Goal: Task Accomplishment & Management: Complete application form

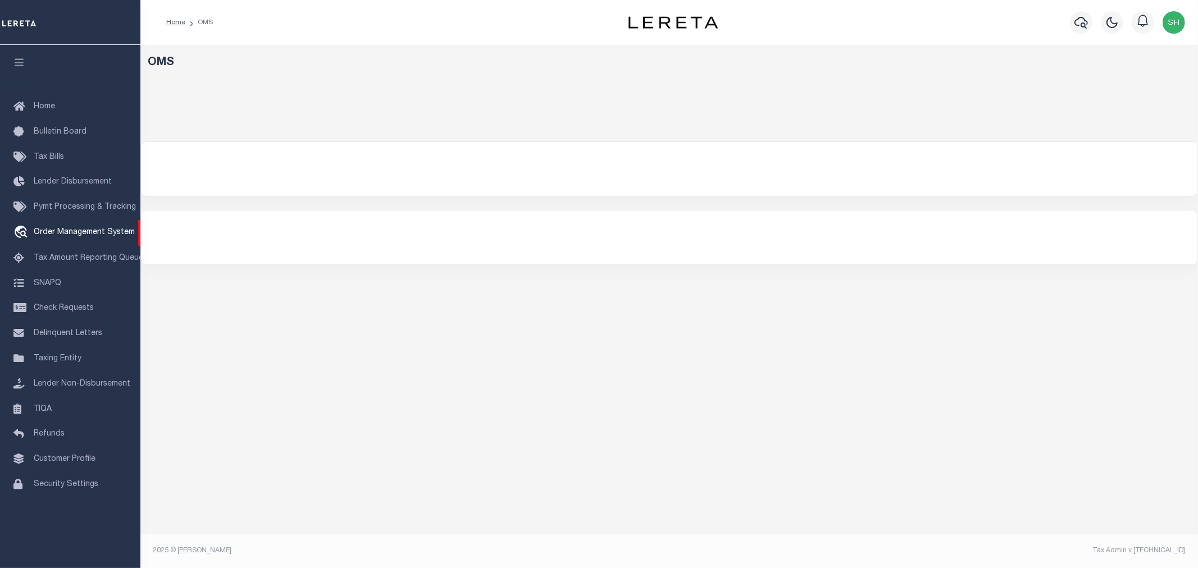
select select "200"
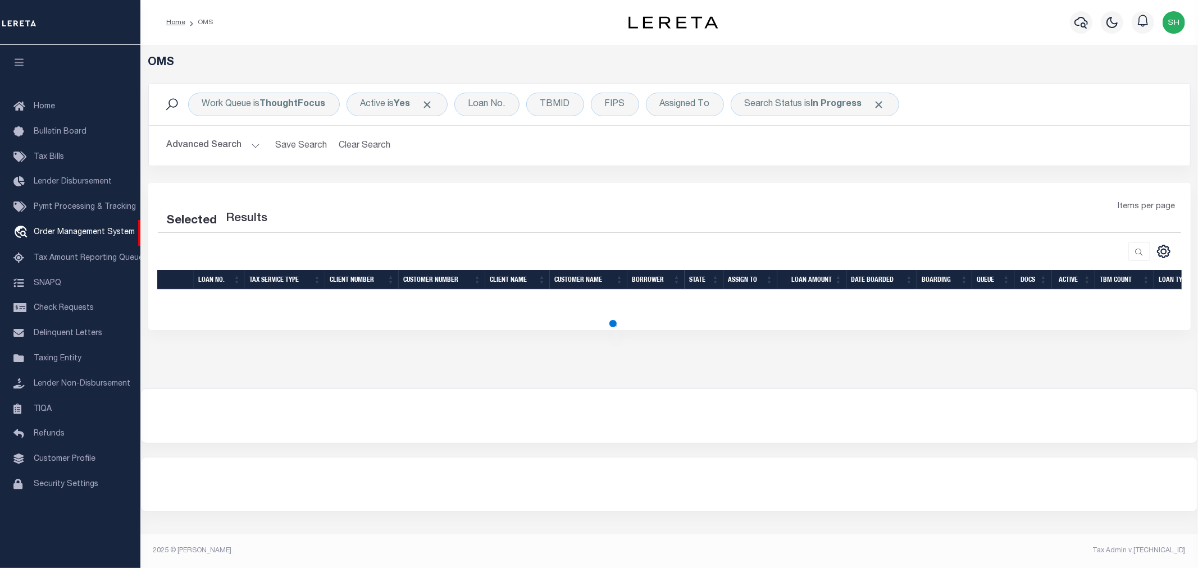
select select "200"
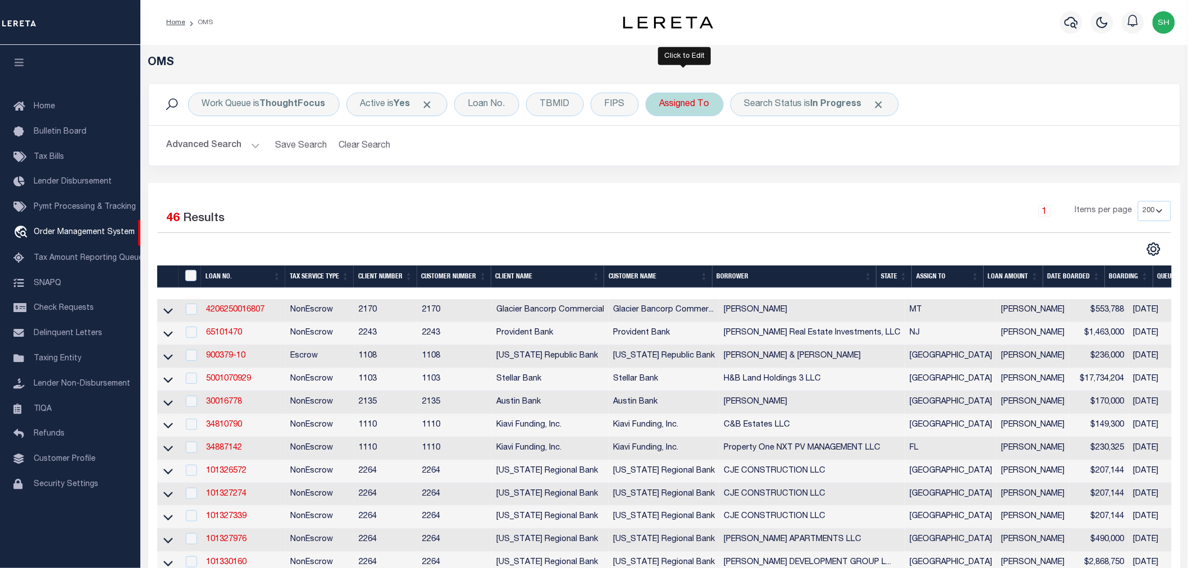
click at [680, 104] on div "Assigned To" at bounding box center [685, 105] width 78 height 24
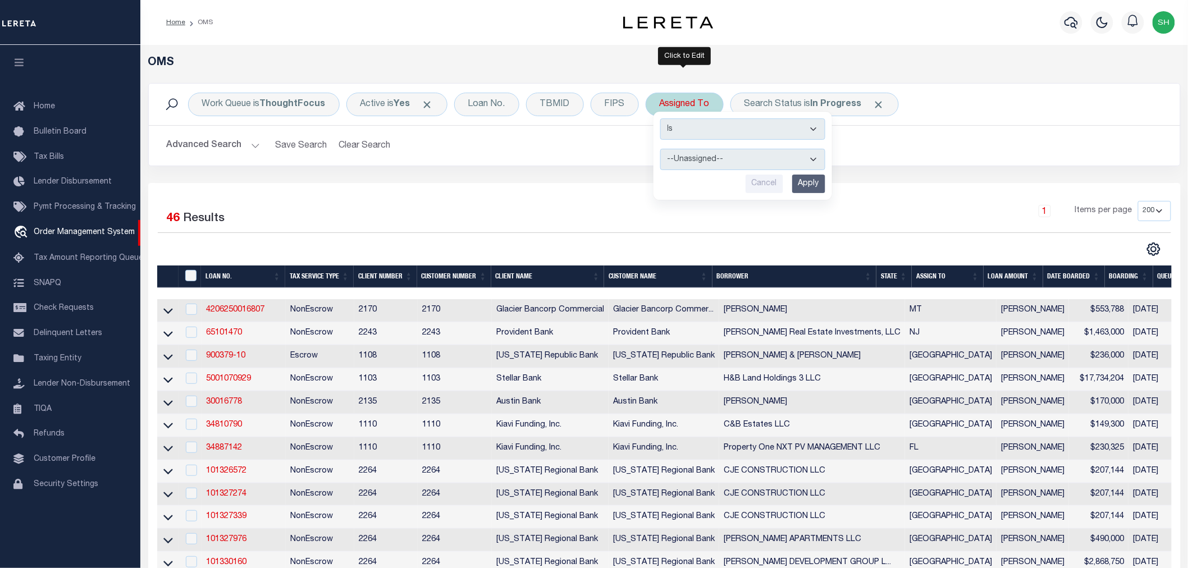
click at [701, 164] on select "--Unassigned-- [PERSON_NAME] [PERSON_NAME] [PERSON_NAME] [PERSON_NAME], [PERSON…" at bounding box center [742, 159] width 165 height 21
select select "[PERSON_NAME]"
click at [660, 149] on select "--Unassigned-- [PERSON_NAME] [PERSON_NAME] [PERSON_NAME] [PERSON_NAME], [PERSON…" at bounding box center [742, 159] width 165 height 21
click at [812, 180] on input "Apply" at bounding box center [808, 184] width 33 height 19
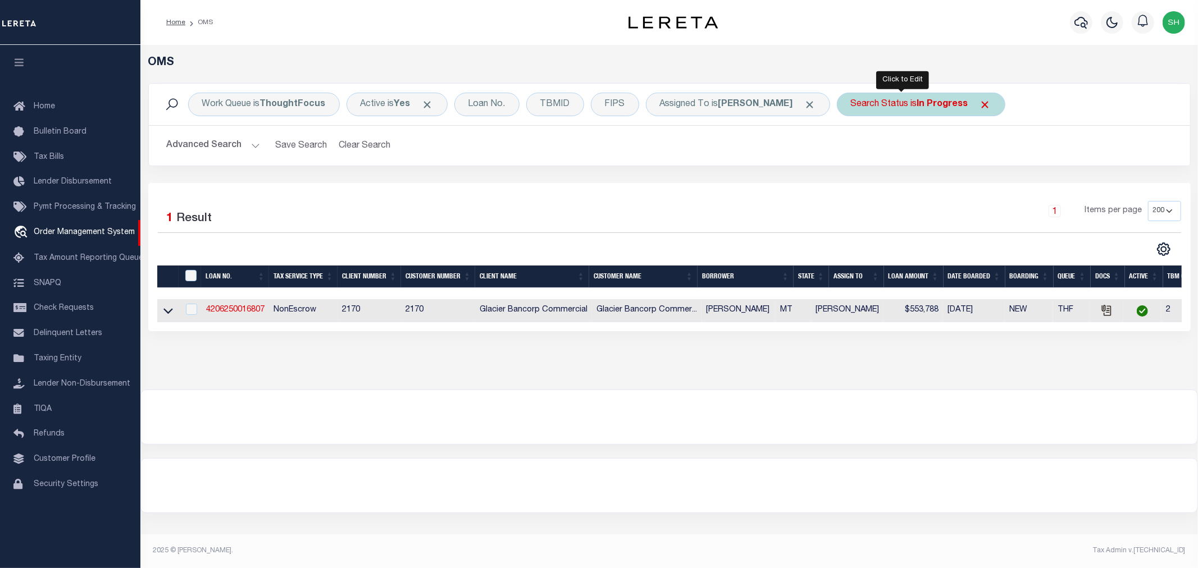
click at [917, 105] on b "In Progress" at bounding box center [942, 104] width 51 height 9
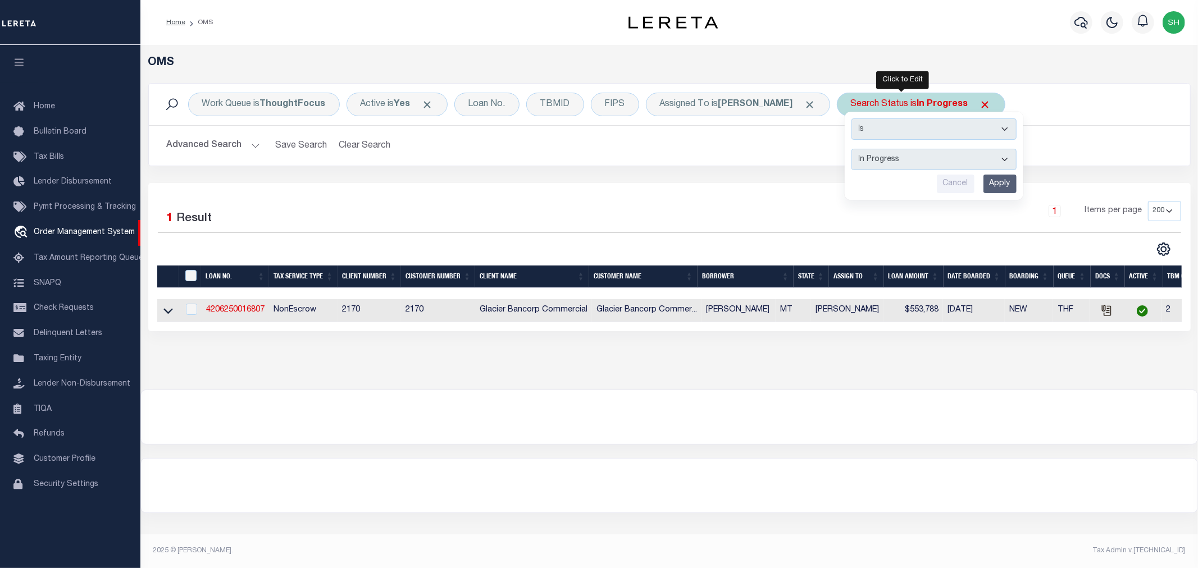
click at [888, 166] on select "Automated Search Bad Parcel Complete Duplicate Parcel High Dollar Reporting In …" at bounding box center [933, 159] width 165 height 21
select select "RD"
click at [851, 149] on select "Automated Search Bad Parcel Complete Duplicate Parcel High Dollar Reporting In …" at bounding box center [933, 159] width 165 height 21
click at [983, 182] on input "Apply" at bounding box center [999, 184] width 33 height 19
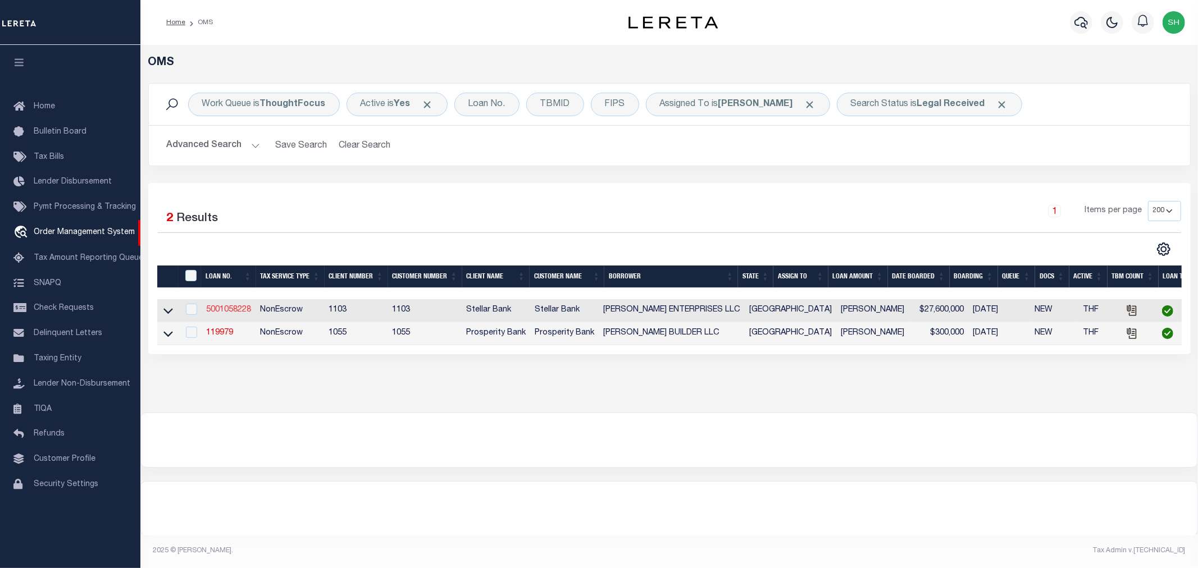
click at [217, 312] on link "5001058228" at bounding box center [228, 310] width 45 height 8
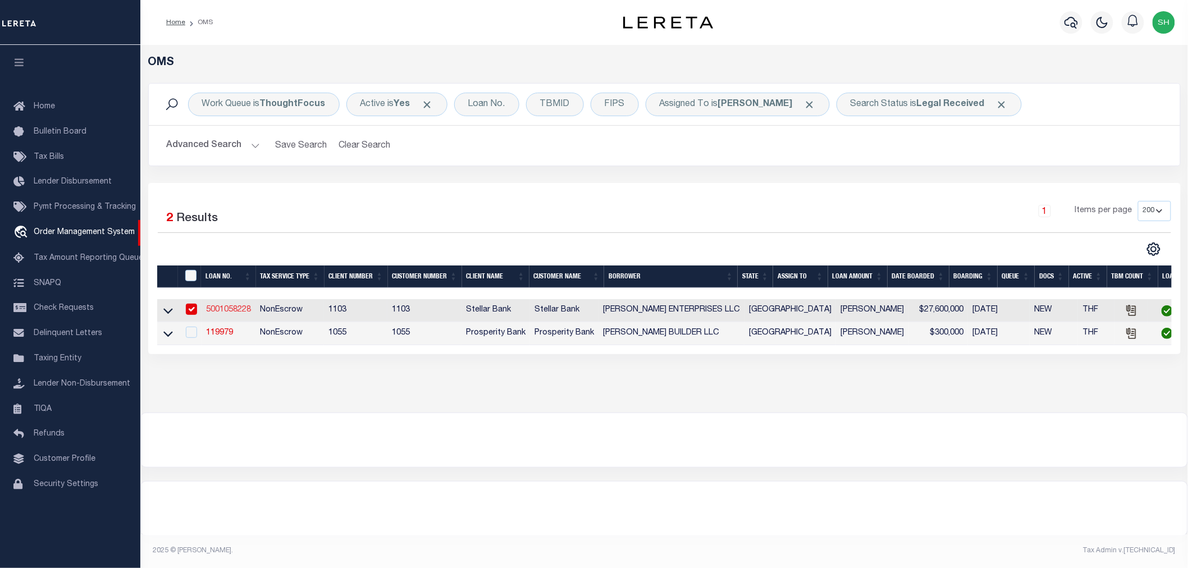
type input "5001058228"
type input "[PERSON_NAME] ENTERPRISES LLC"
select select
type input "7172 FM 421"
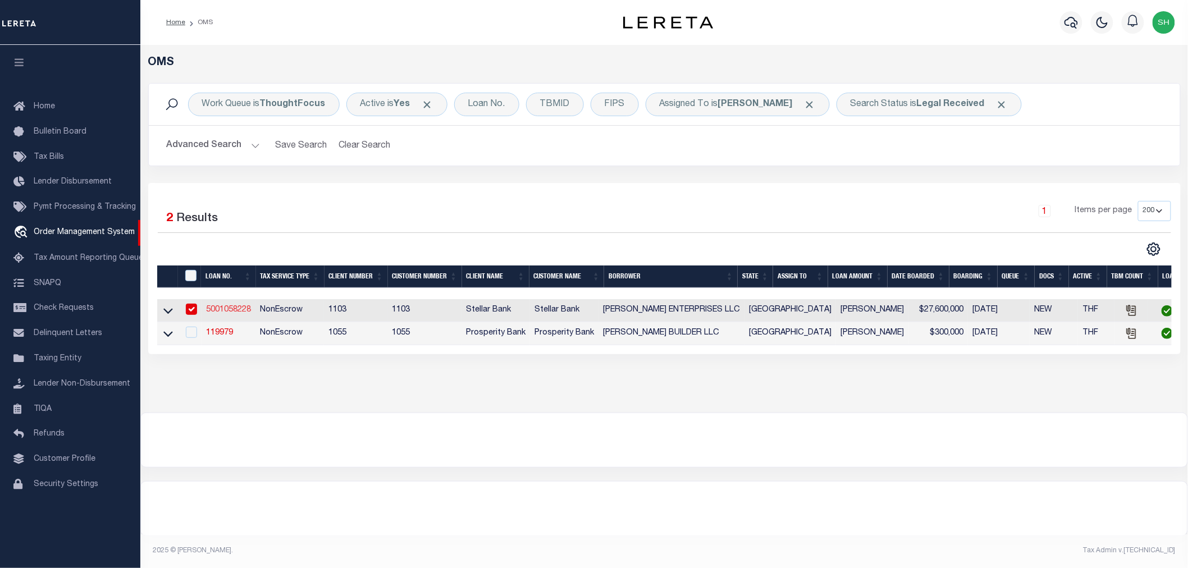
type input "[GEOGRAPHIC_DATA], [GEOGRAPHIC_DATA] 77625"
type input "[DATE]"
select select "20"
select select "NonEscrow"
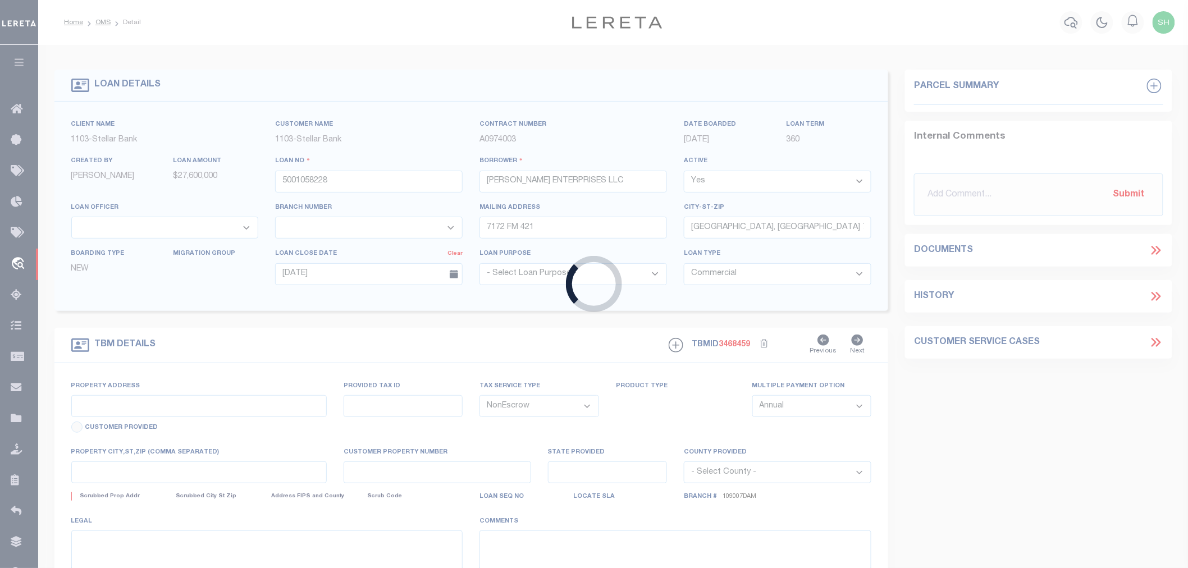
select select "28621"
select select "11167"
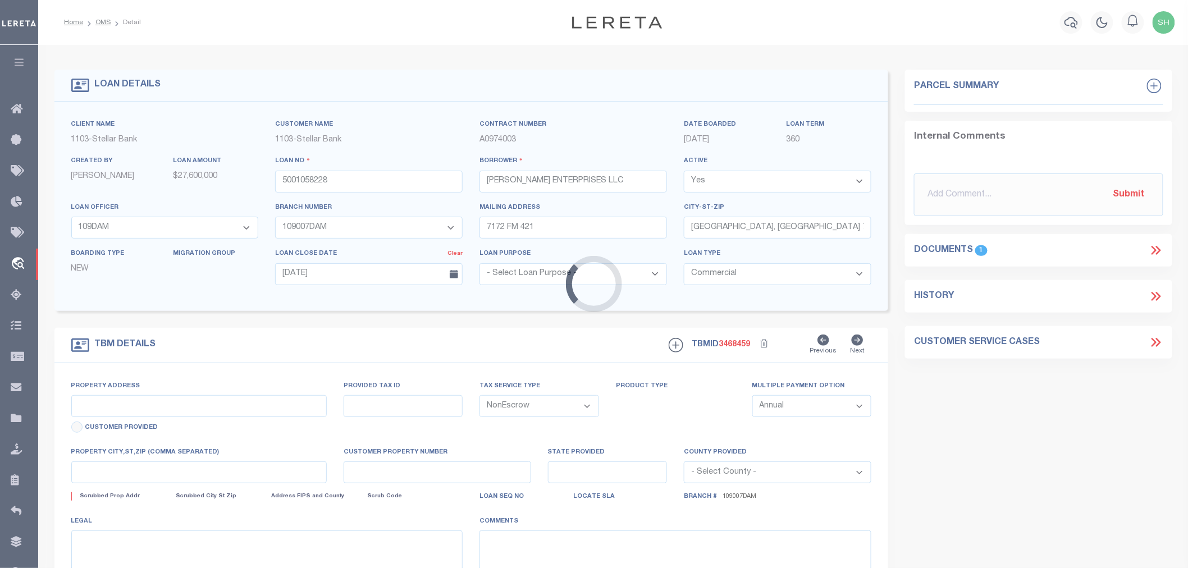
type input "[STREET_ADDRESS]"
type input "[US_EMPLOYER_IDENTIFICATION_NUMBER]"
select select
type input "[GEOGRAPHIC_DATA] 77707-3519"
type input "036050-000-009000-00000"
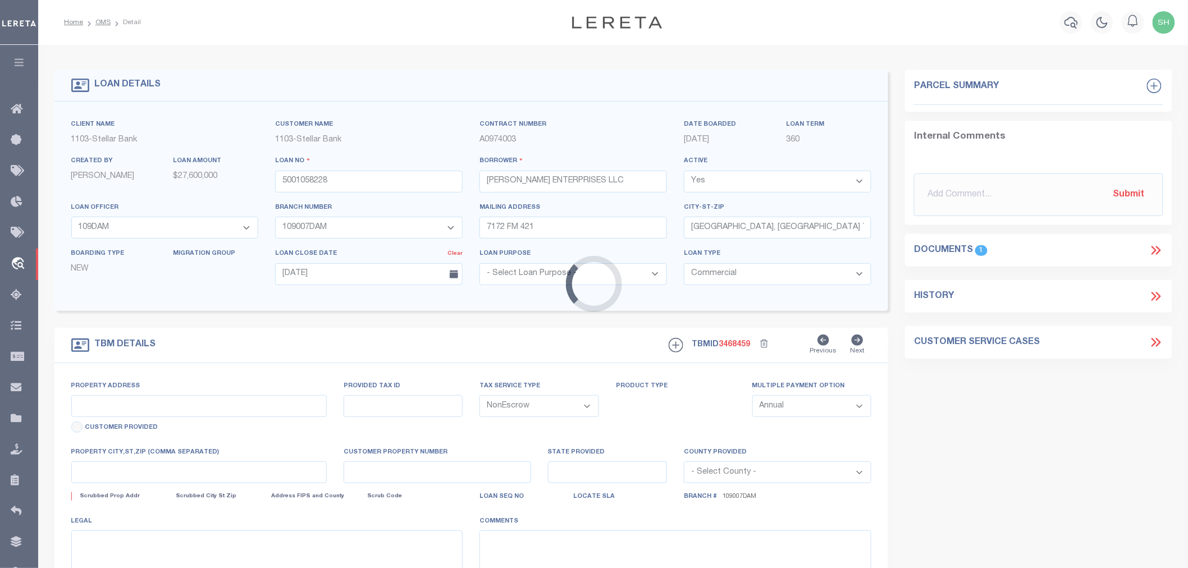
type input "[GEOGRAPHIC_DATA]"
select select
type textarea "Being 0.318 acres, out of Block "K" of the T.H. [PERSON_NAME][GEOGRAPHIC_DATA],…"
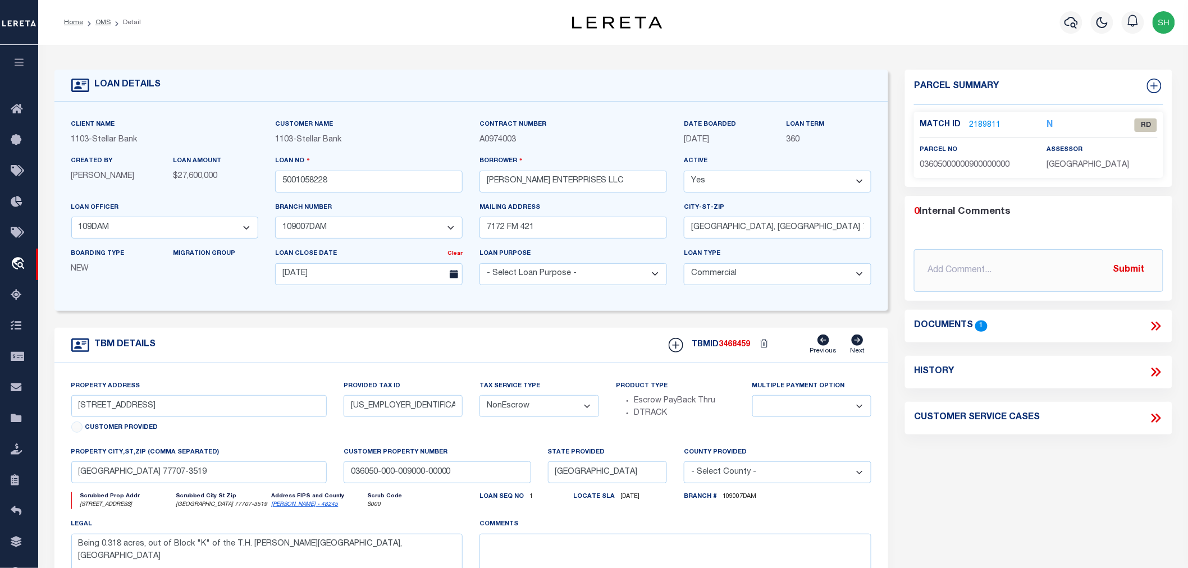
click at [1154, 321] on icon at bounding box center [1156, 326] width 15 height 15
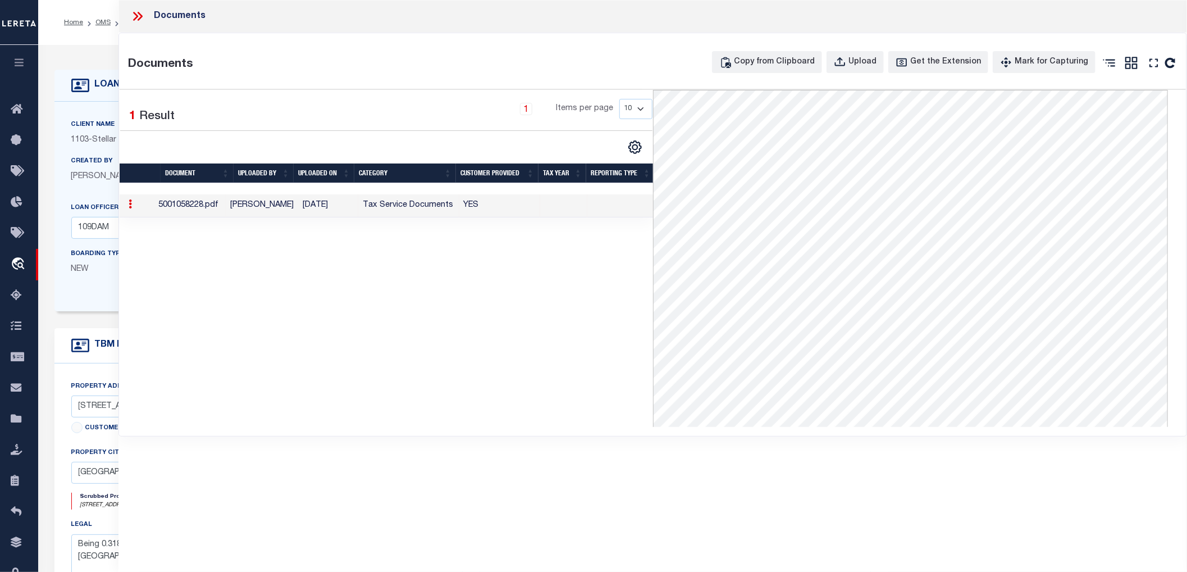
click at [136, 16] on icon at bounding box center [137, 16] width 15 height 15
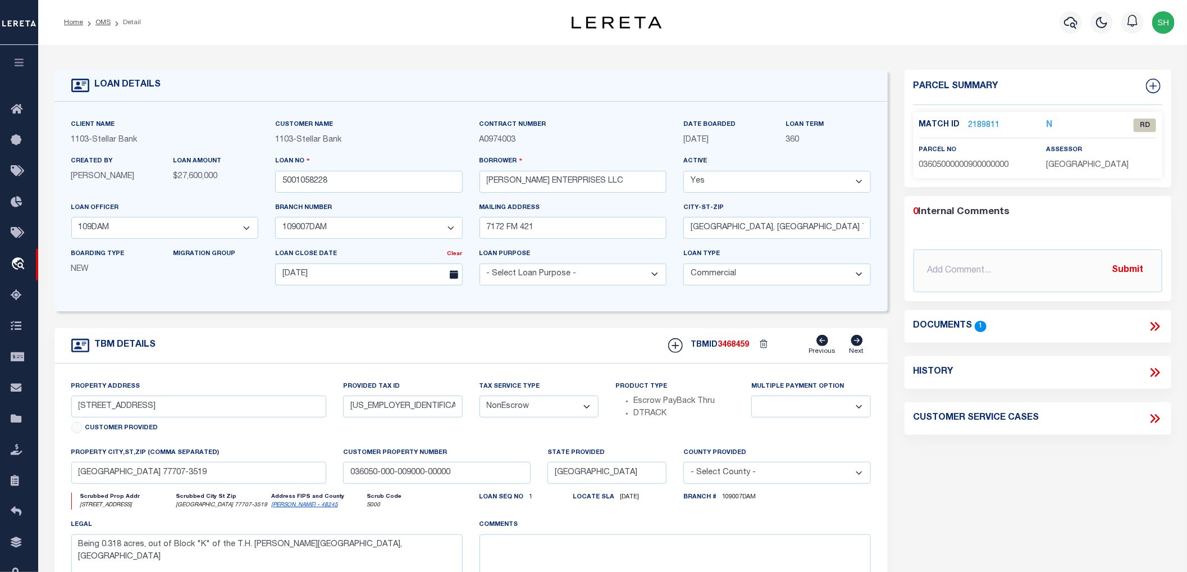
click at [980, 122] on link "2189811" at bounding box center [984, 126] width 31 height 12
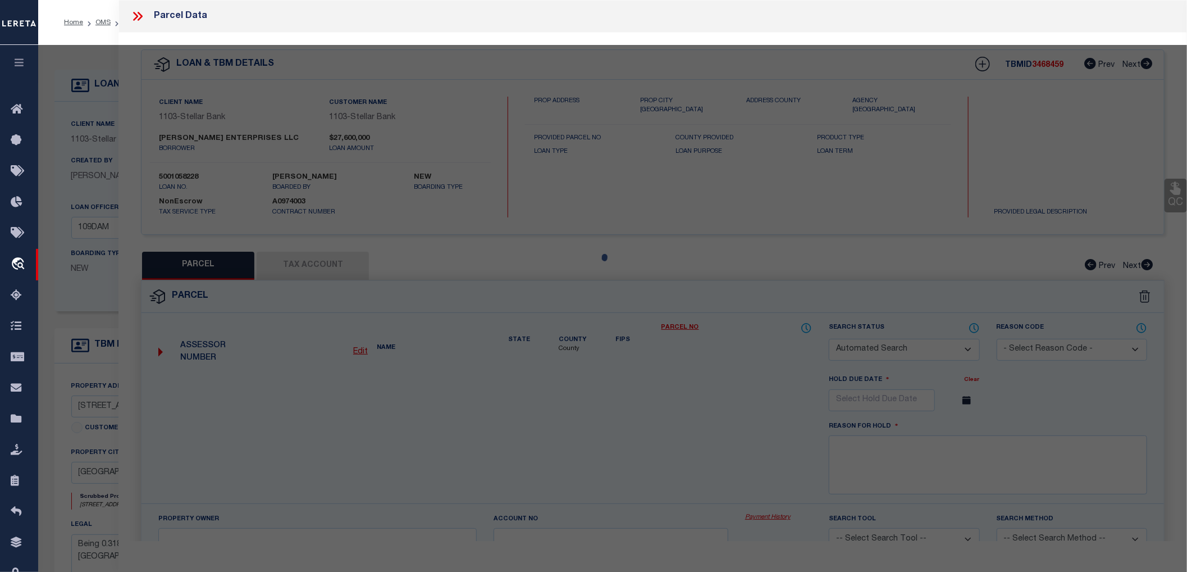
checkbox input "false"
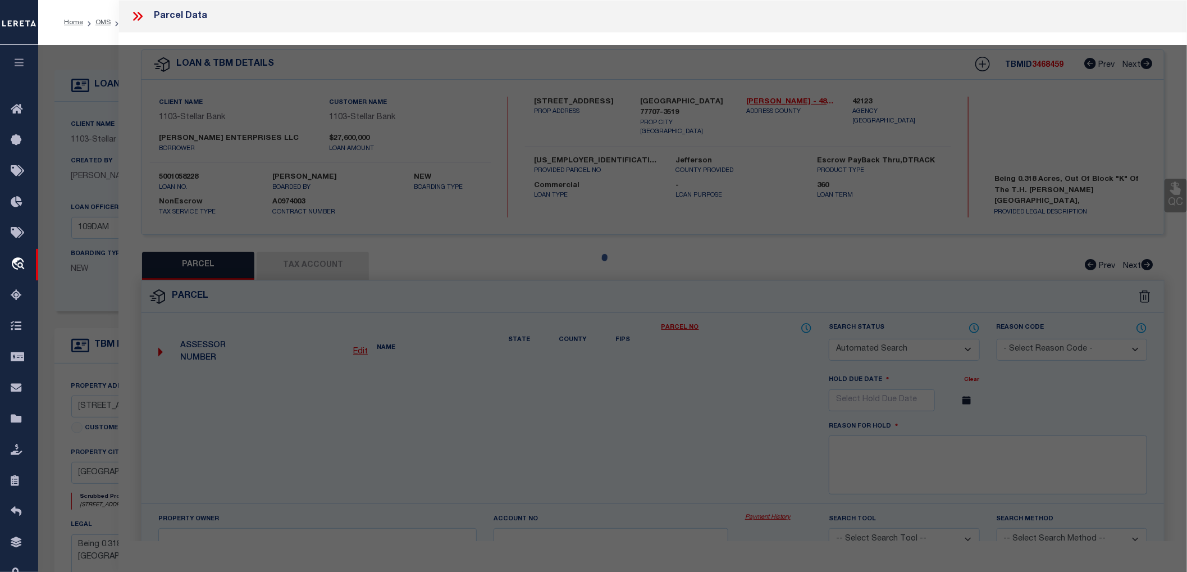
select select "RD"
type input "[PERSON_NAME] ENTS LLC"
select select "ATL"
select select "ADD"
type input "[STREET_ADDRESS]"
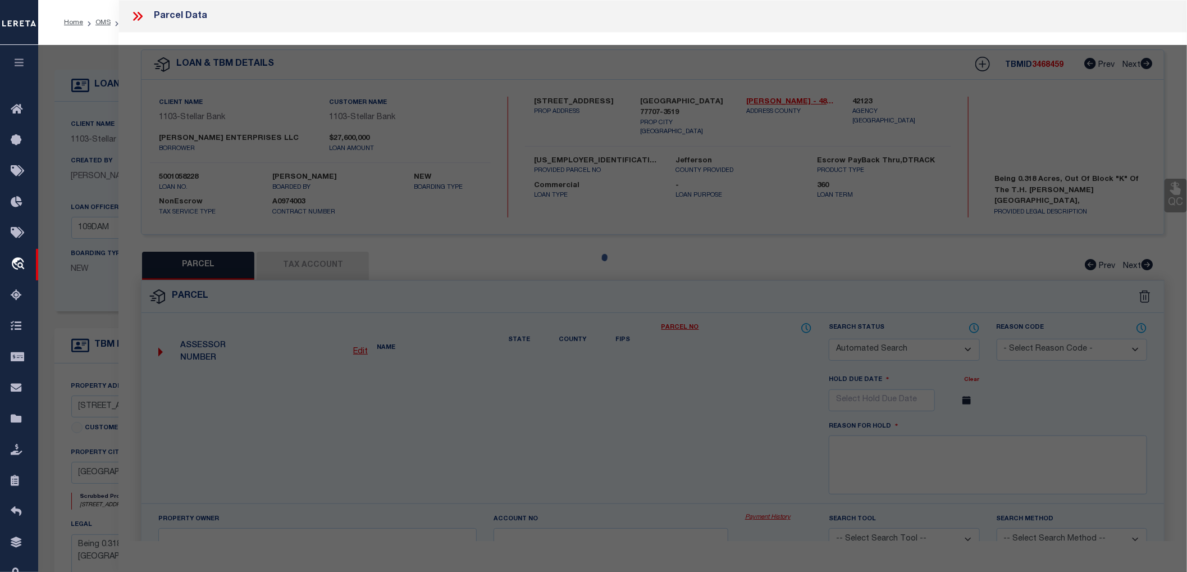
type input "[GEOGRAPHIC_DATA]"
type textarea "[PERSON_NAME] EST TR F OF 1&2 BLK K .70 AC"
type textarea "Document uploaded that satisfies a legal requirement, changing from [GEOGRAPHIC…"
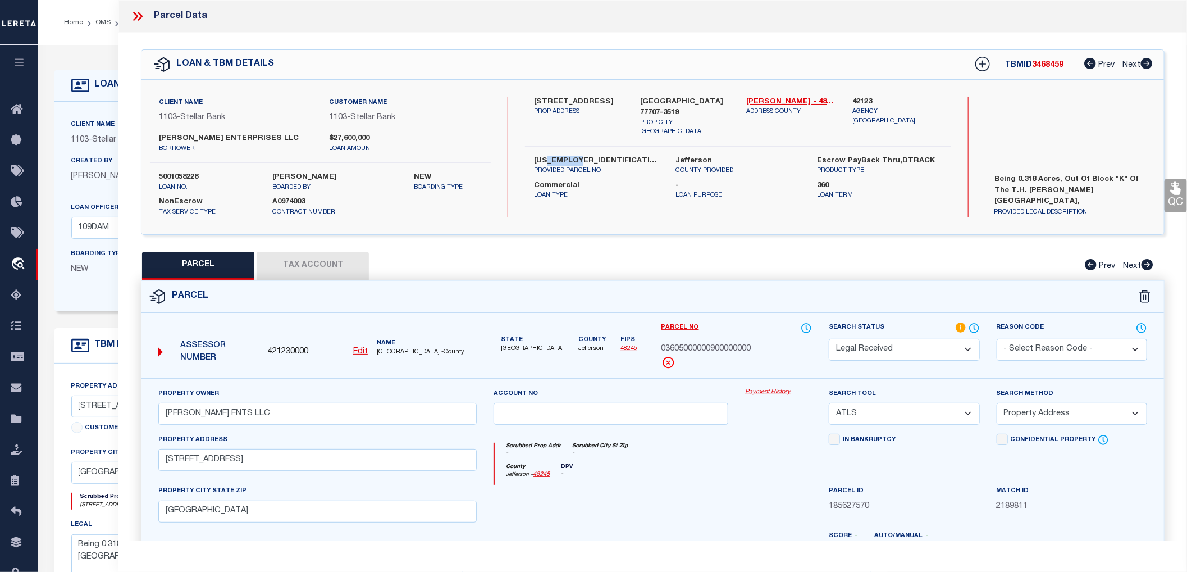
drag, startPoint x: 546, startPoint y: 149, endPoint x: 578, endPoint y: 151, distance: 32.6
click at [578, 156] on label "[US_EMPLOYER_IDENTIFICATION_NUMBER]" at bounding box center [596, 161] width 125 height 11
drag, startPoint x: 554, startPoint y: 97, endPoint x: 597, endPoint y: 102, distance: 42.9
click at [597, 102] on label "[STREET_ADDRESS]" at bounding box center [578, 102] width 89 height 11
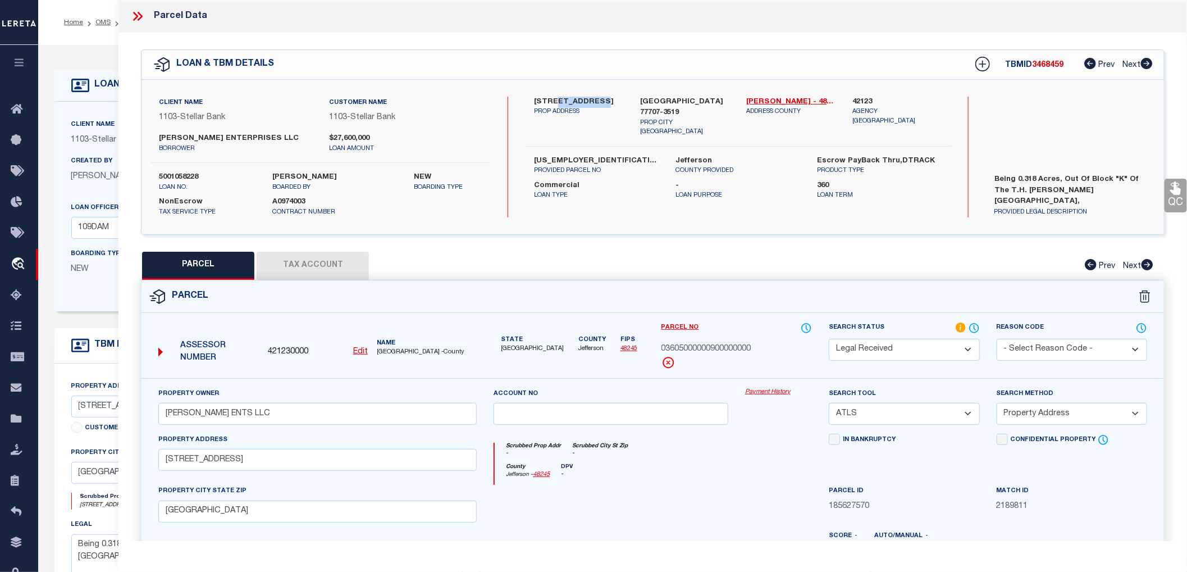
copy label "COLLEGE ST"
drag, startPoint x: 535, startPoint y: 148, endPoint x: 576, endPoint y: 147, distance: 41.0
click at [576, 156] on label "[US_EMPLOYER_IDENTIFICATION_NUMBER]" at bounding box center [596, 161] width 125 height 11
drag, startPoint x: 547, startPoint y: 148, endPoint x: 580, endPoint y: 148, distance: 33.1
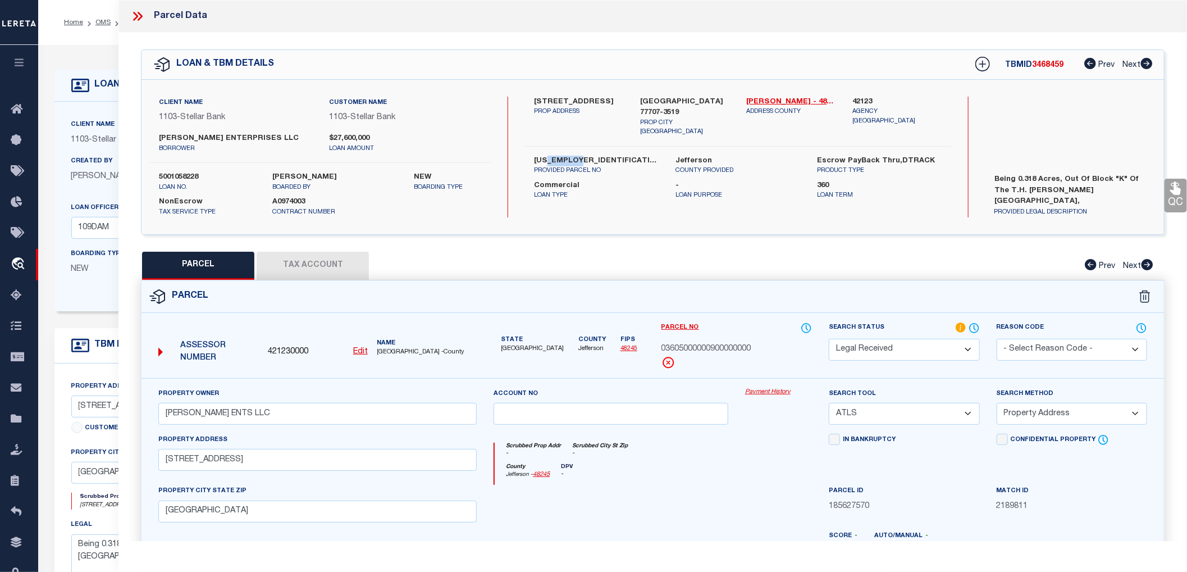
click at [580, 156] on label "[US_EMPLOYER_IDENTIFICATION_NUMBER]" at bounding box center [596, 161] width 125 height 11
copy label "2341934"
click at [708, 348] on span "03605000000900000000" at bounding box center [707, 349] width 90 height 12
copy span "03605000000900000000"
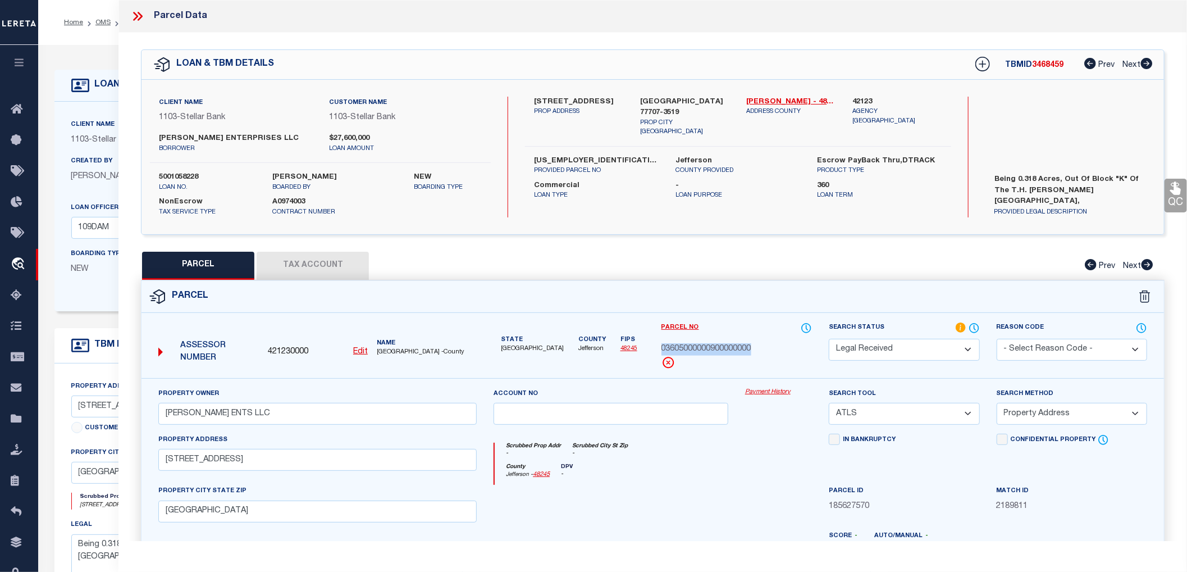
click at [297, 266] on button "Tax Account" at bounding box center [313, 266] width 112 height 28
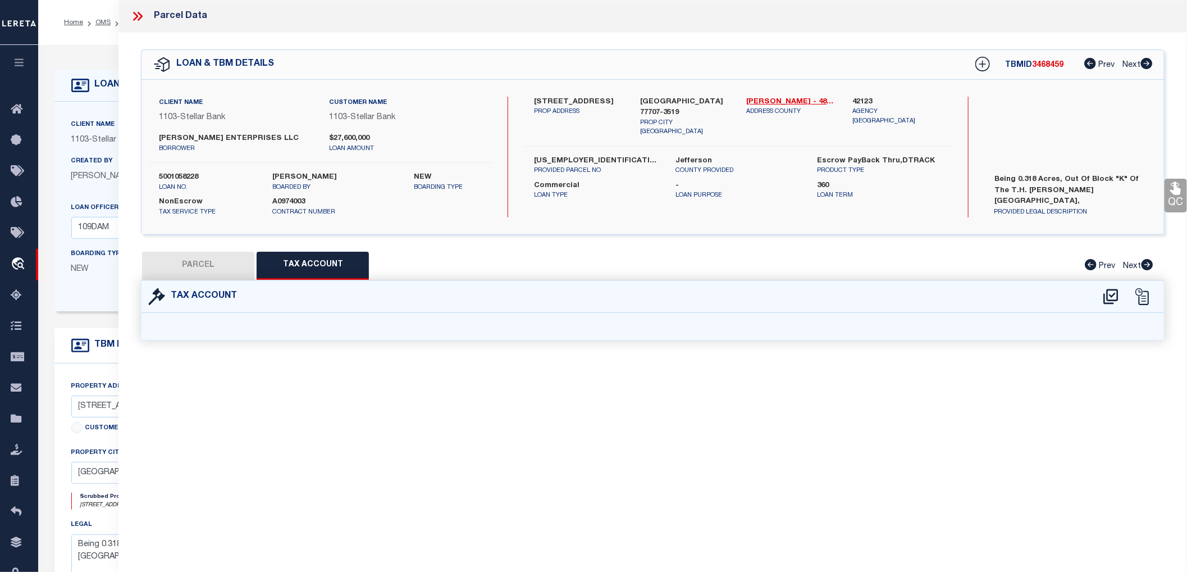
select select "100"
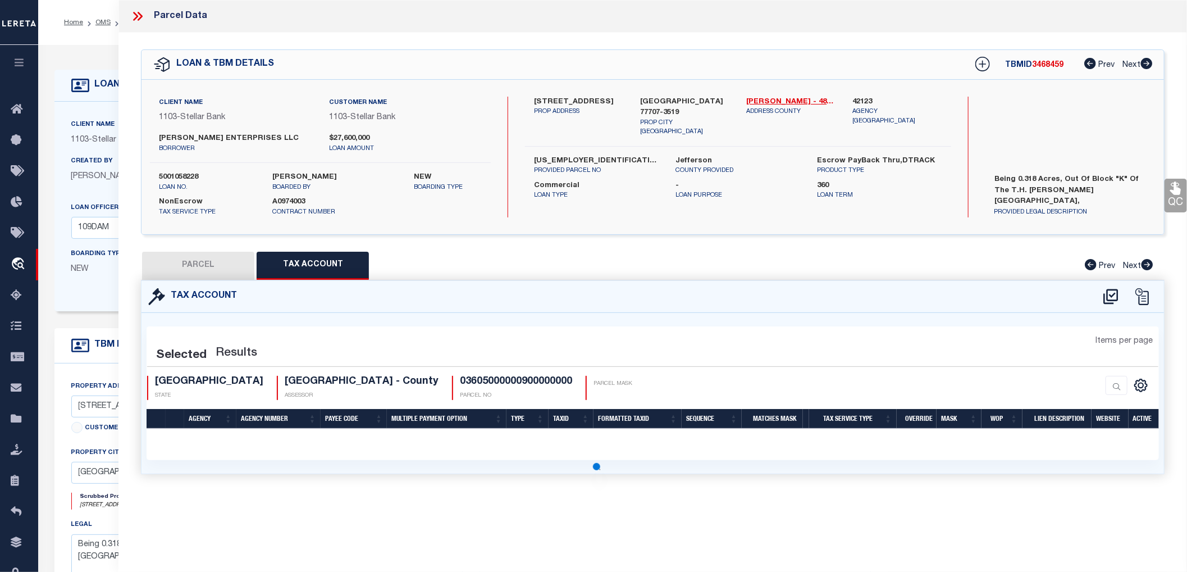
select select "100"
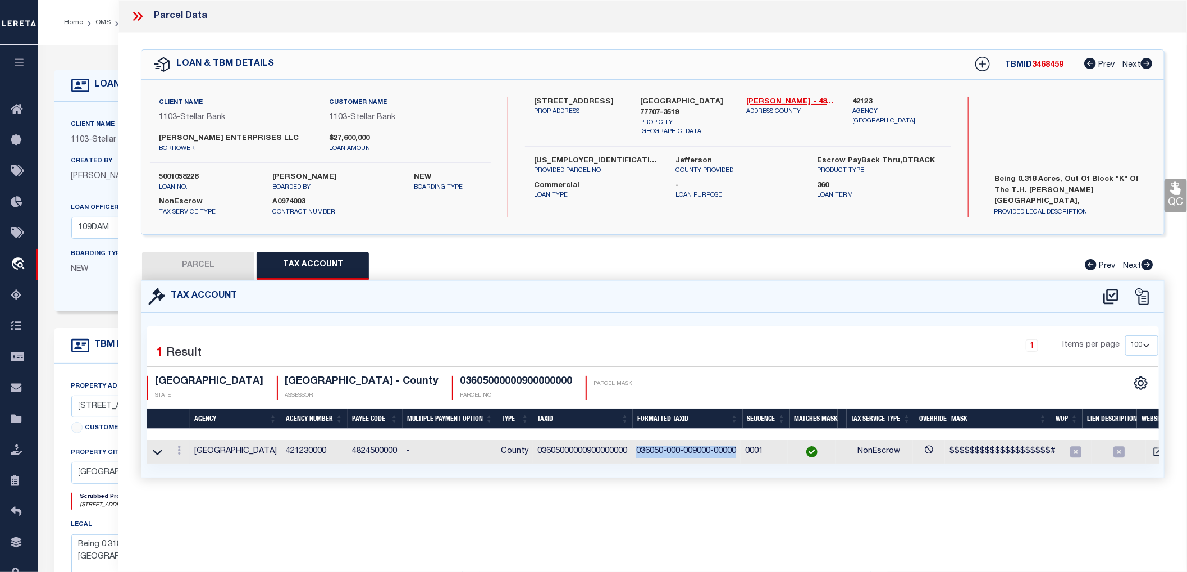
drag, startPoint x: 637, startPoint y: 448, endPoint x: 738, endPoint y: 447, distance: 101.1
click at [738, 447] on td "036050-000-009000-00000" at bounding box center [686, 452] width 109 height 24
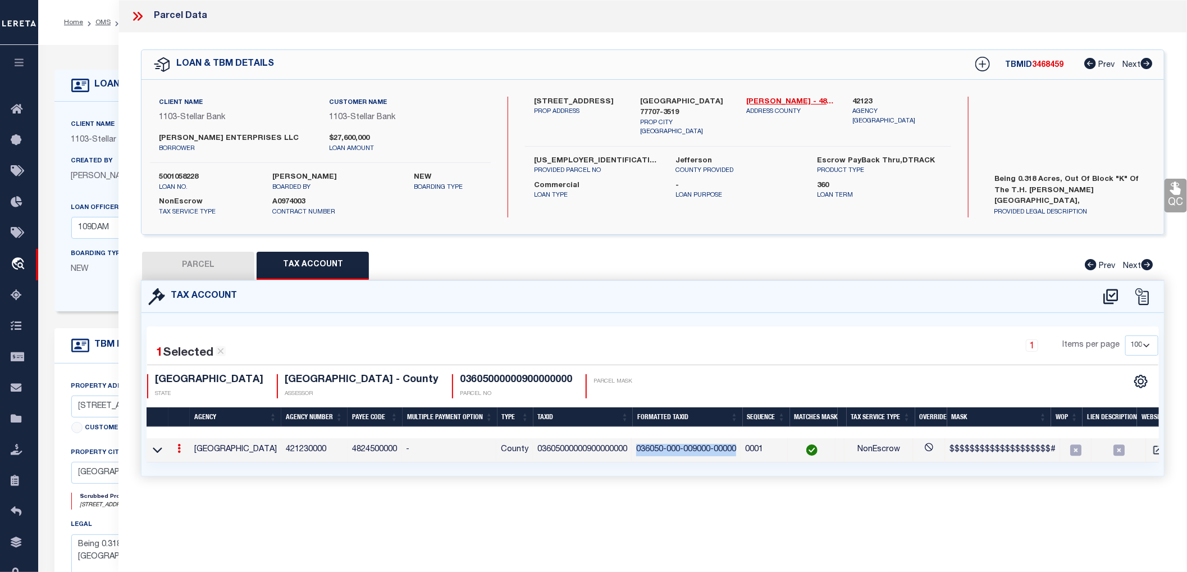
copy td "036050-000-009000-00000"
drag, startPoint x: 160, startPoint y: 135, endPoint x: 253, endPoint y: 138, distance: 92.7
click at [253, 138] on label "[PERSON_NAME] ENTERPRISES LLC" at bounding box center [235, 138] width 153 height 11
copy label "[PERSON_NAME] ENTERPRISES"
drag, startPoint x: 530, startPoint y: 99, endPoint x: 601, endPoint y: 99, distance: 70.8
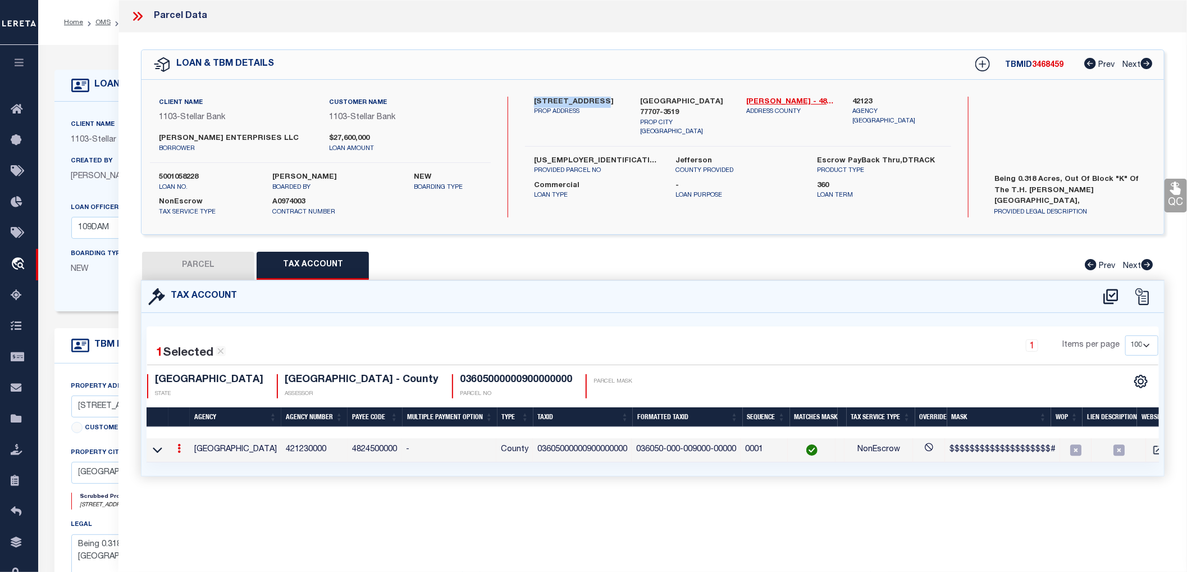
click at [601, 99] on div "[STREET_ADDRESS] PROP ADDRESS" at bounding box center [579, 117] width 106 height 40
click at [599, 110] on p "PROP ADDRESS" at bounding box center [578, 112] width 89 height 10
click at [201, 268] on button "PARCEL" at bounding box center [198, 266] width 112 height 28
select select "AS"
select select
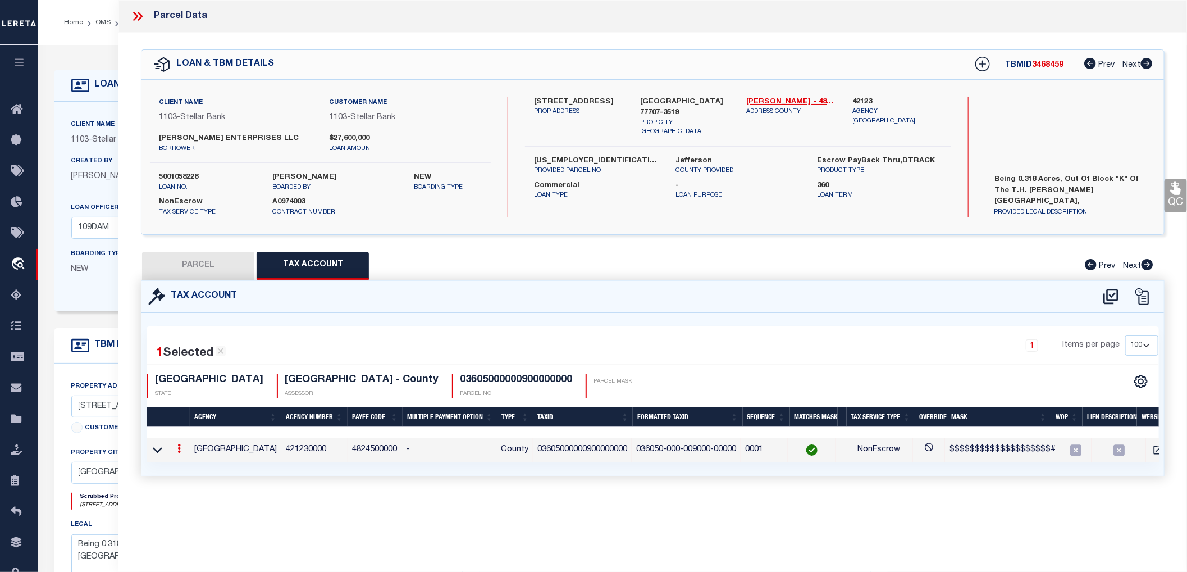
select select
checkbox input "false"
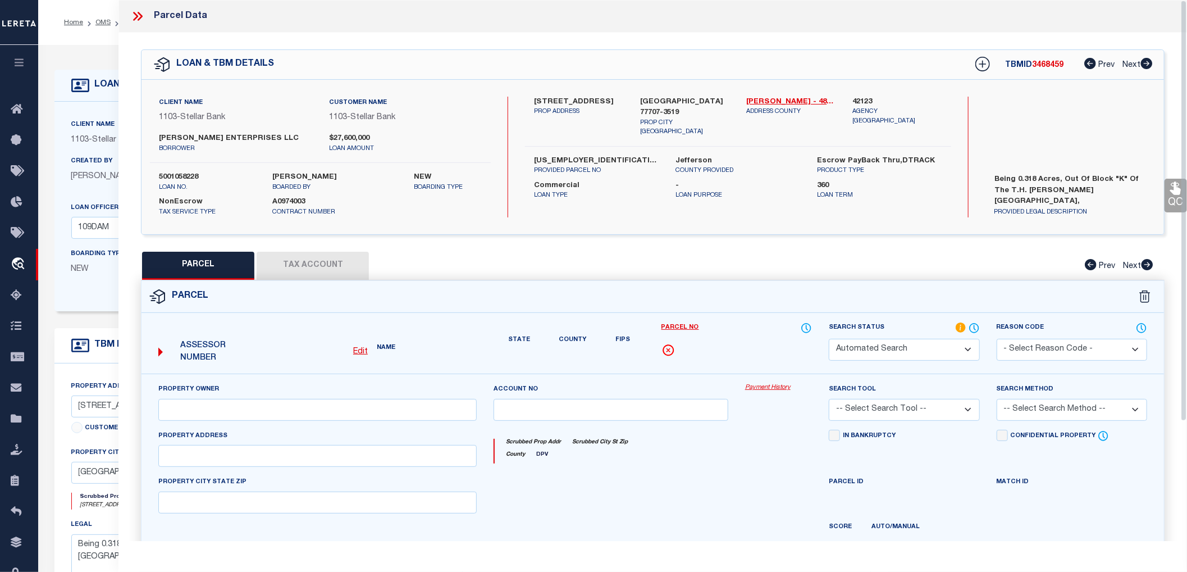
select select "RD"
type input "[PERSON_NAME] ENTS LLC"
select select "ATL"
select select "ADD"
type input "[STREET_ADDRESS]"
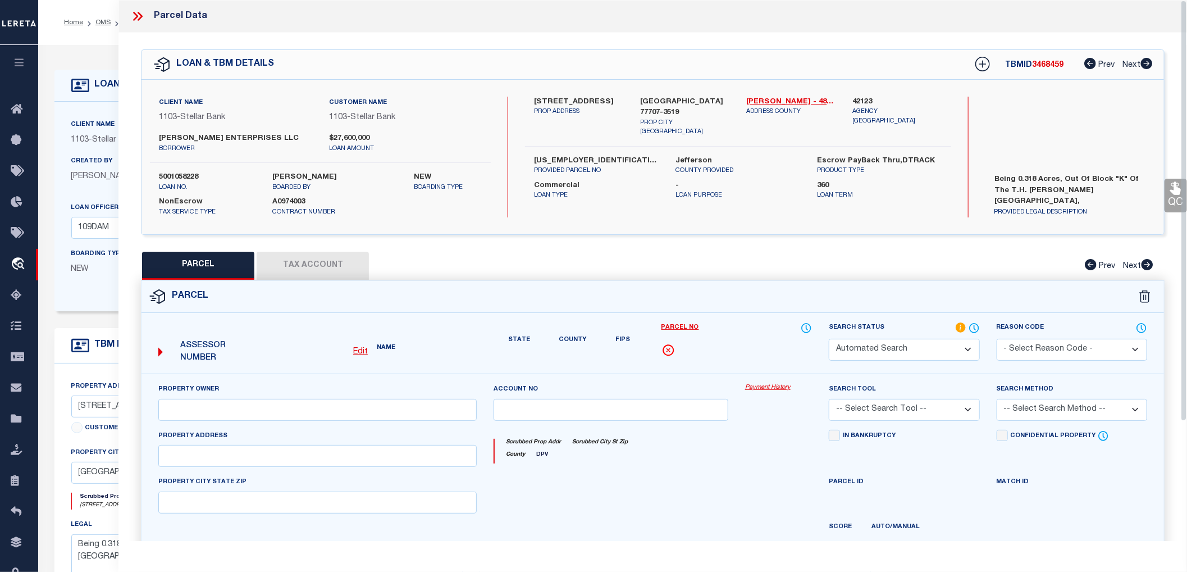
type input "[GEOGRAPHIC_DATA]"
type textarea "[PERSON_NAME] EST TR F OF 1&2 BLK K .70 AC"
type textarea "Document uploaded that satisfies a legal requirement, changing from [GEOGRAPHIC…"
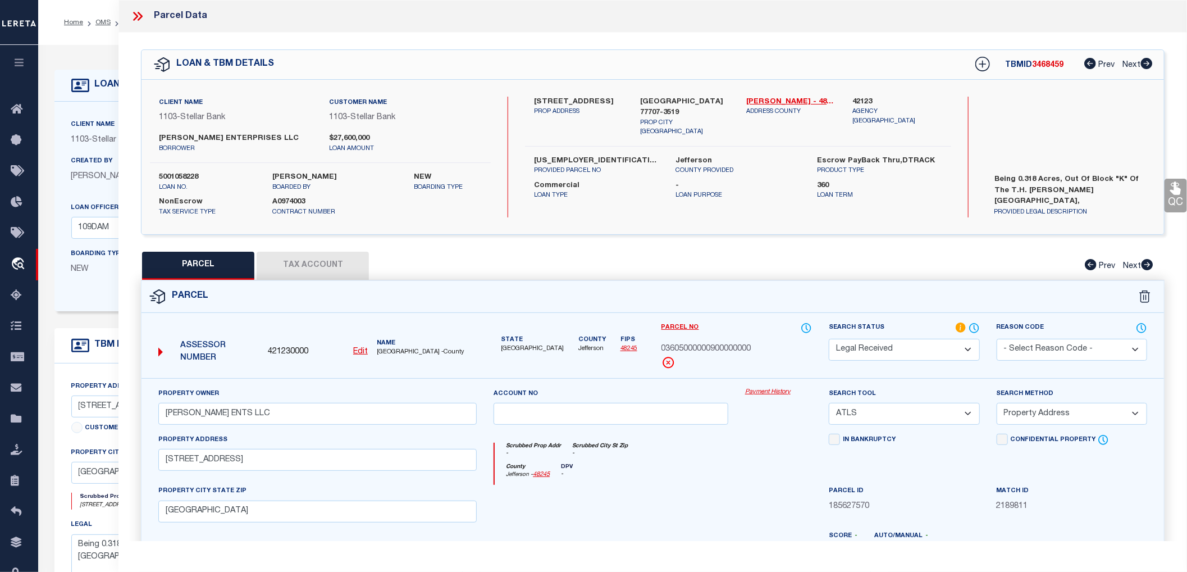
click at [191, 172] on label "5001058228" at bounding box center [207, 177] width 97 height 11
copy label "5001058228"
click at [1049, 65] on span "3468459" at bounding box center [1047, 65] width 31 height 8
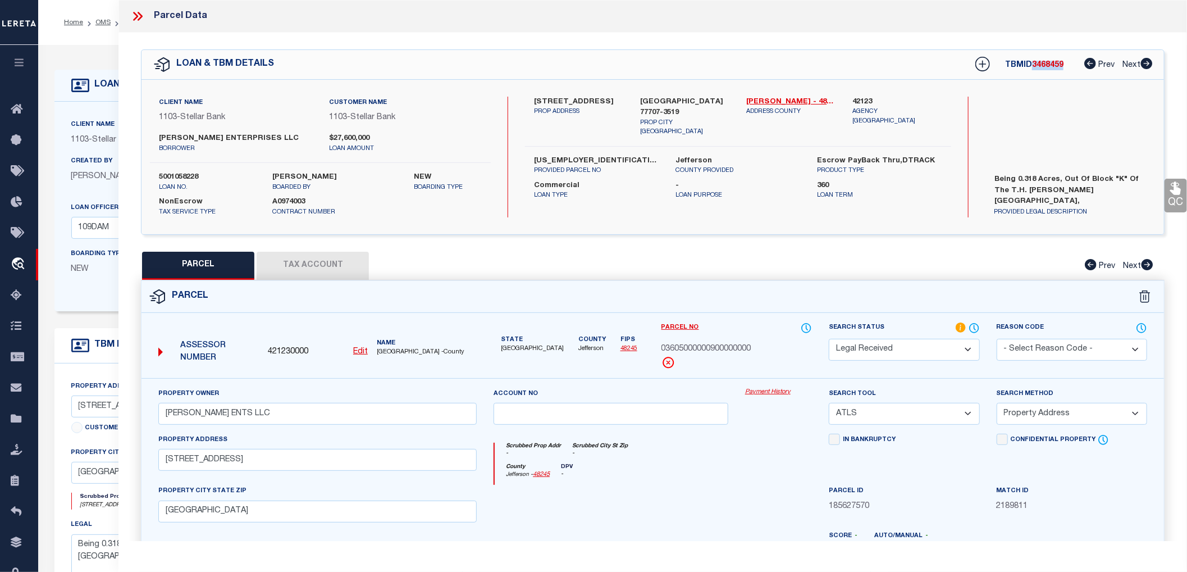
copy span "3468459"
click at [754, 439] on div "Scrubbed Prop Addr - Scrubbed City [GEOGRAPHIC_DATA] - [GEOGRAPHIC_DATA] - 4824…" at bounding box center [652, 460] width 335 height 52
click at [704, 351] on span "03605000000900000000" at bounding box center [707, 349] width 90 height 12
copy span "03605000000900000000"
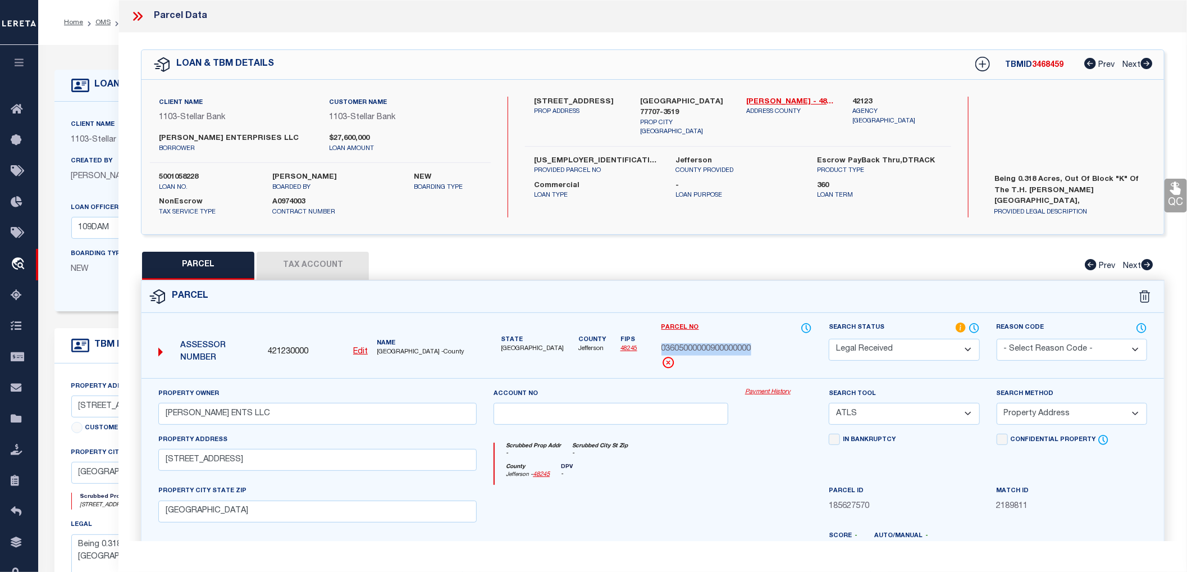
click at [319, 263] on button "Tax Account" at bounding box center [313, 266] width 112 height 28
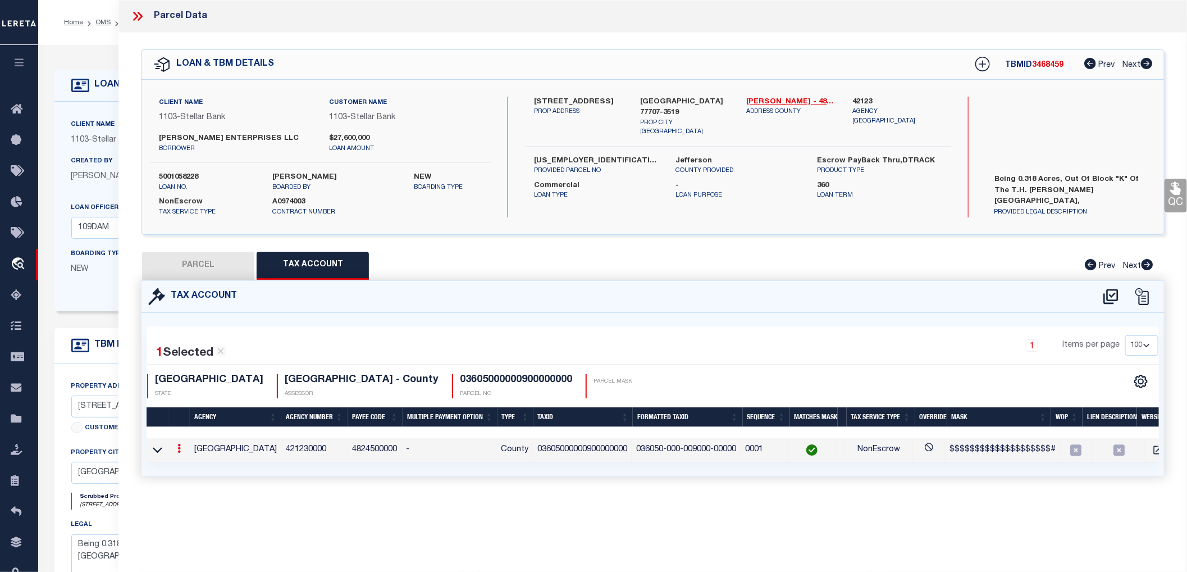
select select "100"
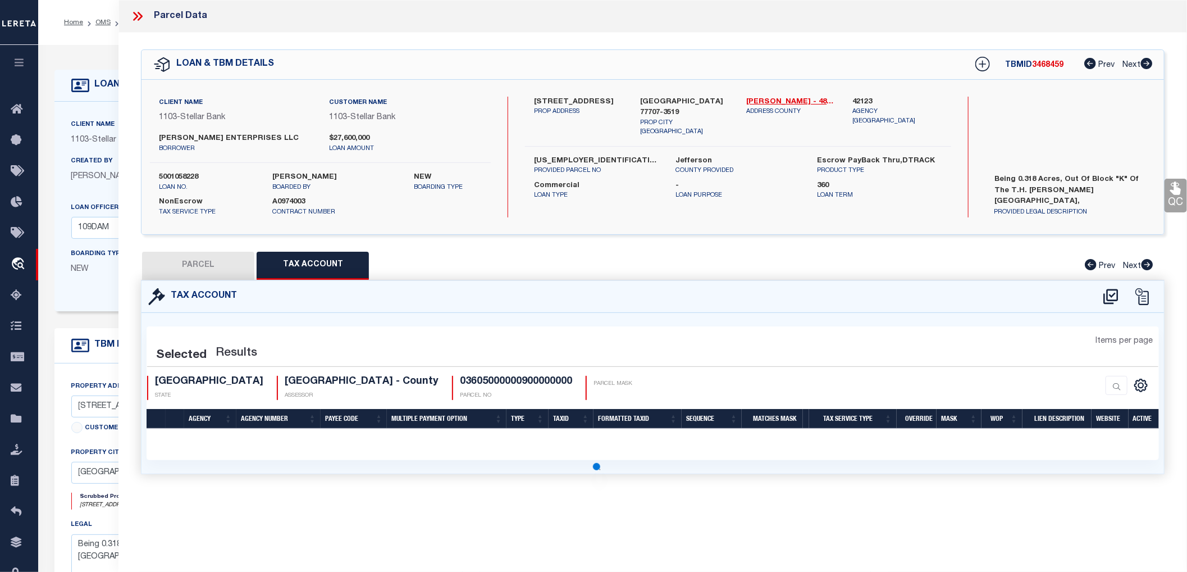
select select "100"
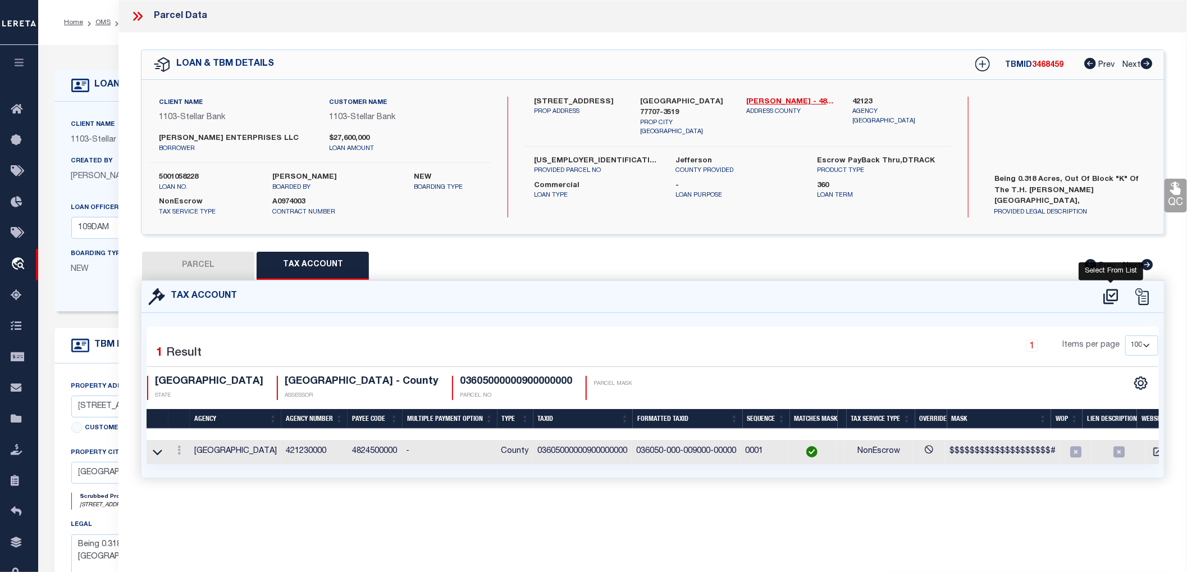
click at [1109, 299] on icon at bounding box center [1111, 296] width 15 height 15
select select "100"
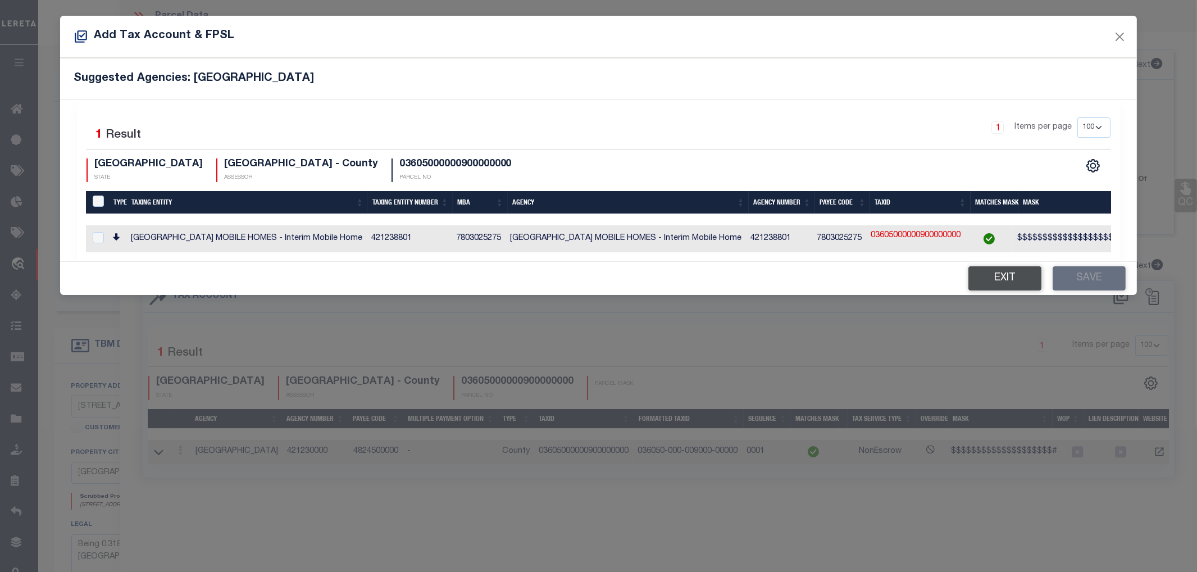
click at [993, 288] on button "Exit" at bounding box center [1004, 278] width 73 height 24
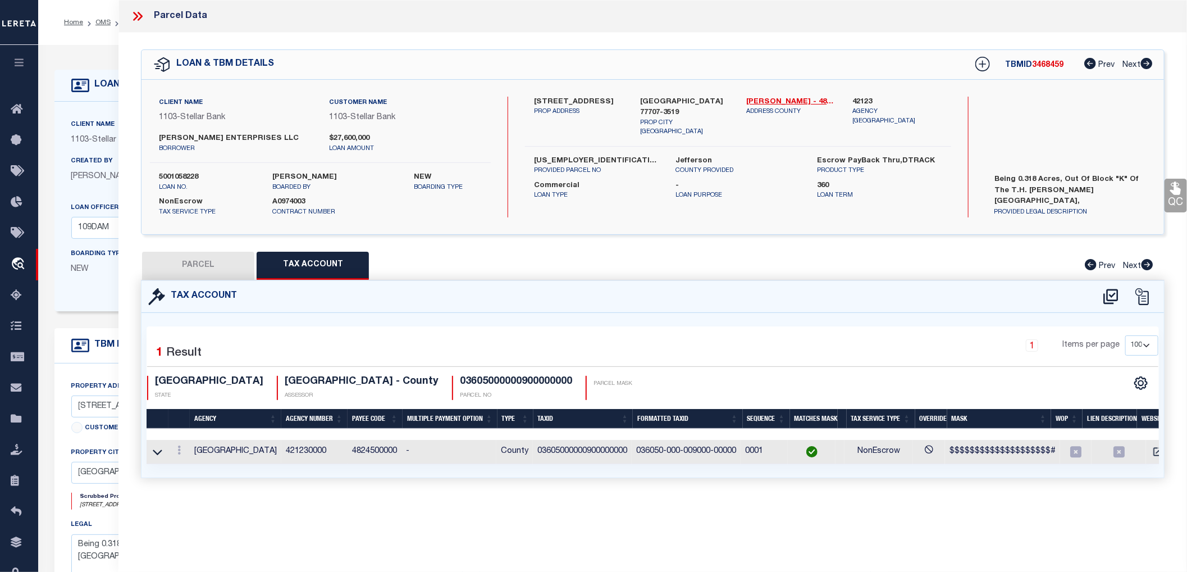
click at [222, 271] on button "PARCEL" at bounding box center [198, 266] width 112 height 28
select select "AS"
select select
checkbox input "false"
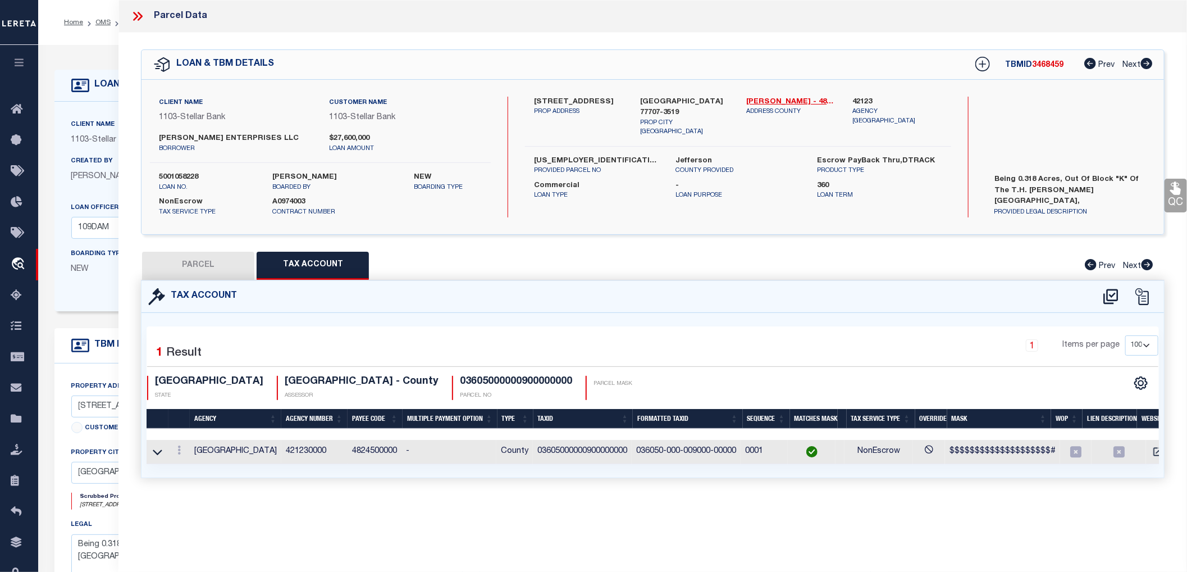
checkbox input "false"
select select "RD"
type input "[PERSON_NAME] ENTS LLC"
select select "ATL"
select select "ADD"
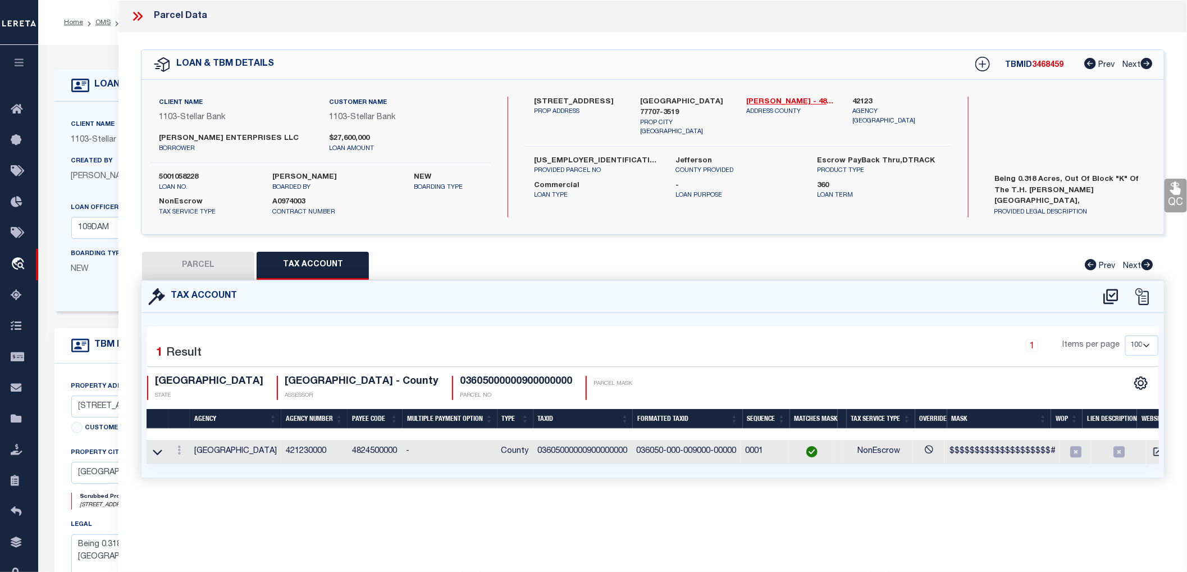
type input "[STREET_ADDRESS]"
type input "[GEOGRAPHIC_DATA]"
type textarea "[PERSON_NAME] EST TR F OF 1&2 BLK K .70 AC"
type textarea "Document uploaded that satisfies a legal requirement, changing from [GEOGRAPHIC…"
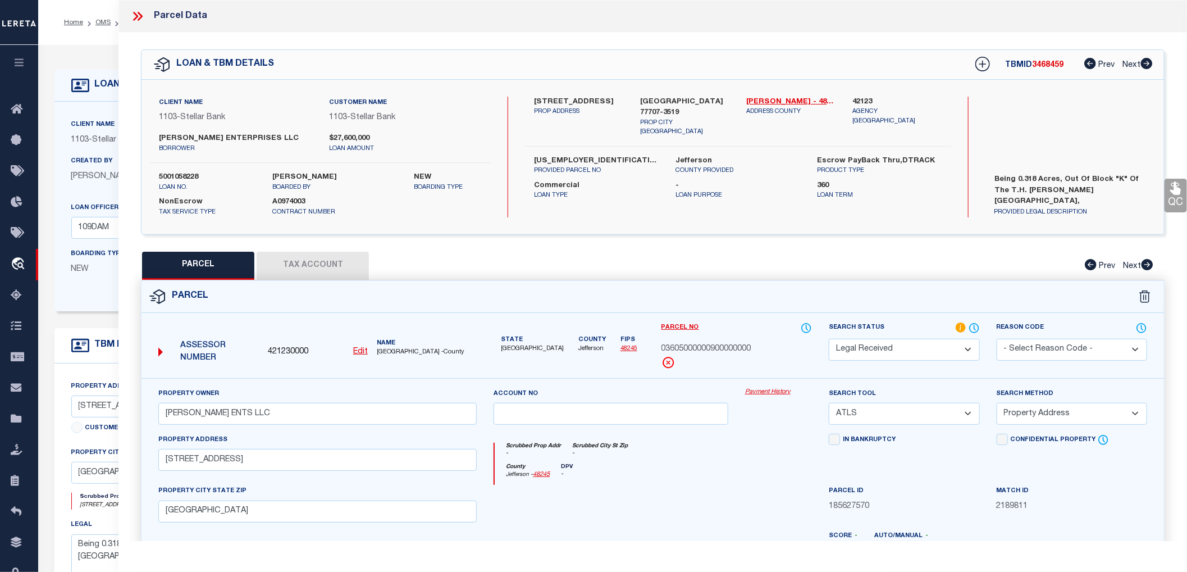
click at [906, 420] on select "-- Select Search Tool -- 3rd Party Website Agency File Agency Website ATLS CNV-…" at bounding box center [904, 414] width 151 height 22
select select "AGW"
click at [829, 403] on select "-- Select Search Tool -- 3rd Party Website Agency File Agency Website ATLS CNV-…" at bounding box center [904, 414] width 151 height 22
click at [1028, 413] on select "-- Select Search Method -- Property Address Legal Liability Info Provided" at bounding box center [1072, 414] width 151 height 22
select select "LEG"
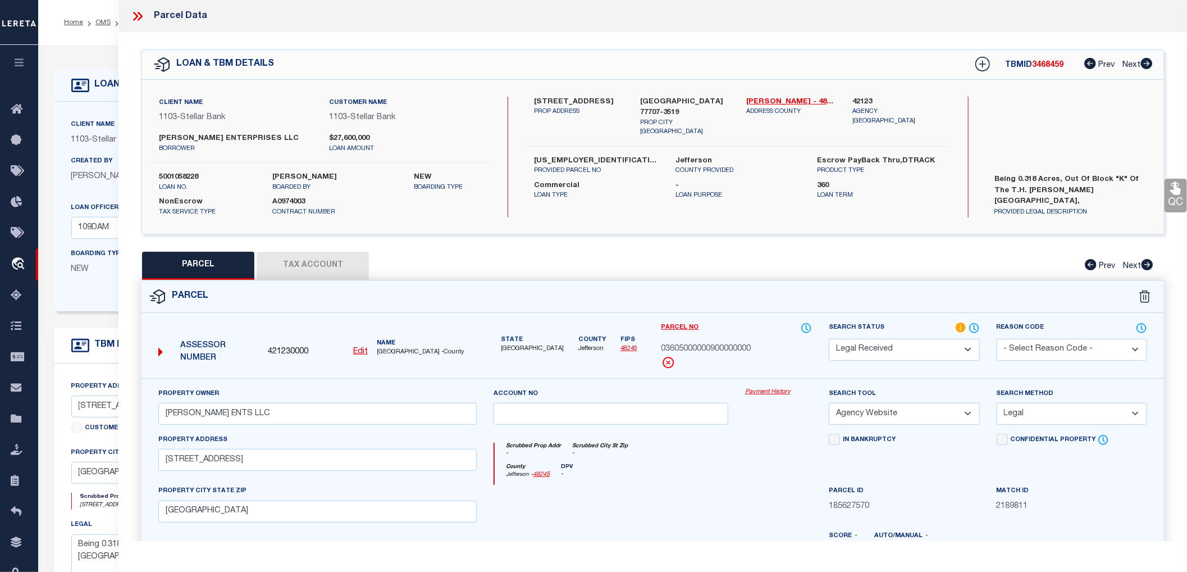
click at [997, 403] on select "-- Select Search Method -- Property Address Legal Liability Info Provided" at bounding box center [1072, 414] width 151 height 22
click at [895, 352] on select "Automated Search Bad Parcel Complete Duplicate Parcel High Dollar Reporting In …" at bounding box center [904, 350] width 151 height 22
click at [829, 339] on select "Automated Search Bad Parcel Complete Duplicate Parcel High Dollar Reporting In …" at bounding box center [904, 350] width 151 height 22
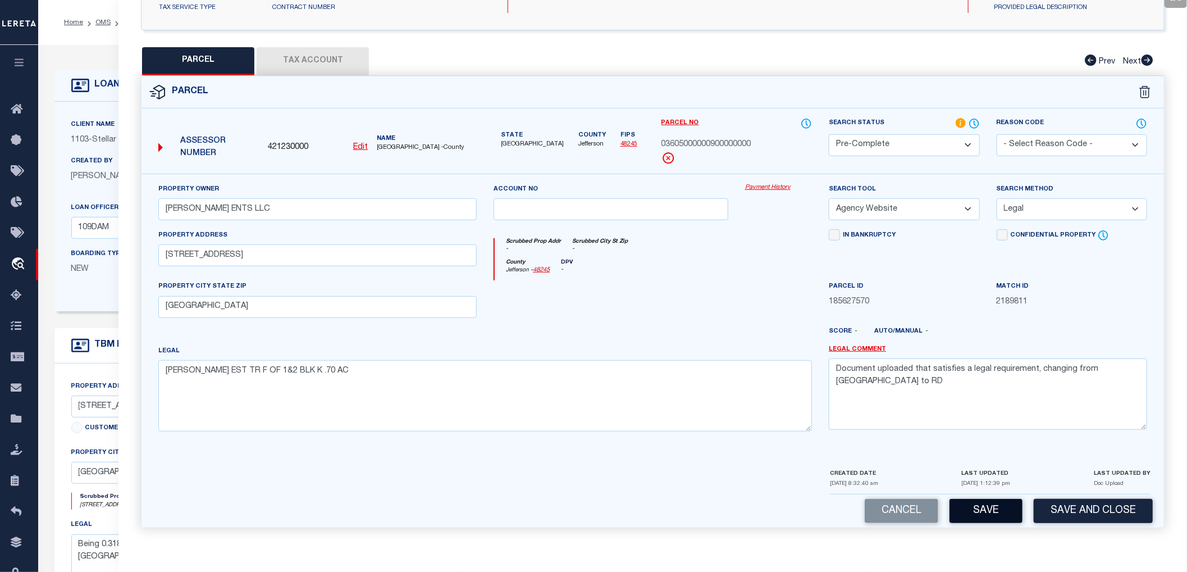
click at [996, 508] on button "Save" at bounding box center [986, 511] width 73 height 24
select select "AS"
select select
checkbox input "false"
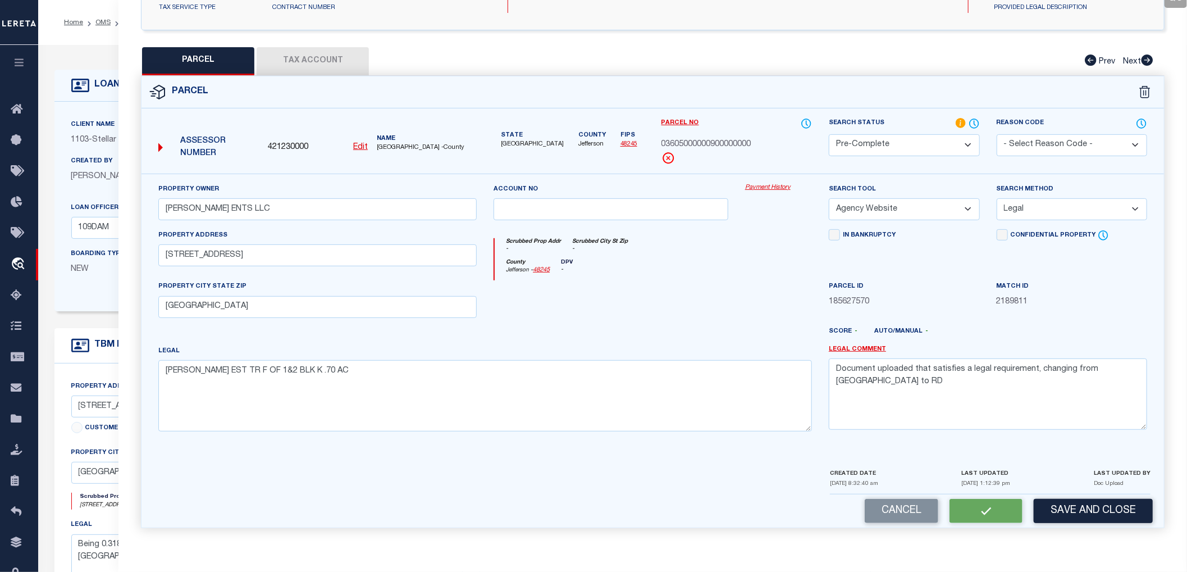
checkbox input "false"
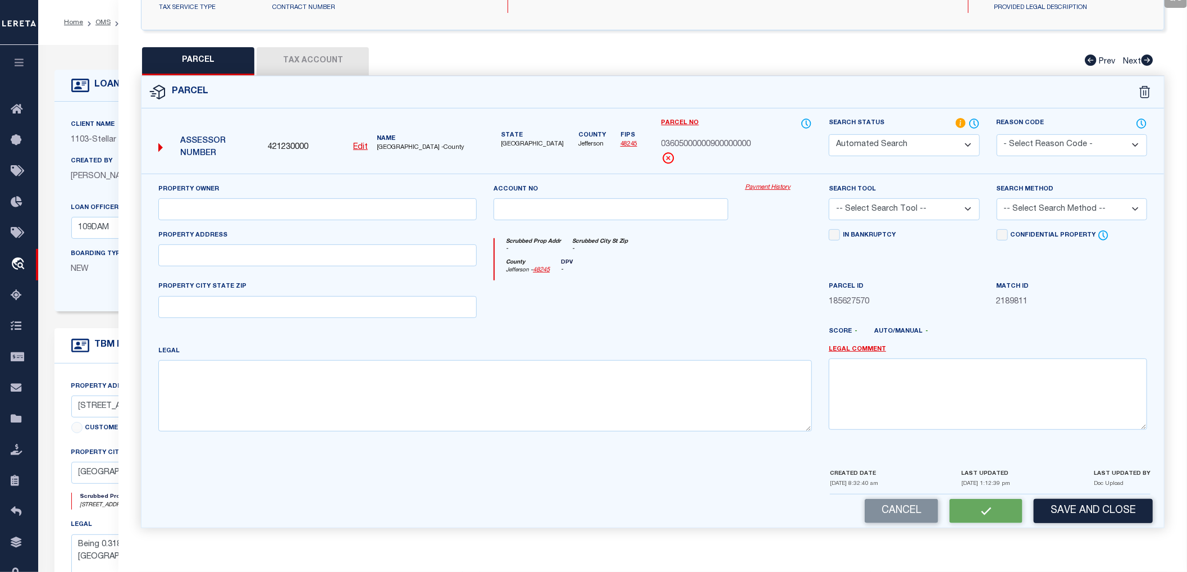
select select "PC"
type input "[PERSON_NAME] ENTS LLC"
select select "AGW"
select select "LEG"
type input "[STREET_ADDRESS]"
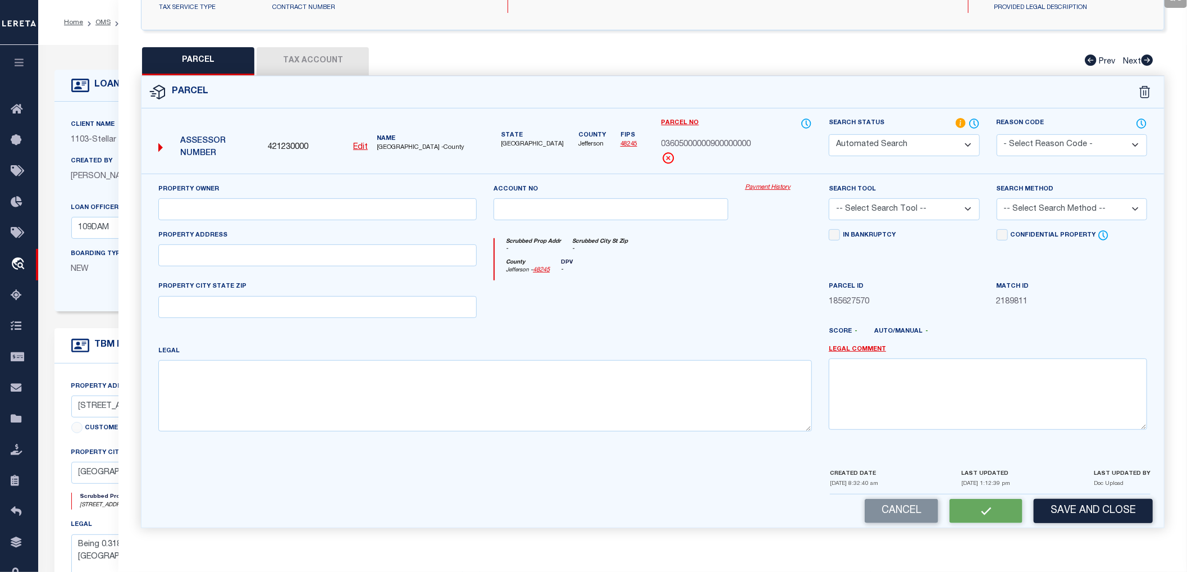
type input "[GEOGRAPHIC_DATA]"
type textarea "[PERSON_NAME] EST TR F OF 1&2 BLK K .70 AC"
type textarea "Document uploaded that satisfies a legal requirement, changing from [GEOGRAPHIC…"
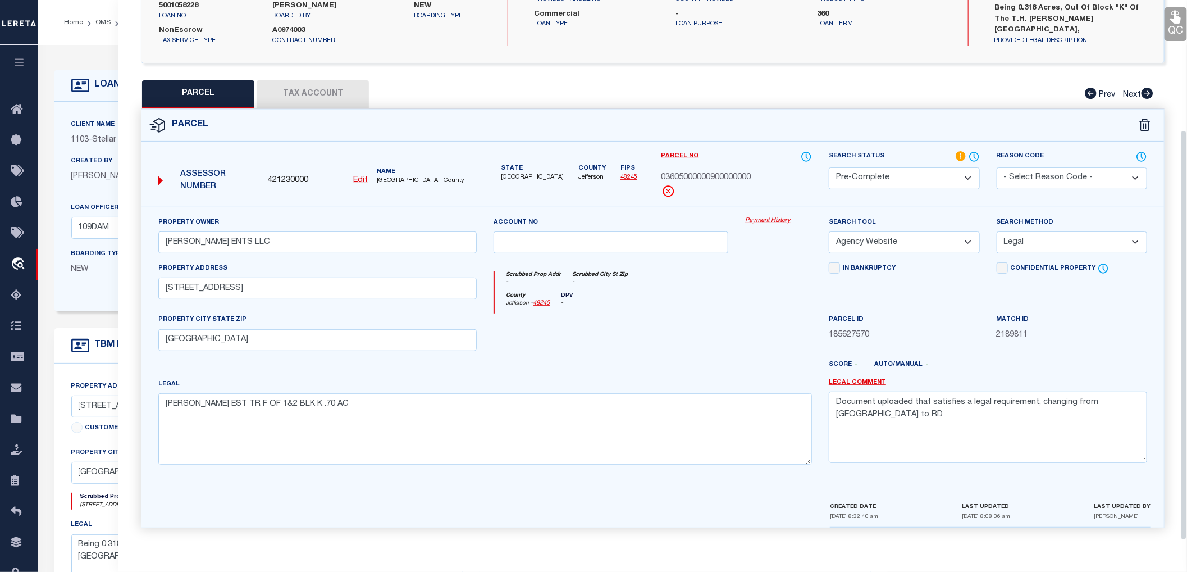
scroll to position [0, 0]
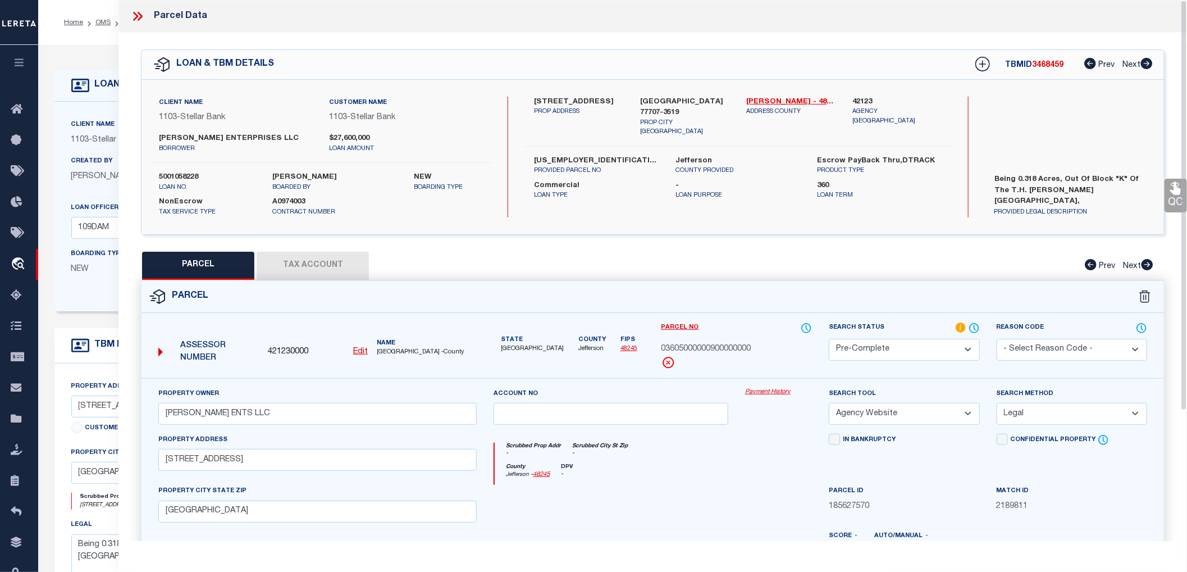
click at [137, 15] on icon at bounding box center [136, 16] width 5 height 9
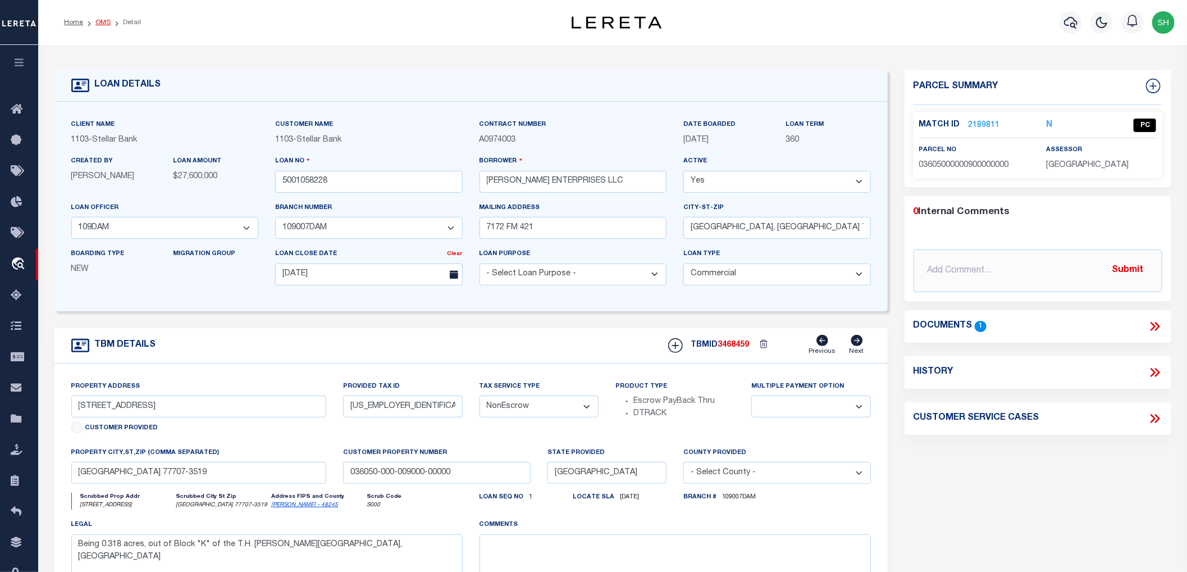
click at [104, 21] on link "OMS" at bounding box center [102, 22] width 15 height 7
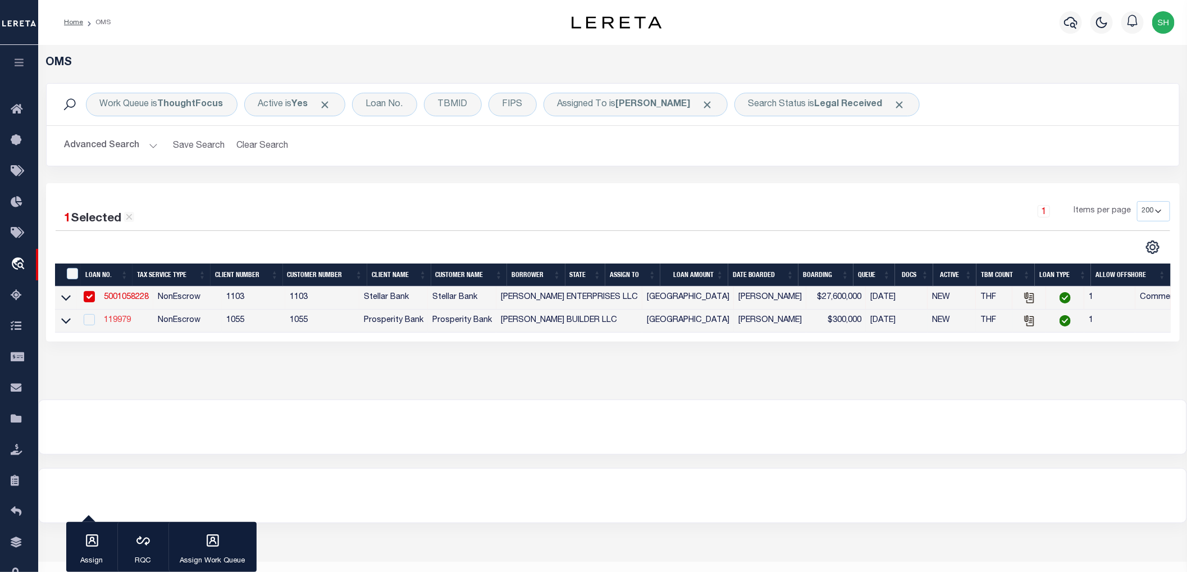
click at [126, 323] on link "119979" at bounding box center [117, 320] width 27 height 8
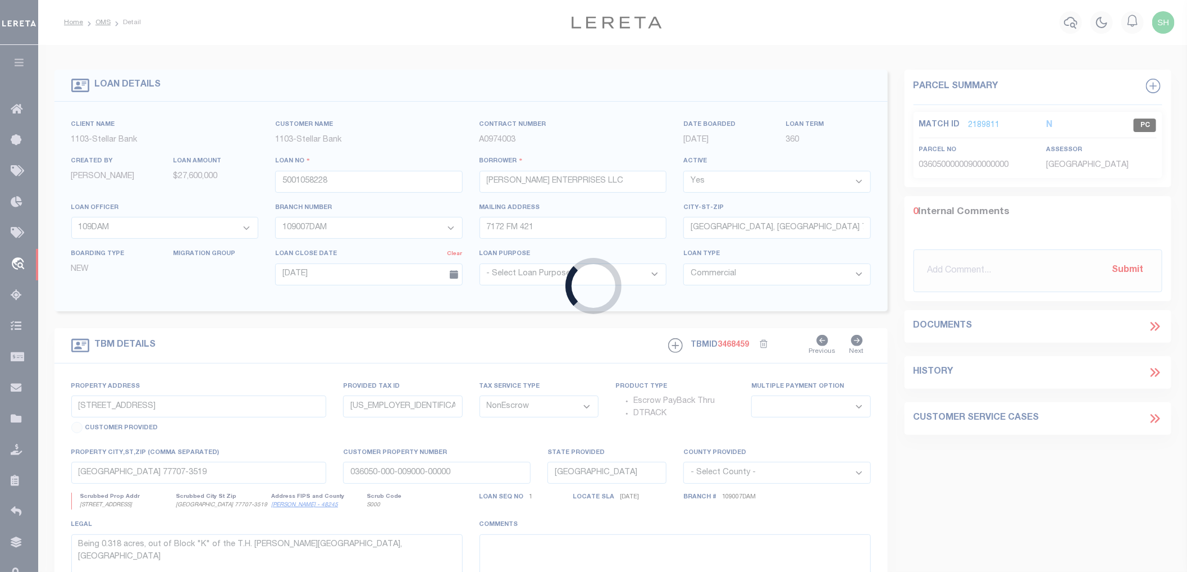
type input "119979"
type input "[PERSON_NAME] BUILDER LLC"
select select
type input "[STREET_ADDRESS]"
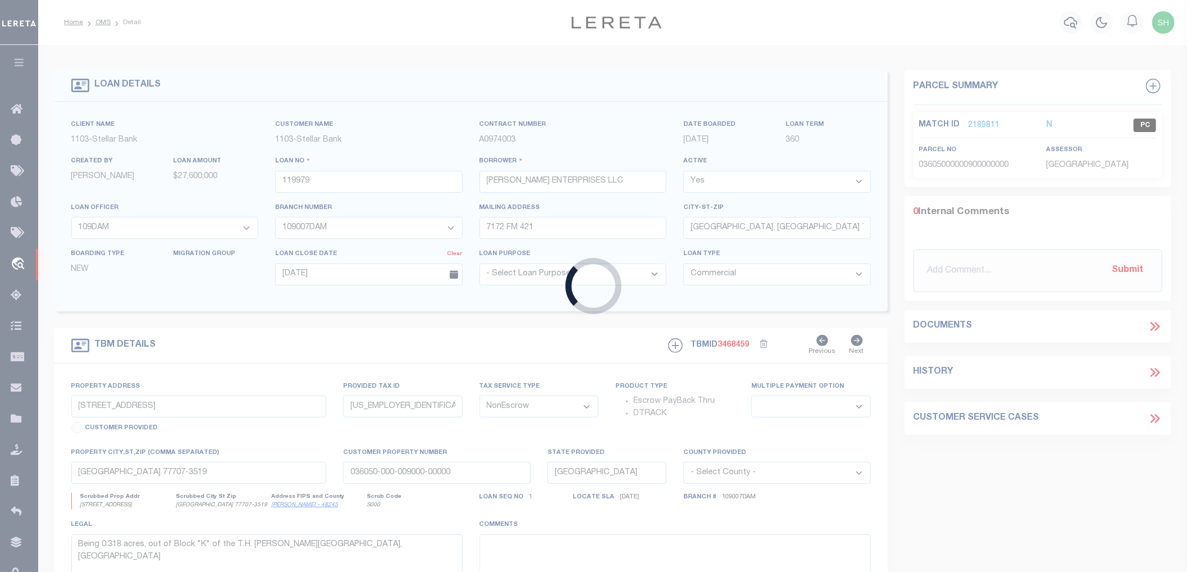
type input "ROCKPORT [GEOGRAPHIC_DATA] 78382-2530"
select select "400"
select select
type input "[STREET_ADDRESS]"
type input "18599"
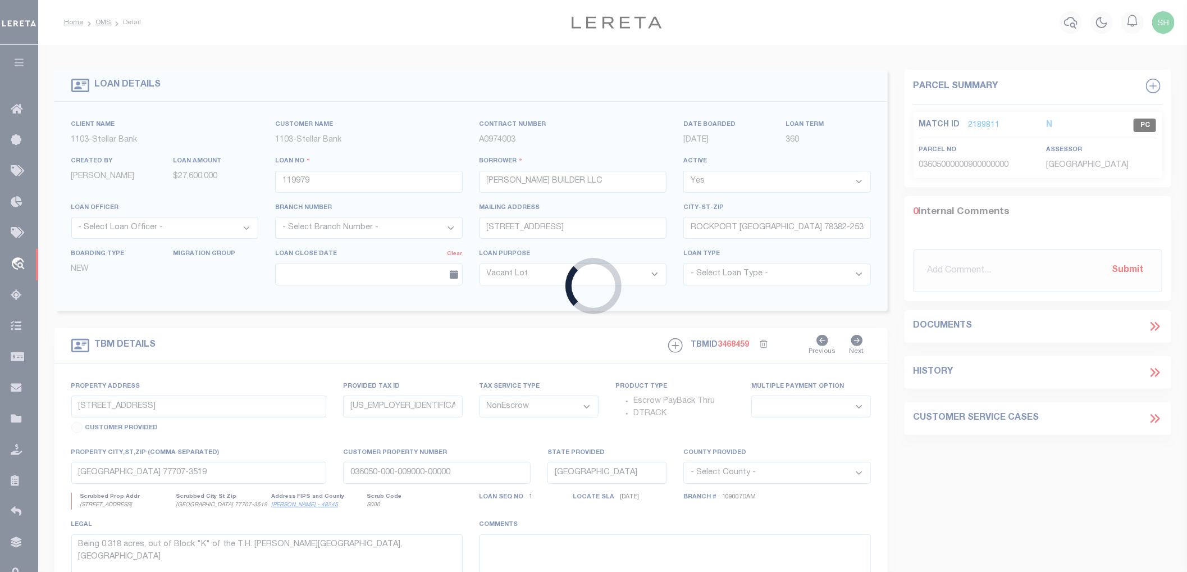
select select
type input "[GEOGRAPHIC_DATA]"
select select
type textarea "W 1/2 LTS 1-13 ALL LOT 14 BLK 2 [PERSON_NAME] & [PERSON_NAME]"
select select "10609"
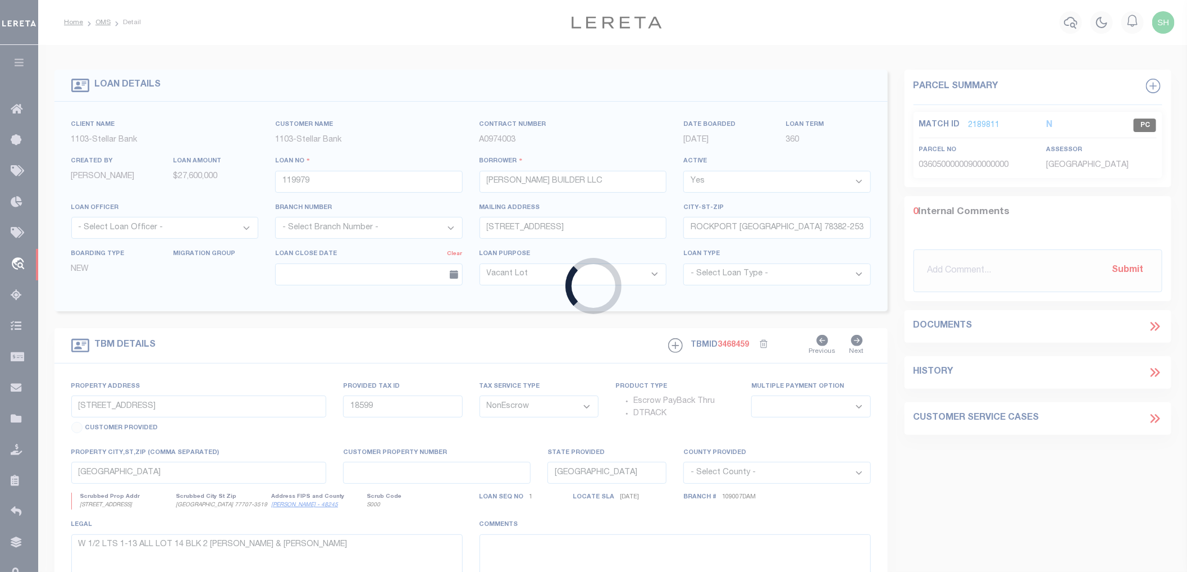
select select "4093"
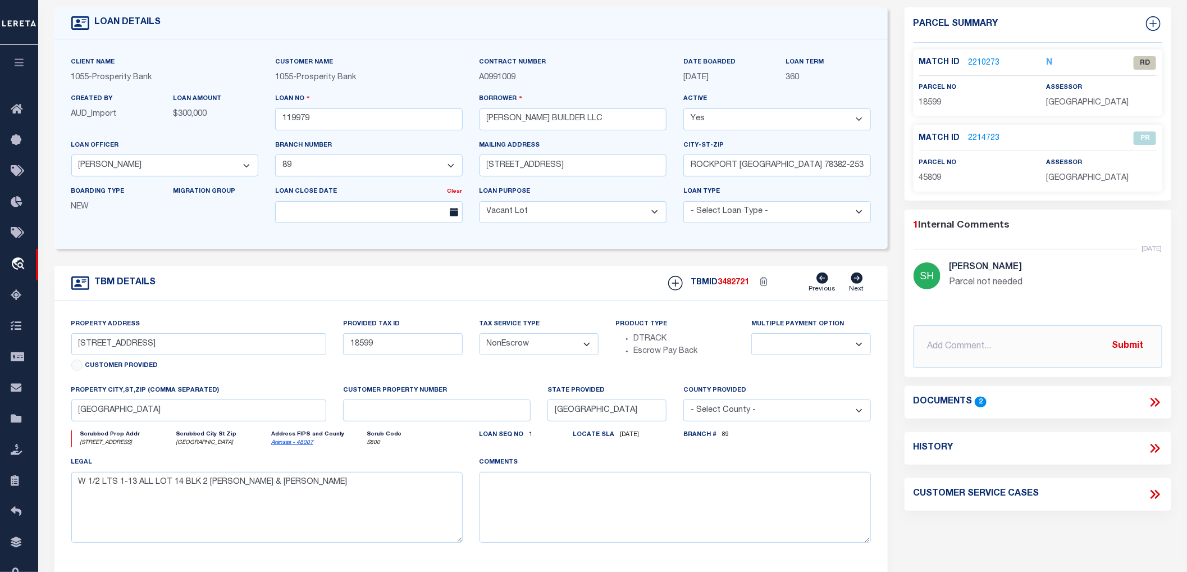
scroll to position [125, 0]
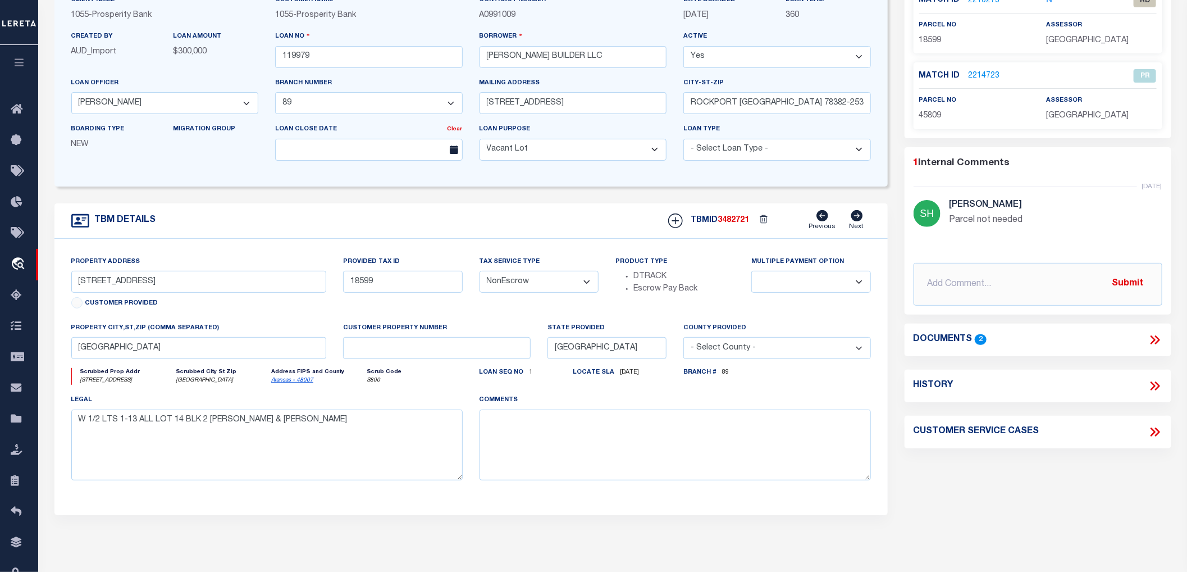
click at [1155, 338] on icon at bounding box center [1153, 339] width 5 height 9
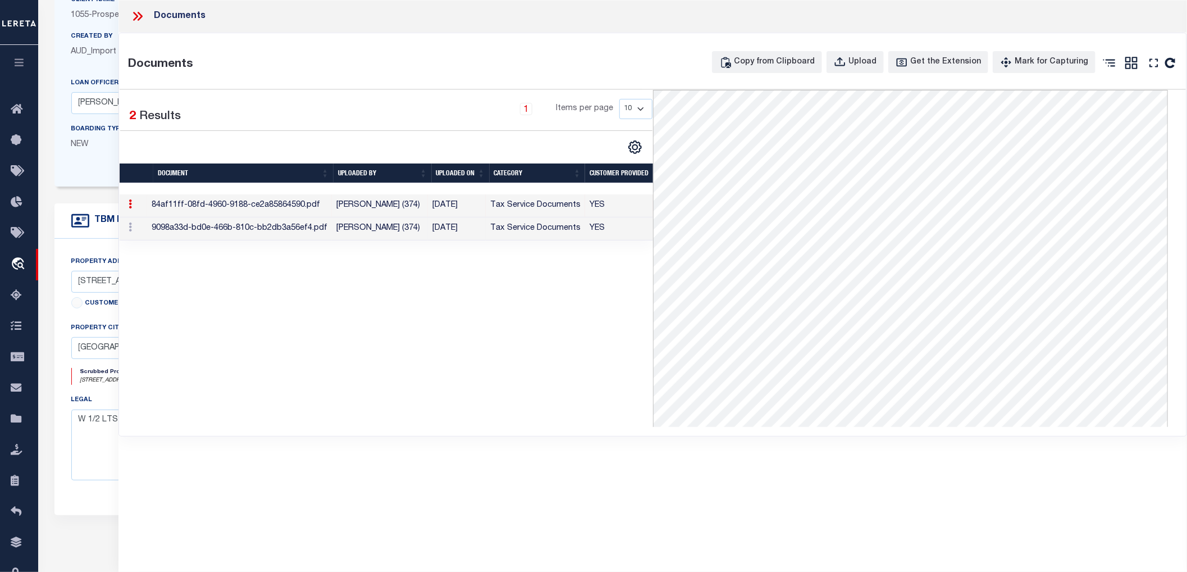
click at [299, 230] on td "9098a33d-bd0e-466b-810c-bb2db3a56ef4.pdf" at bounding box center [239, 228] width 185 height 23
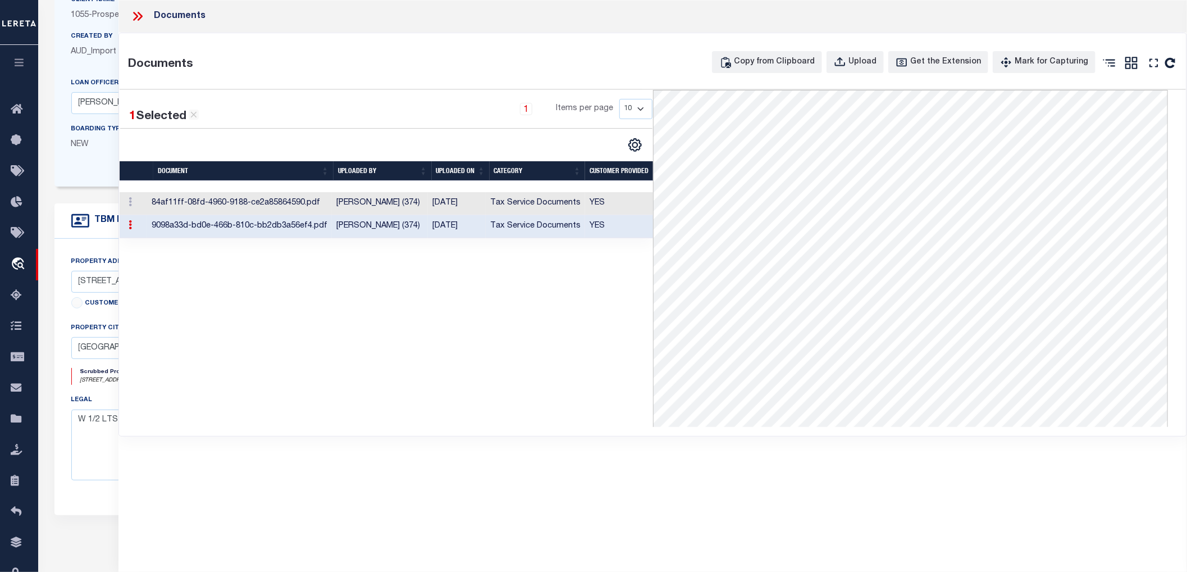
click at [138, 14] on icon at bounding box center [137, 16] width 15 height 15
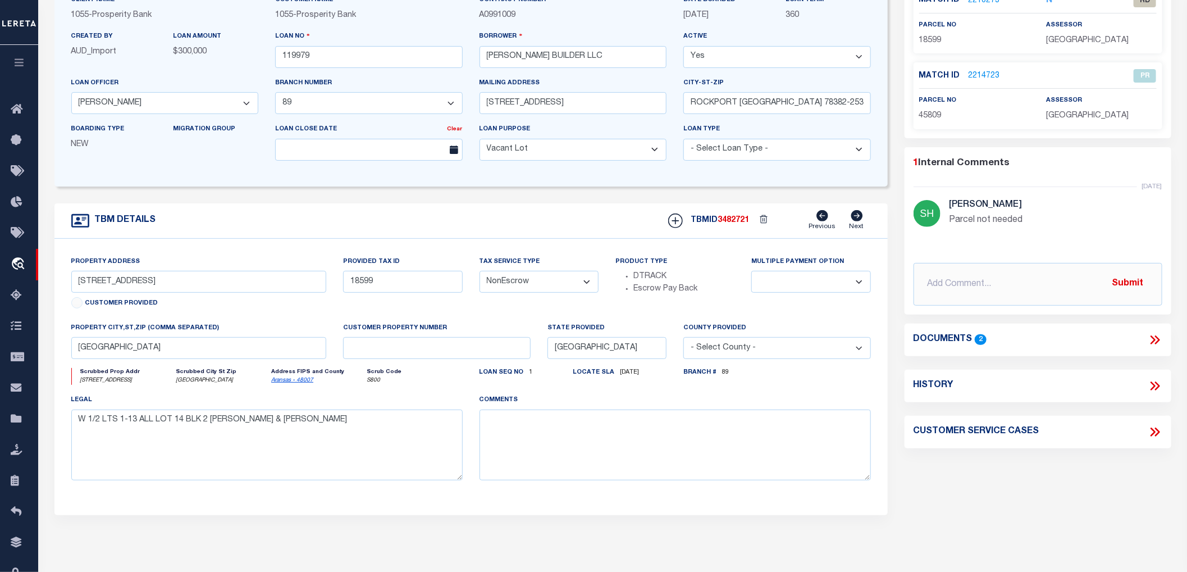
click at [1158, 385] on icon at bounding box center [1157, 385] width 5 height 9
select select "100"
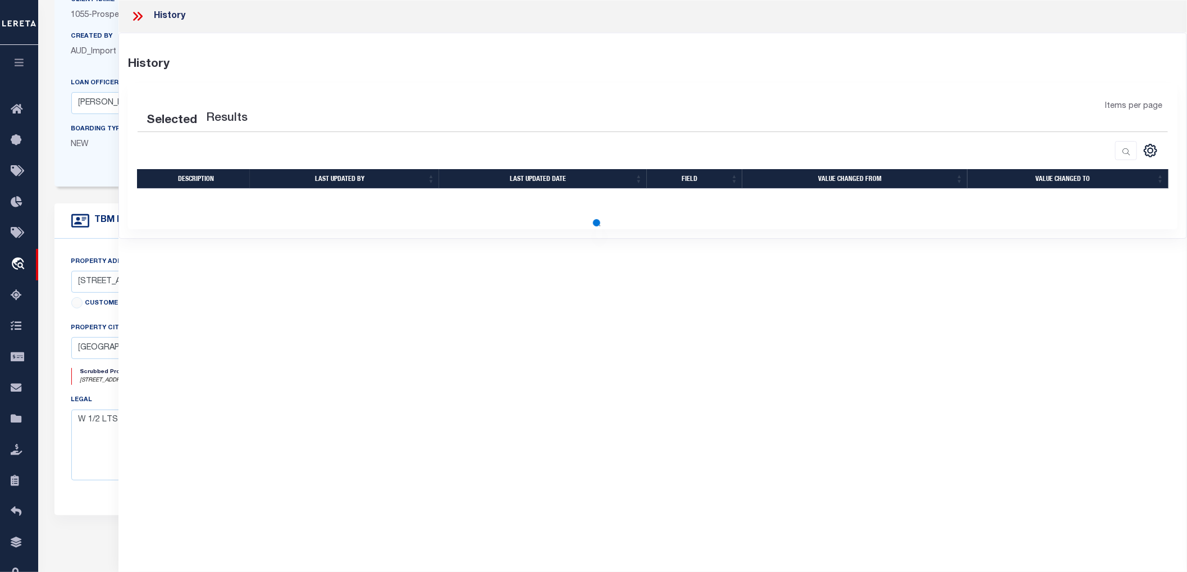
select select "100"
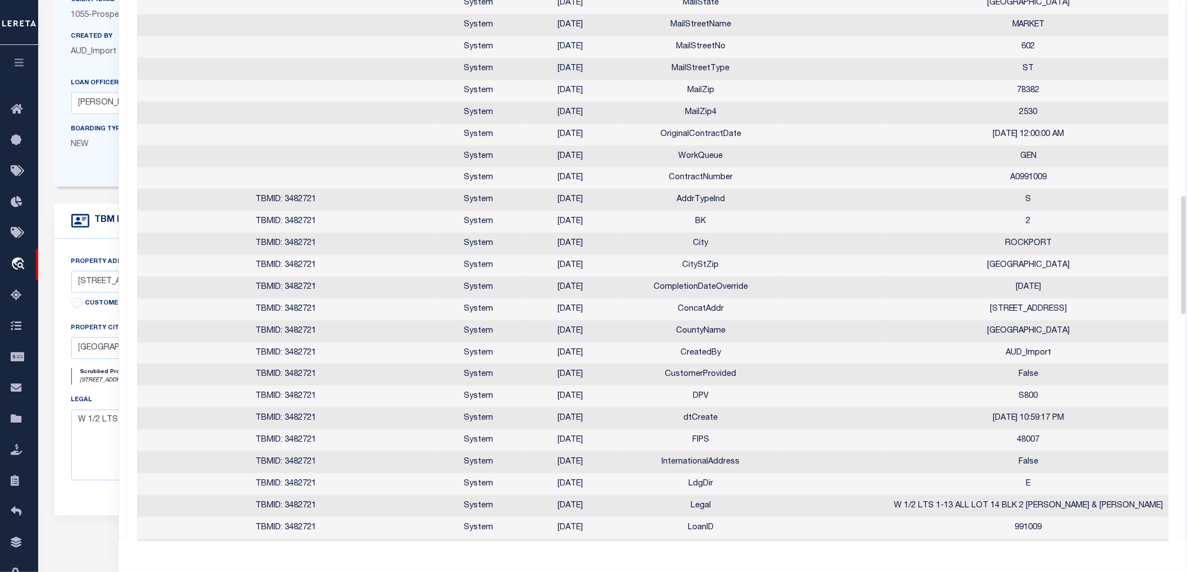
scroll to position [936, 0]
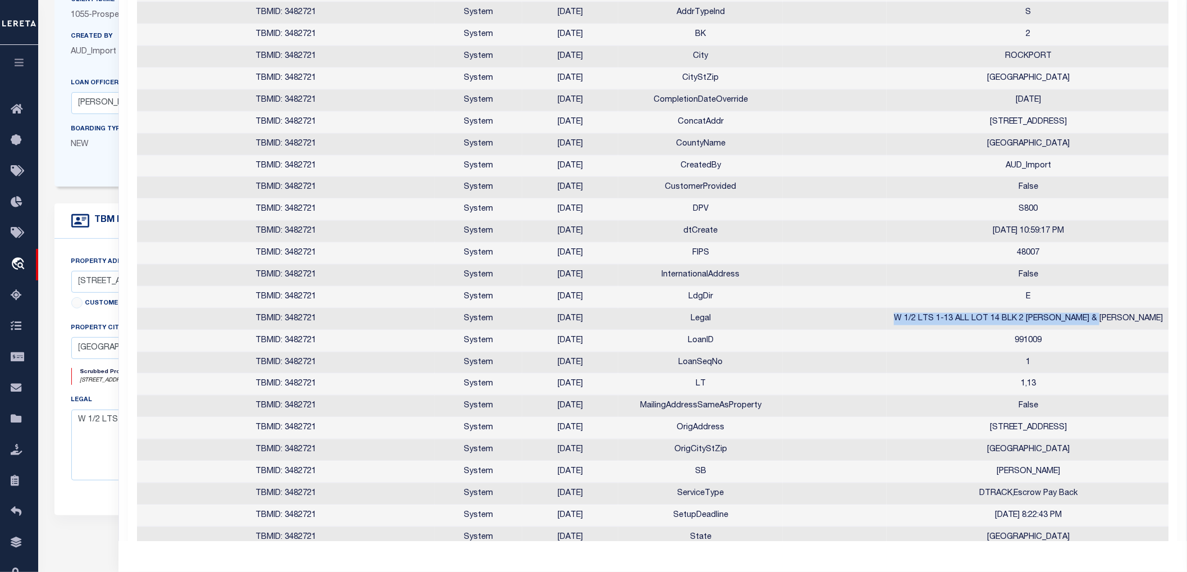
drag, startPoint x: 923, startPoint y: 321, endPoint x: 1136, endPoint y: 320, distance: 212.9
click at [1136, 320] on td "W 1/2 LTS 1-13 ALL LOT 14 BLK 2 [PERSON_NAME] & [PERSON_NAME]" at bounding box center [1029, 319] width 284 height 22
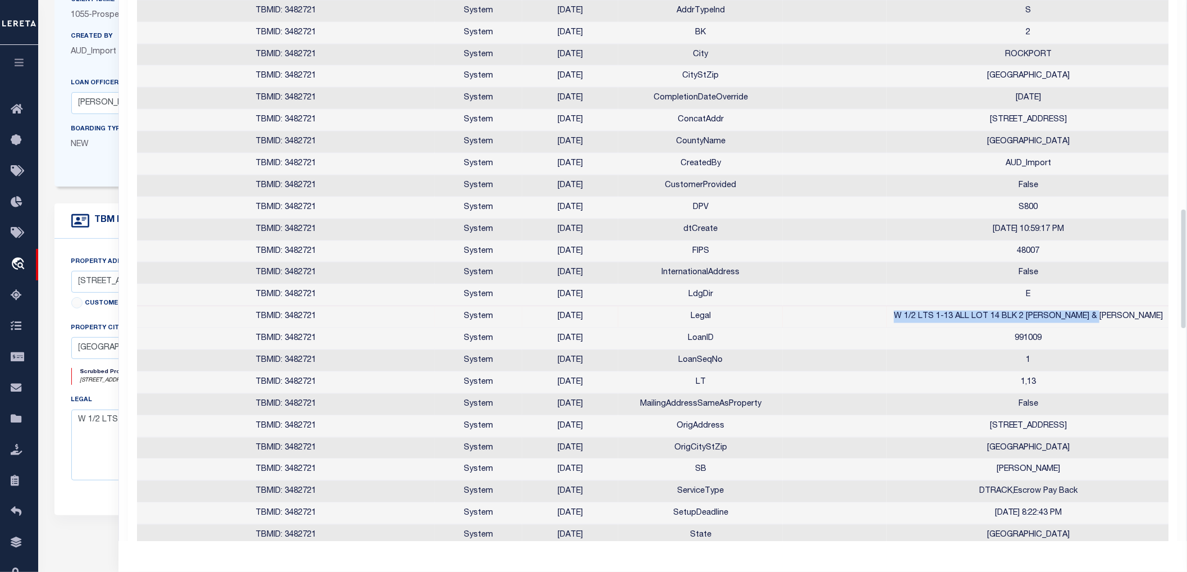
scroll to position [934, 0]
click at [904, 322] on td "W 1/2 LTS 1-13 ALL LOT 14 BLK 2 [PERSON_NAME] & [PERSON_NAME]" at bounding box center [1029, 319] width 284 height 22
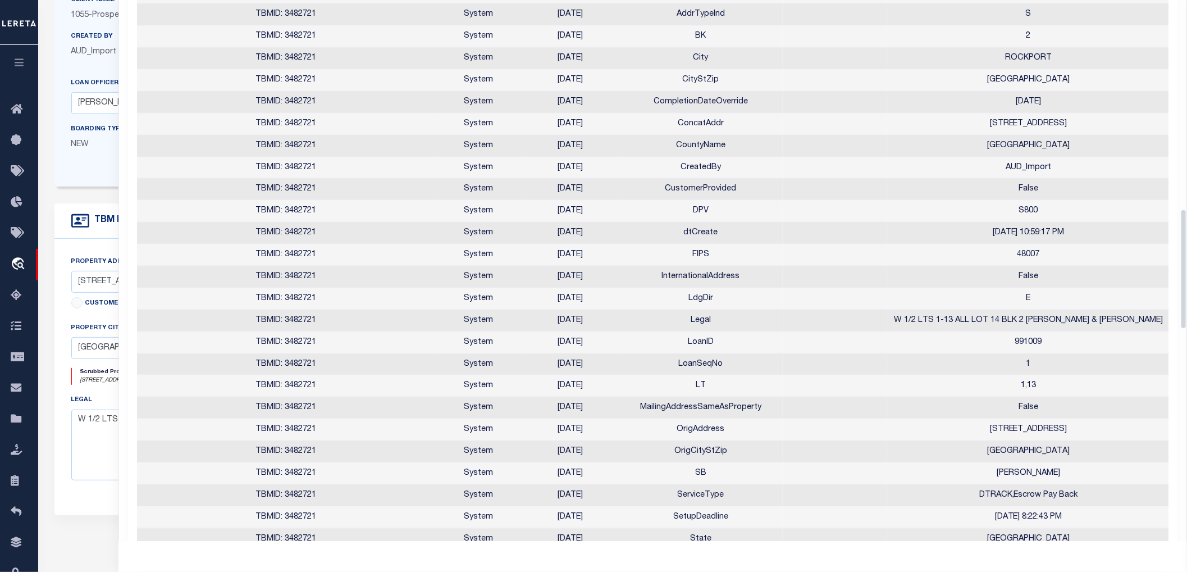
scroll to position [936, 0]
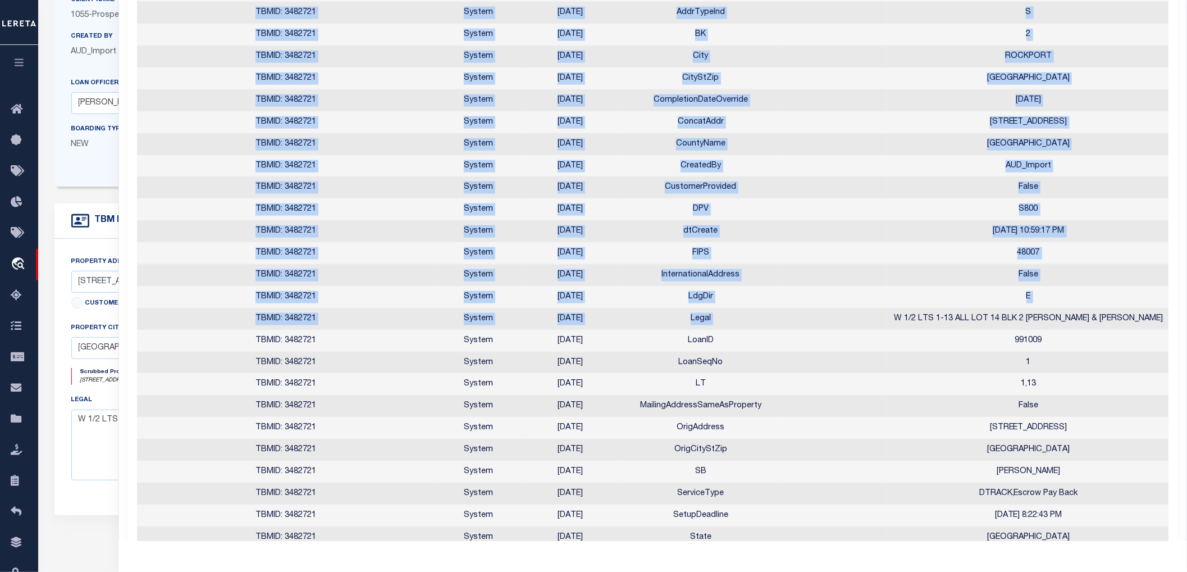
drag, startPoint x: 914, startPoint y: 321, endPoint x: 131, endPoint y: 330, distance: 782.9
click at [131, 330] on div "1 Selected 168 Results 1 2 Items per page 25 50 100" at bounding box center [653, 300] width 1050 height 2307
click at [218, 326] on td "TBMID: 3482721" at bounding box center [286, 319] width 298 height 22
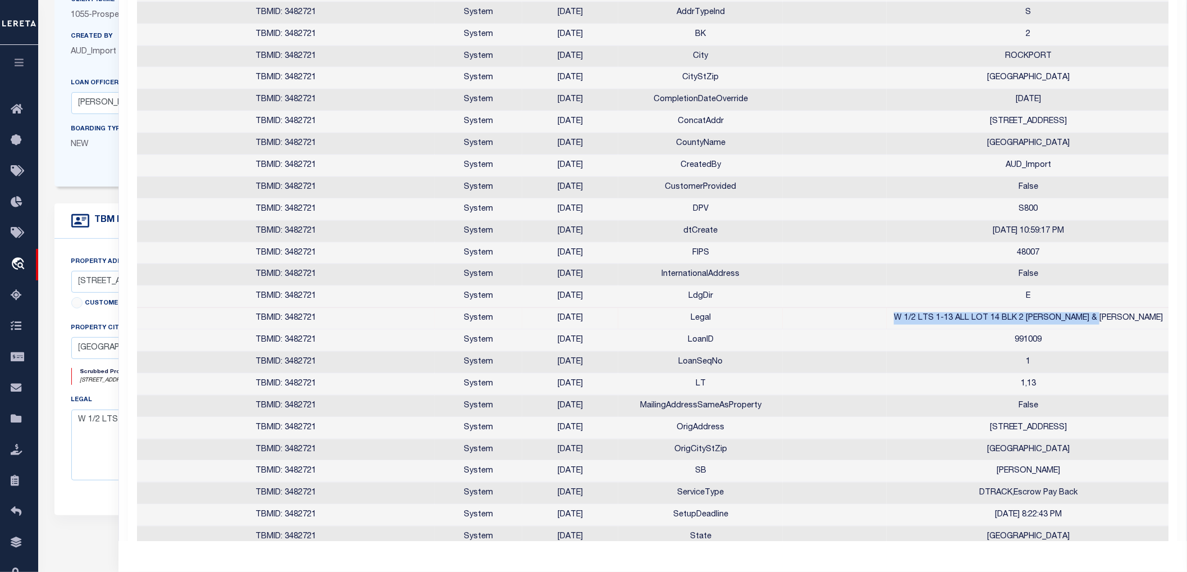
scroll to position [0, 2]
drag, startPoint x: 821, startPoint y: 321, endPoint x: 1166, endPoint y: 324, distance: 346.0
click at [1166, 324] on tr "TBMID: 3482721 System [DATE] Legal W 1/2 LTS 1-13 ALL LOT 14 BLK 2 [PERSON_NAME…" at bounding box center [651, 319] width 1033 height 22
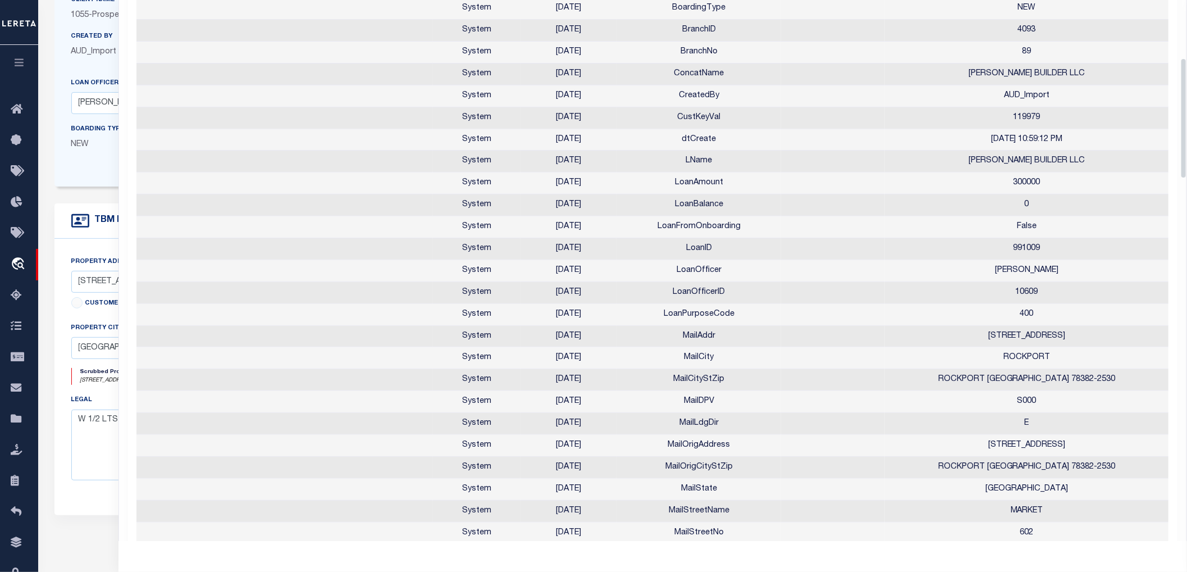
scroll to position [0, 0]
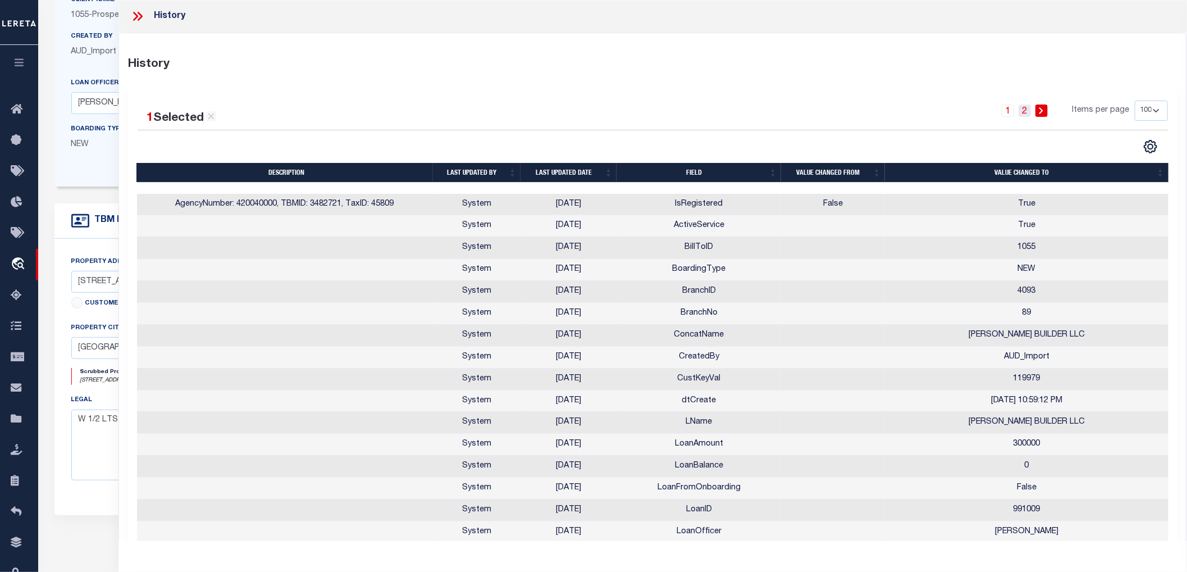
click at [1027, 107] on link "2" at bounding box center [1025, 110] width 12 height 12
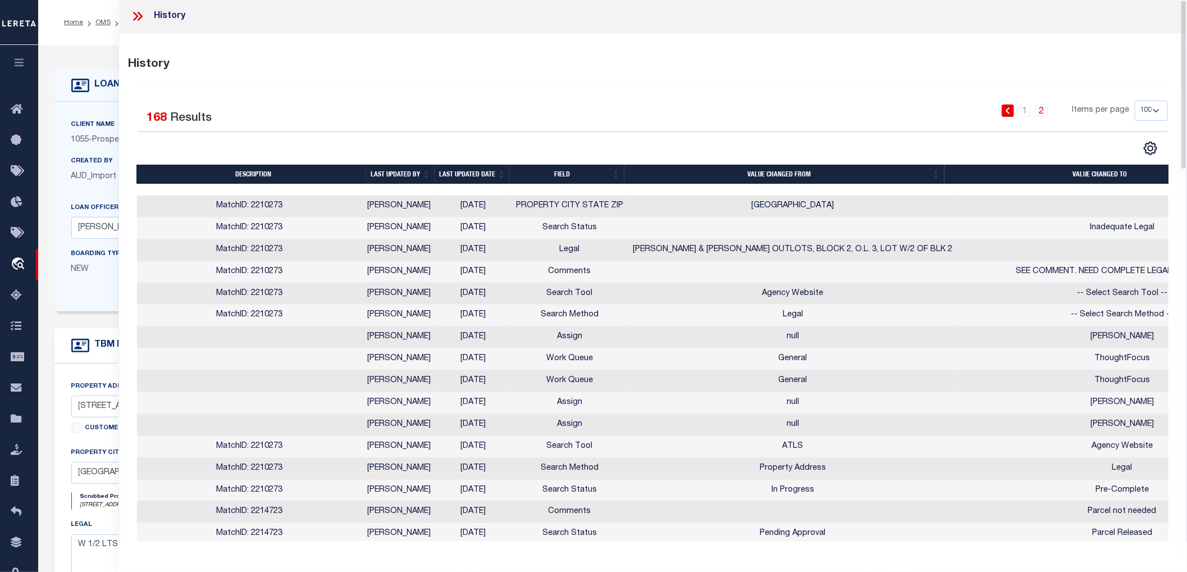
click at [138, 16] on icon at bounding box center [136, 16] width 5 height 9
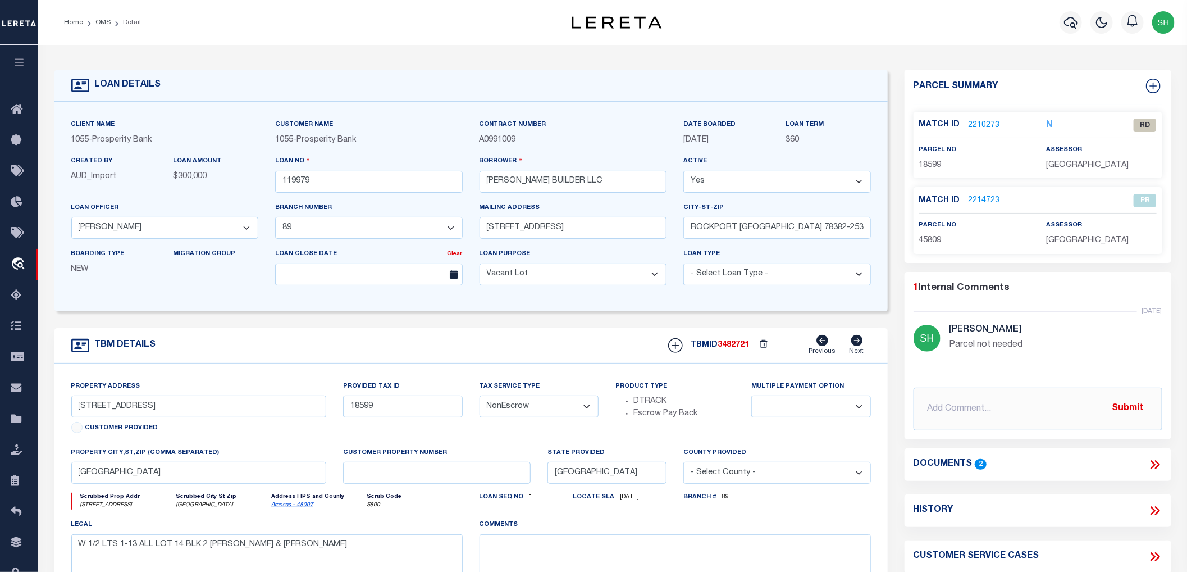
click at [977, 126] on link "2210273" at bounding box center [984, 126] width 31 height 12
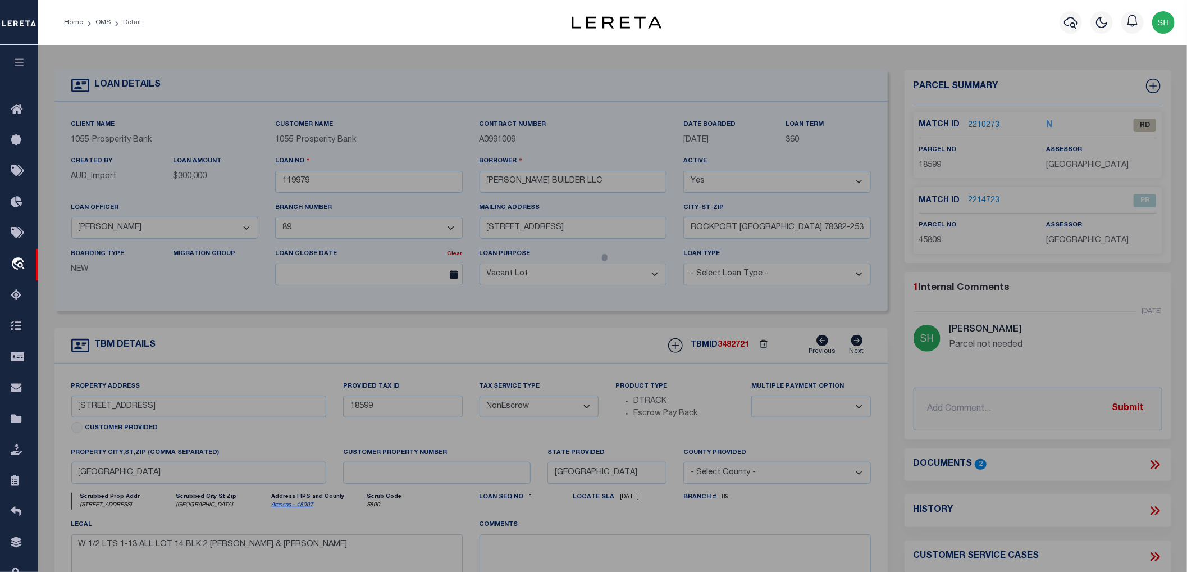
select select "AS"
select select
checkbox input "false"
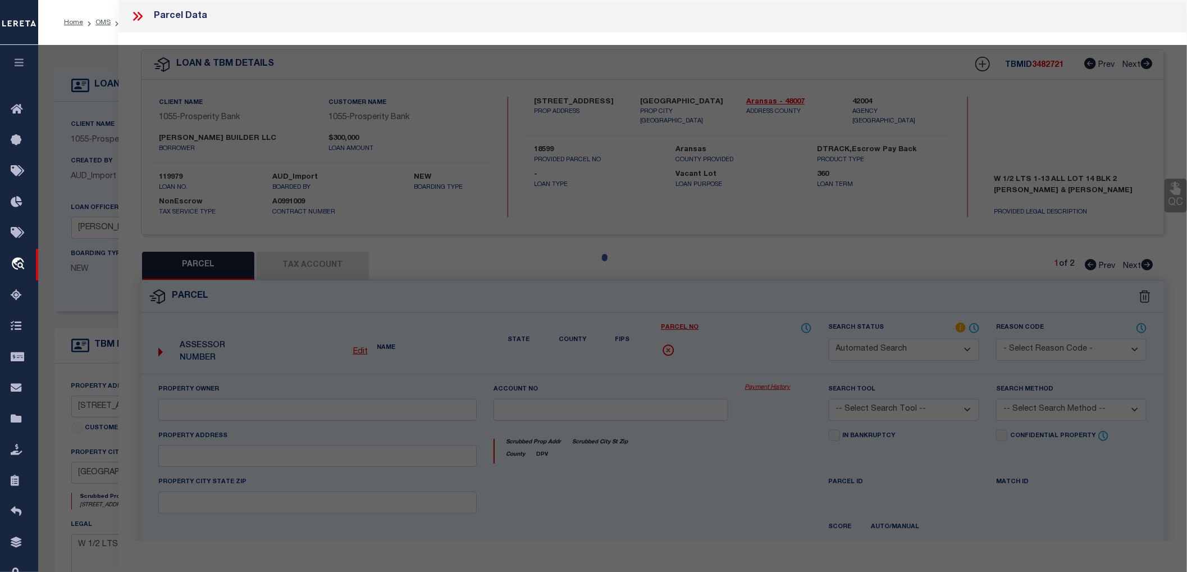
select select "RD"
type textarea "Document uploaded that satisfies a legal requirement, changing from [GEOGRAPHIC…"
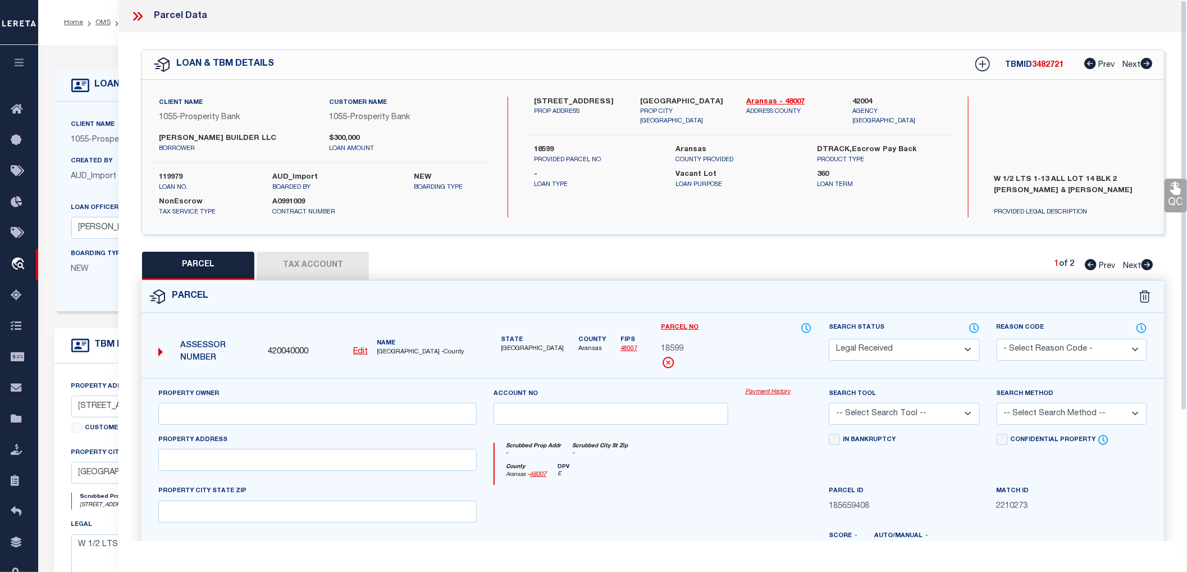
click at [1148, 262] on icon at bounding box center [1148, 264] width 12 height 11
select select "AS"
checkbox input "false"
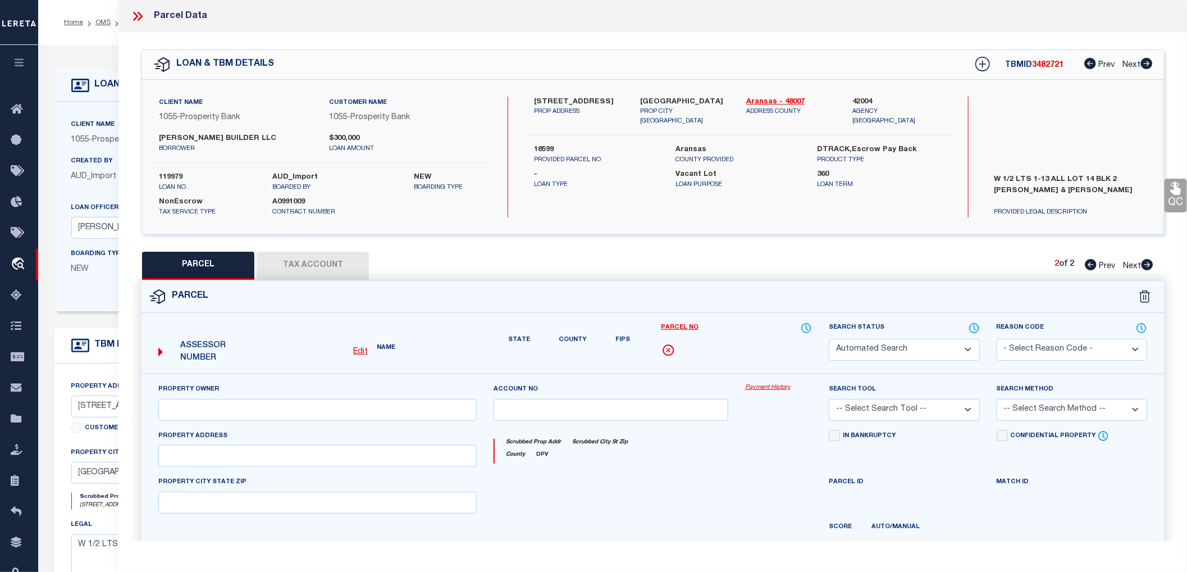
select select "PR"
select select "099"
type input "[PERSON_NAME]"
select select "ATL"
select select "ADD"
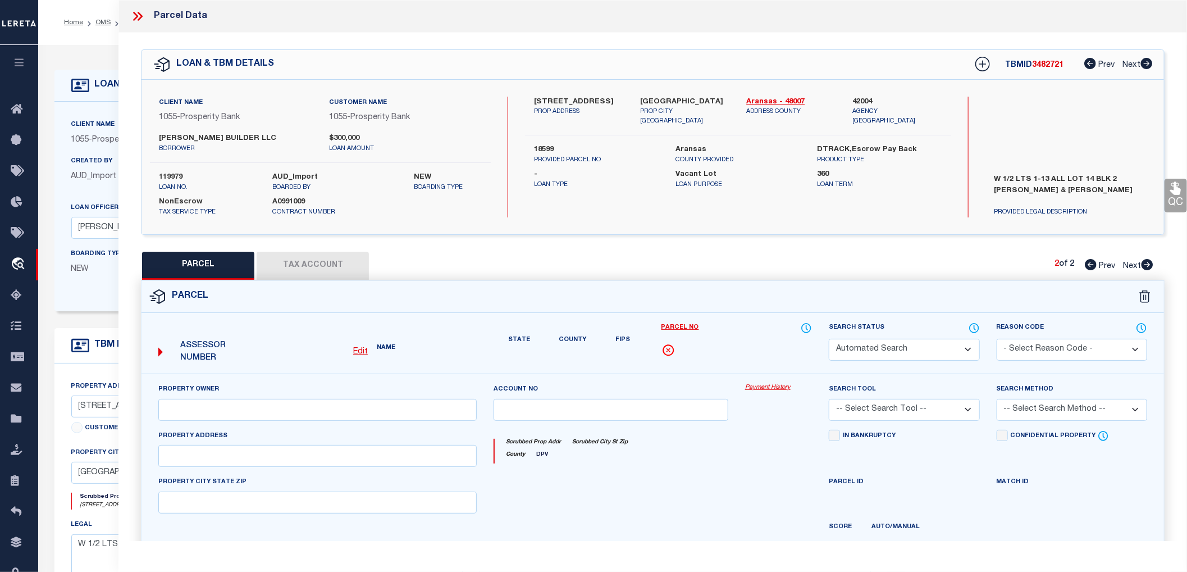
type input "[GEOGRAPHIC_DATA]"
type textarea "[PERSON_NAME][GEOGRAPHIC_DATA], BLOCK 1, LOT 4"
type textarea "Parcel not needed"
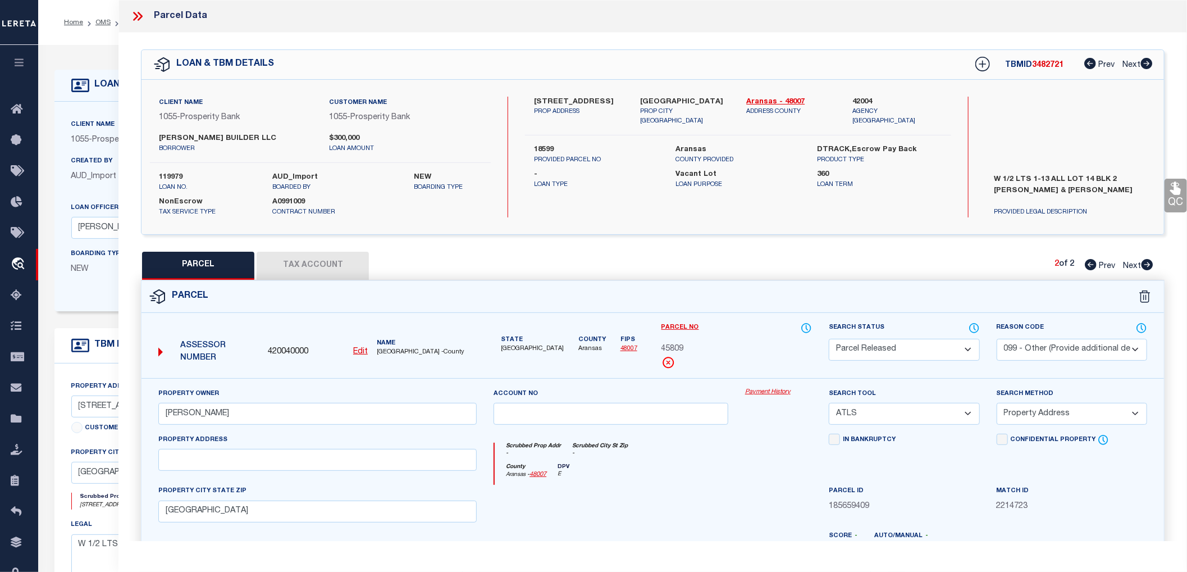
click at [1091, 266] on icon at bounding box center [1091, 264] width 12 height 11
select select "AS"
select select
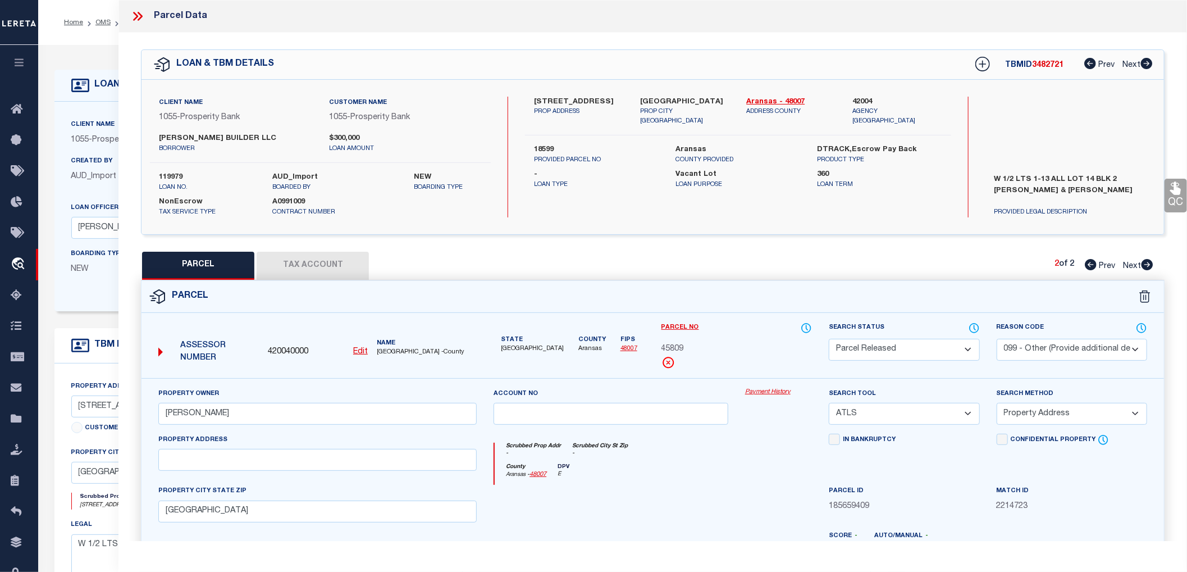
checkbox input "false"
select select "RD"
type textarea "Document uploaded that satisfies a legal requirement, changing from [GEOGRAPHIC…"
click at [680, 350] on span "18599" at bounding box center [673, 349] width 22 height 12
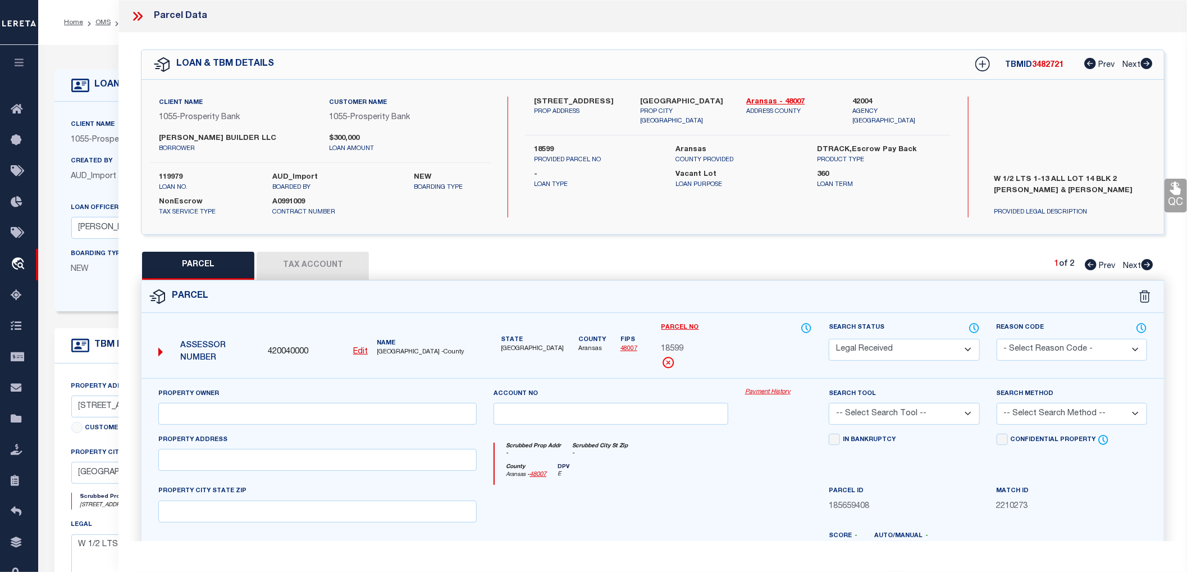
click at [680, 350] on span "18599" at bounding box center [673, 349] width 22 height 12
copy span "18599"
click at [726, 352] on div "18599" at bounding box center [737, 349] width 151 height 12
click at [669, 348] on span "18599" at bounding box center [673, 349] width 22 height 12
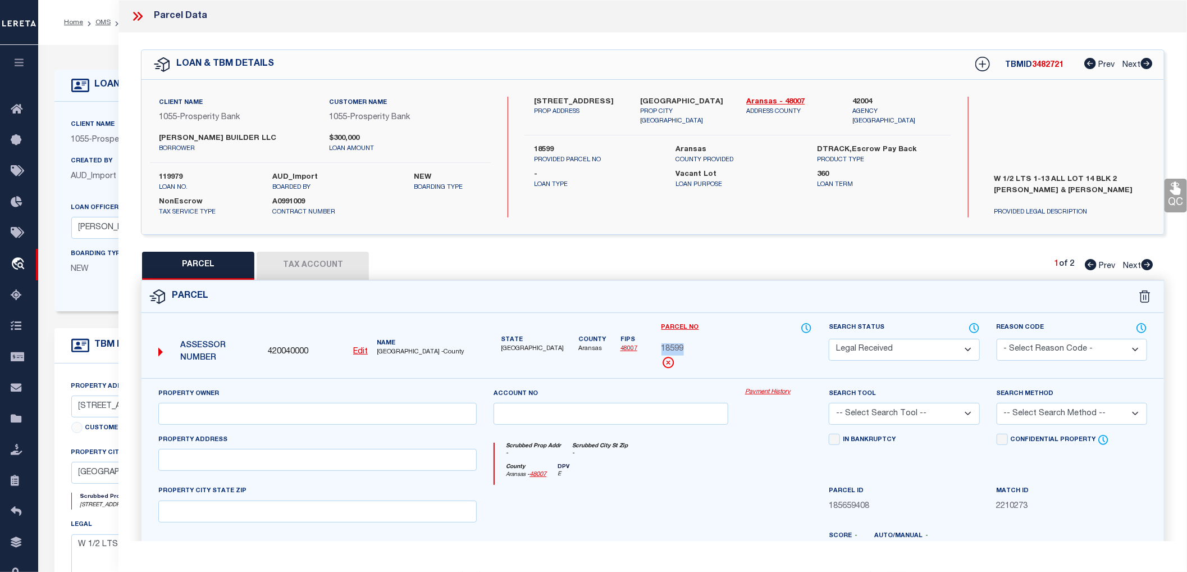
click at [669, 348] on span "18599" at bounding box center [673, 349] width 22 height 12
drag, startPoint x: 1070, startPoint y: 188, endPoint x: 983, endPoint y: 177, distance: 87.7
click at [983, 177] on div "W 1/2 LTS 1-13 ALL LOT 14 BLK 2 [PERSON_NAME] & [PERSON_NAME] PROVIDED LEGAL DE…" at bounding box center [1070, 194] width 187 height 48
click at [995, 184] on label "W 1/2 LTS 1-13 ALL LOT 14 BLK 2 [PERSON_NAME] & [PERSON_NAME]" at bounding box center [1070, 191] width 169 height 34
drag, startPoint x: 995, startPoint y: 177, endPoint x: 1077, endPoint y: 186, distance: 82.0
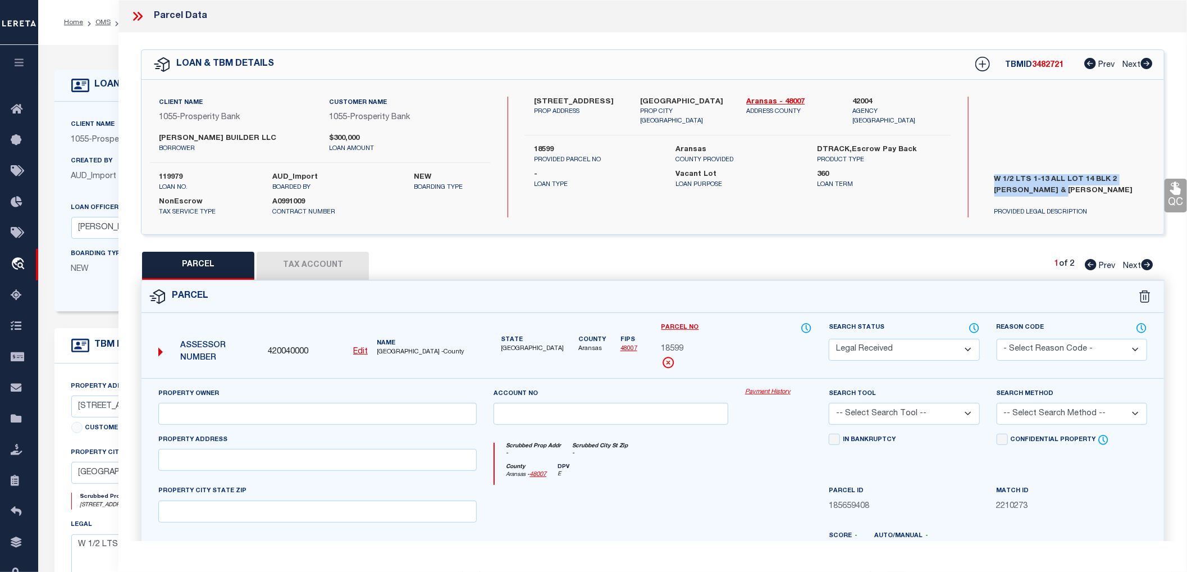
click at [1077, 186] on label "W 1/2 LTS 1-13 ALL LOT 14 BLK 2 [PERSON_NAME] & [PERSON_NAME]" at bounding box center [1070, 191] width 169 height 34
drag, startPoint x: 1075, startPoint y: 191, endPoint x: 990, endPoint y: 172, distance: 86.9
click at [990, 172] on div "W 1/2 LTS 1-13 ALL LOT 14 BLK 2 [PERSON_NAME] & [PERSON_NAME] PROVIDED LEGAL DE…" at bounding box center [1070, 194] width 187 height 48
click at [1025, 149] on div "Search by Legal Customer" at bounding box center [1071, 134] width 170 height 74
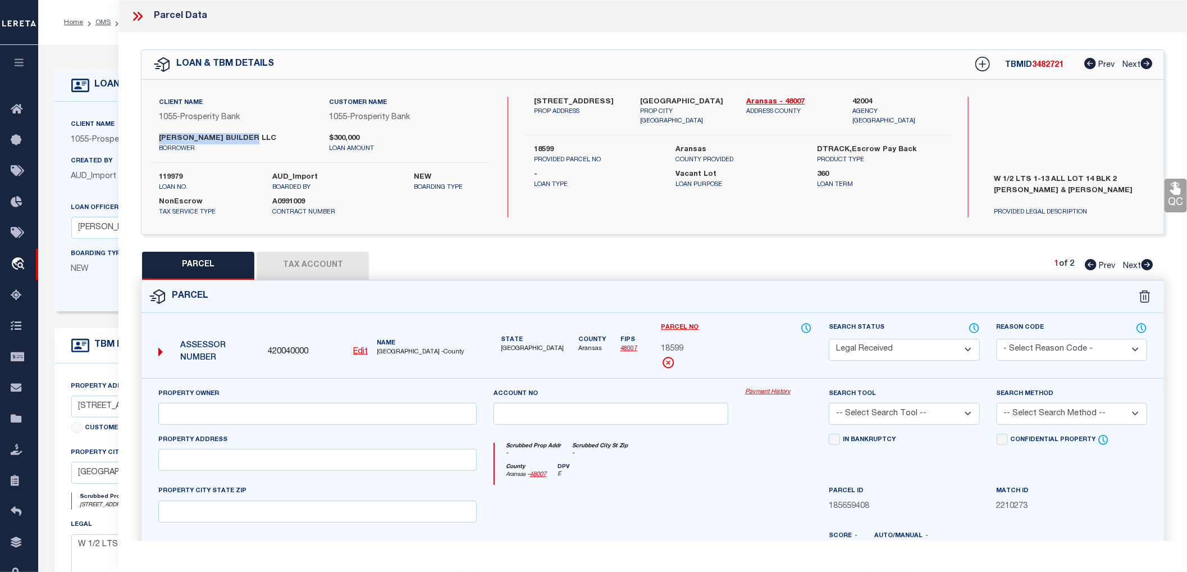
drag, startPoint x: 156, startPoint y: 136, endPoint x: 258, endPoint y: 138, distance: 102.2
click at [258, 138] on div "[PERSON_NAME] BUILDER LLC borrower" at bounding box center [236, 143] width 170 height 20
copy label "[PERSON_NAME] BUILDER"
click at [372, 183] on p "boarded by" at bounding box center [334, 188] width 125 height 10
click at [677, 349] on span "18599" at bounding box center [673, 349] width 22 height 12
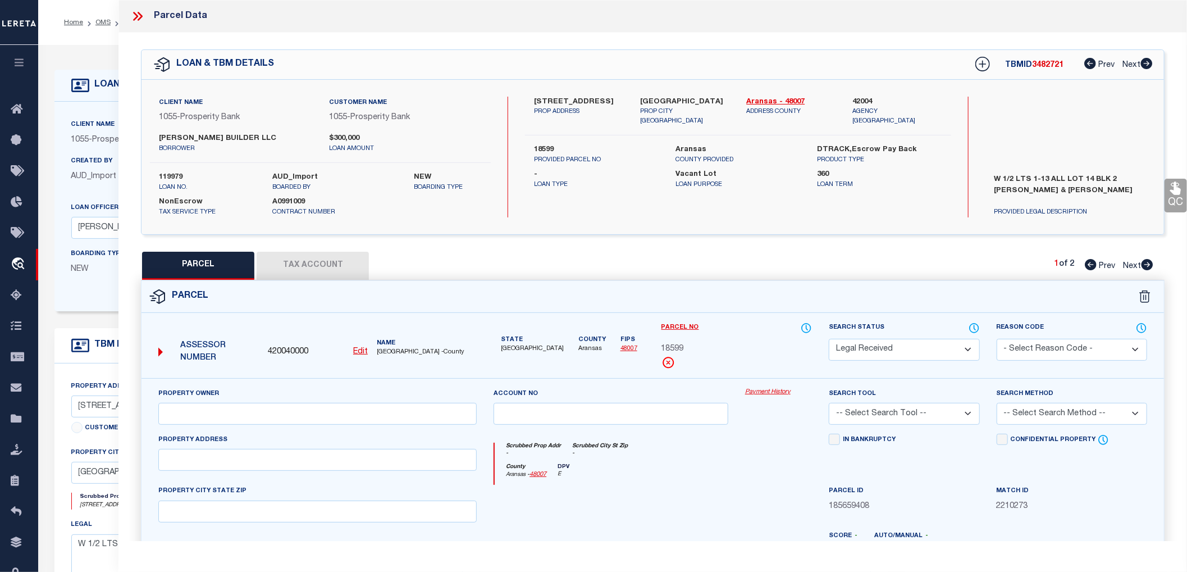
click at [677, 349] on span "18599" at bounding box center [673, 349] width 22 height 12
click at [722, 358] on div "Parcel No 18599" at bounding box center [737, 345] width 151 height 47
drag, startPoint x: 994, startPoint y: 177, endPoint x: 1075, endPoint y: 189, distance: 82.3
click at [1075, 189] on label "W 1/2 LTS 1-13 ALL LOT 14 BLK 2 [PERSON_NAME] & [PERSON_NAME]" at bounding box center [1070, 191] width 169 height 34
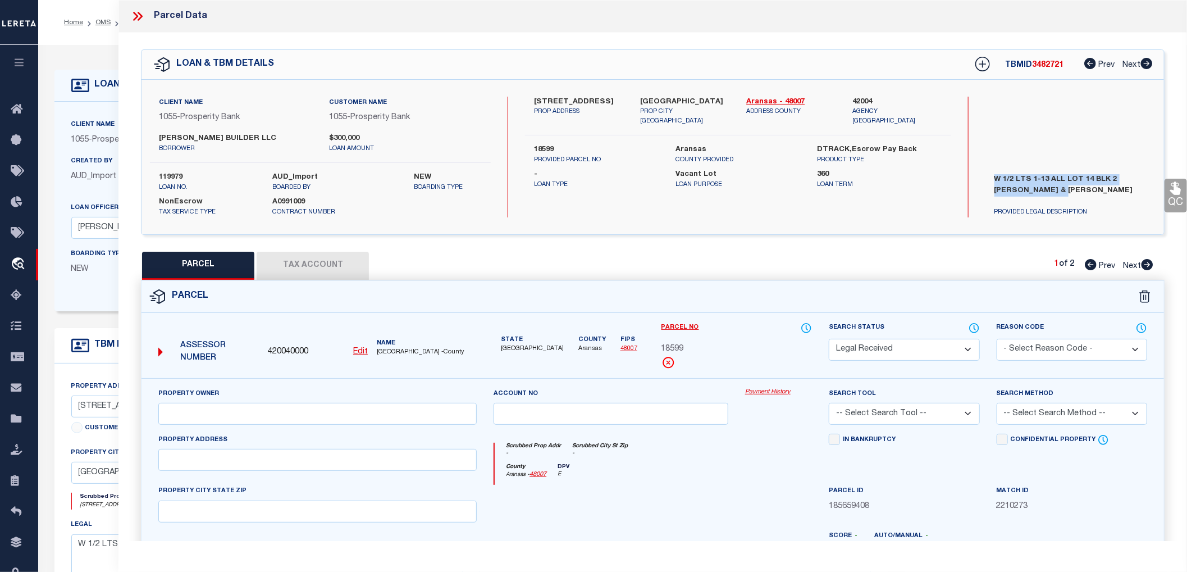
click at [1085, 193] on label "W 1/2 LTS 1-13 ALL LOT 14 BLK 2 [PERSON_NAME] & [PERSON_NAME]" at bounding box center [1070, 191] width 169 height 34
click at [209, 418] on input "text" at bounding box center [317, 414] width 318 height 22
paste input "[PERSON_NAME]"
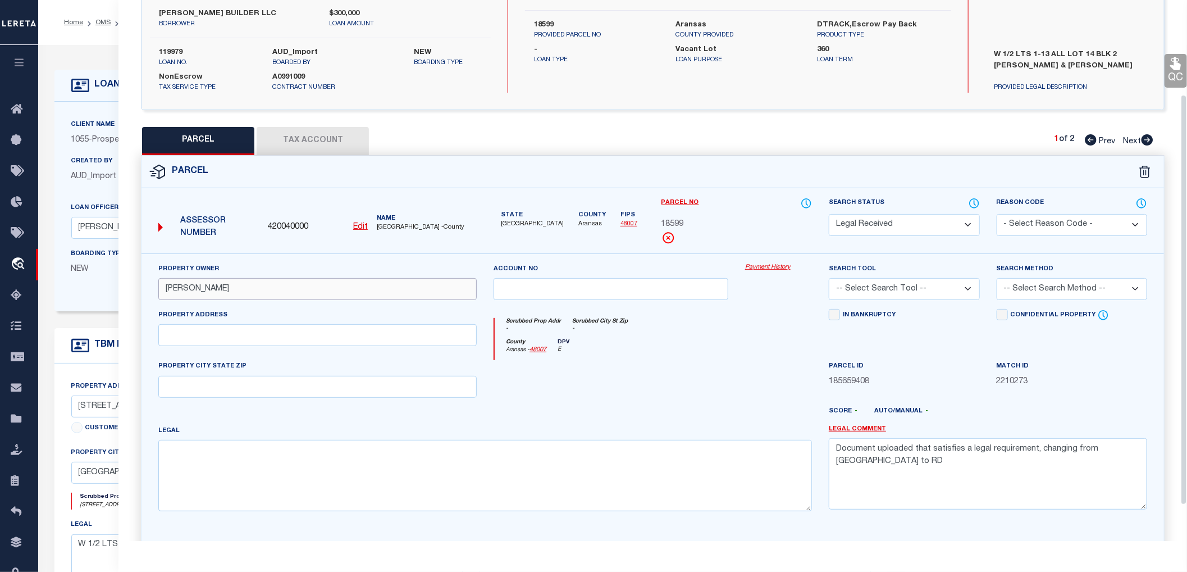
scroll to position [171, 0]
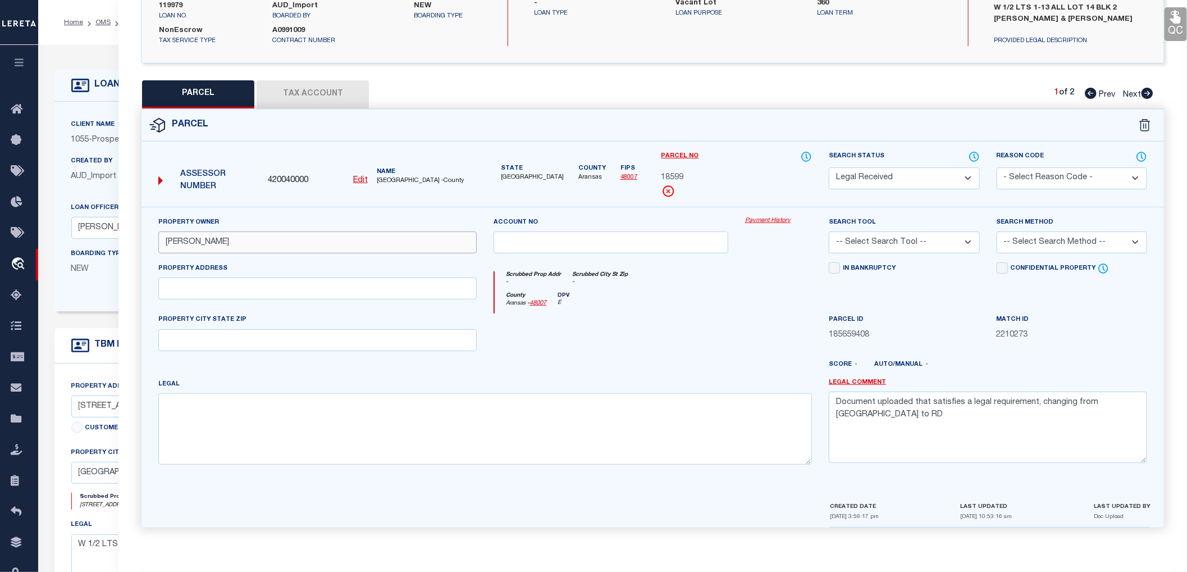
click at [185, 238] on input "[PERSON_NAME]" at bounding box center [317, 242] width 318 height 22
type input "[PERSON_NAME]"
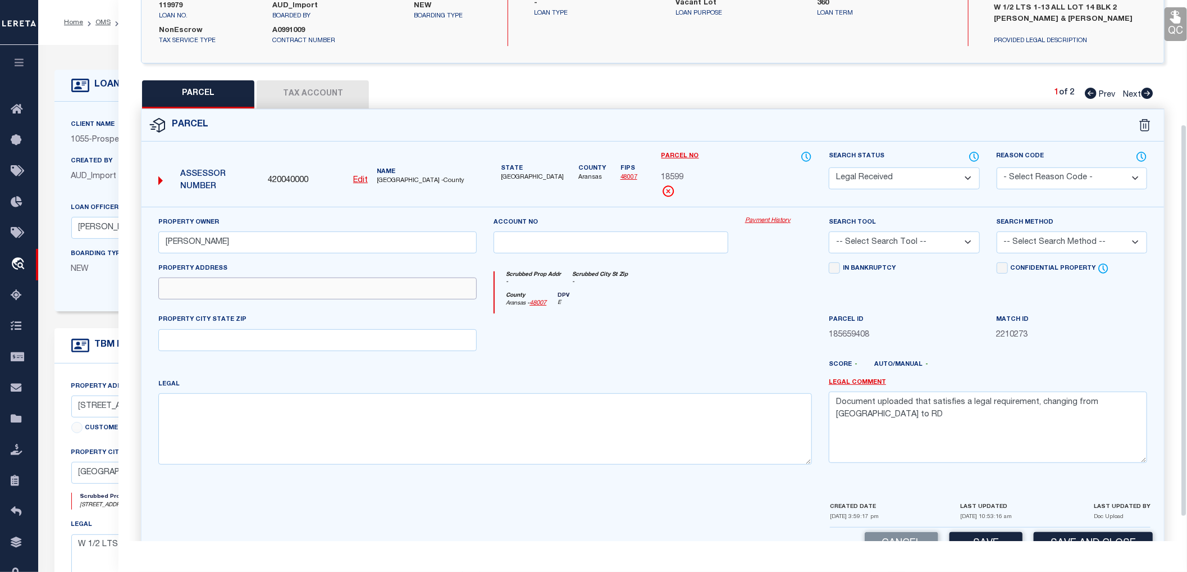
click at [192, 290] on input "text" at bounding box center [317, 288] width 318 height 22
paste input "[STREET_ADDRESS]"
drag, startPoint x: 236, startPoint y: 288, endPoint x: 344, endPoint y: 288, distance: 107.8
click at [344, 288] on input "[STREET_ADDRESS]" at bounding box center [317, 288] width 318 height 22
type input "[STREET_ADDRESS]"
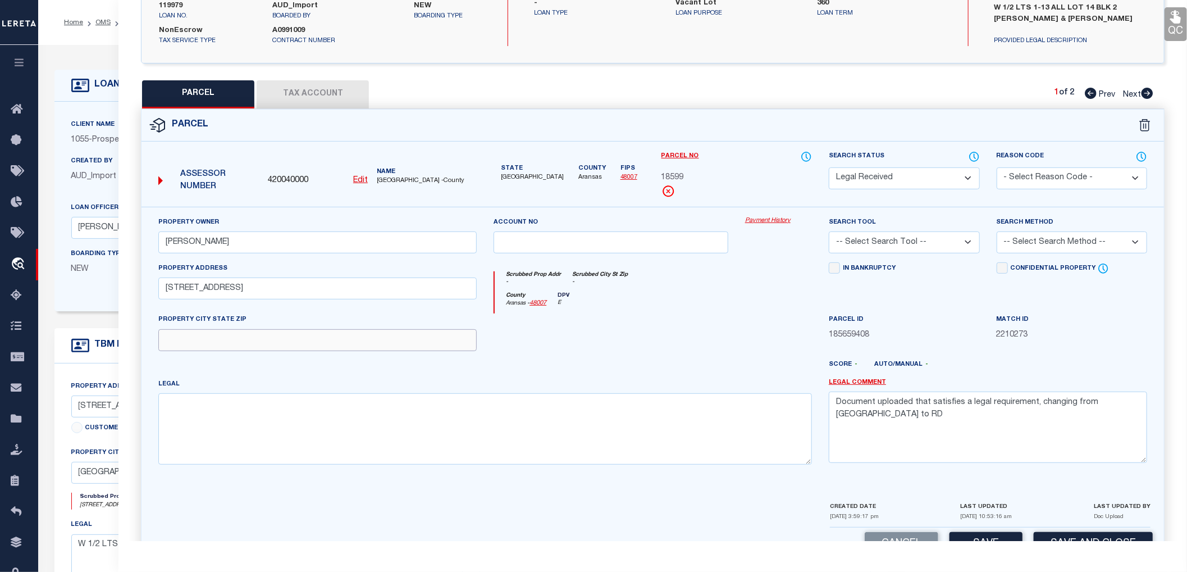
click at [187, 340] on input "text" at bounding box center [317, 340] width 318 height 22
paste input "[GEOGRAPHIC_DATA]"
type input "[GEOGRAPHIC_DATA]"
click at [216, 406] on textarea at bounding box center [485, 428] width 654 height 71
paste textarea "[PERSON_NAME] & [PERSON_NAME] OUTLOTS, BLOCK 2, O.L. 3, LOT W/2 OF BLK 2"
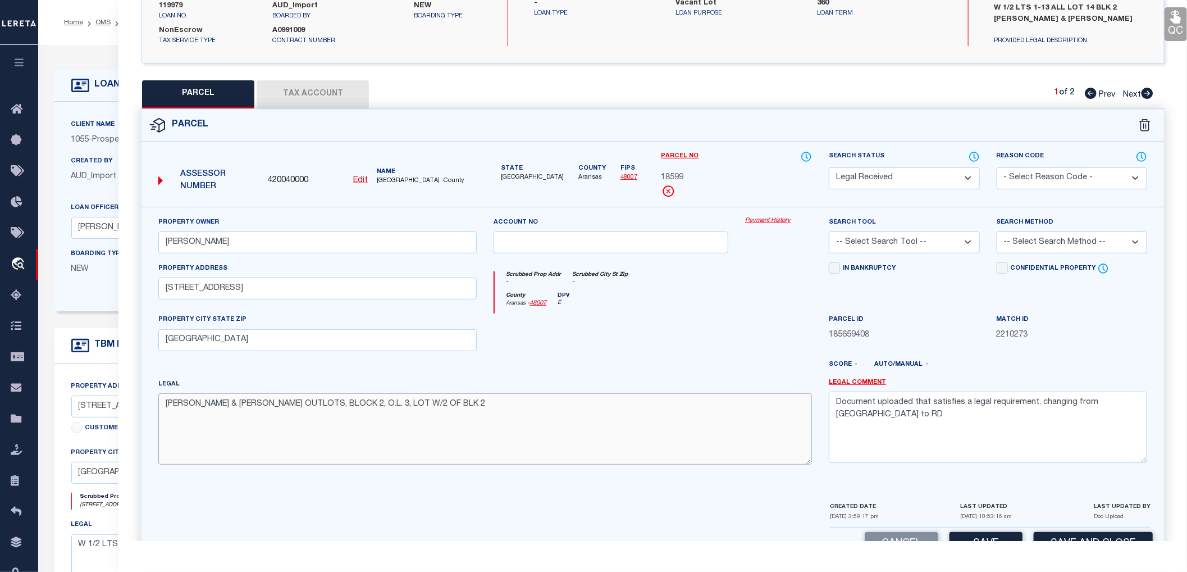
type textarea "[PERSON_NAME] & [PERSON_NAME] OUTLOTS, BLOCK 2, O.L. 3, LOT W/2 OF BLK 2"
drag, startPoint x: 1131, startPoint y: 402, endPoint x: 822, endPoint y: 430, distance: 310.1
click at [822, 430] on div "Legal Comment Document uploaded that satisfies a legal requirement, changing fr…" at bounding box center [988, 425] width 335 height 95
click at [921, 246] on select "-- Select Search Tool -- 3rd Party Website Agency File Agency Website ATLS CNV-…" at bounding box center [904, 242] width 151 height 22
select select "AGW"
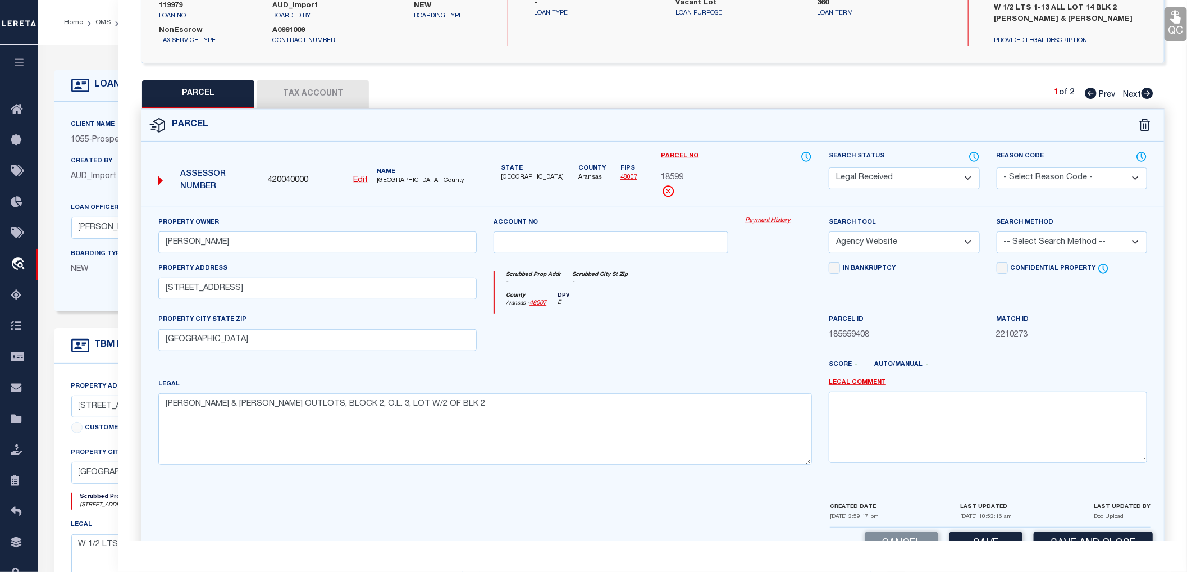
click at [829, 231] on select "-- Select Search Tool -- 3rd Party Website Agency File Agency Website ATLS CNV-…" at bounding box center [904, 242] width 151 height 22
click at [1026, 248] on select "-- Select Search Method -- Property Address Legal Liability Info Provided" at bounding box center [1072, 242] width 151 height 22
select select "LEG"
click at [997, 231] on select "-- Select Search Method -- Property Address Legal Liability Info Provided" at bounding box center [1072, 242] width 151 height 22
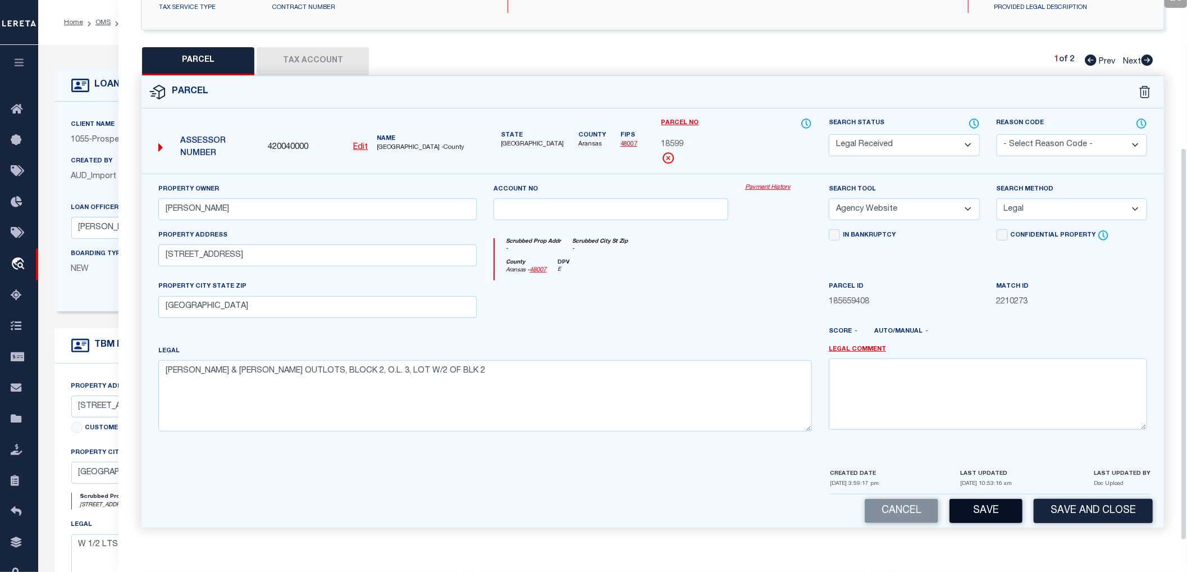
click at [994, 509] on button "Save" at bounding box center [986, 511] width 73 height 24
select select "AS"
select select
checkbox input "false"
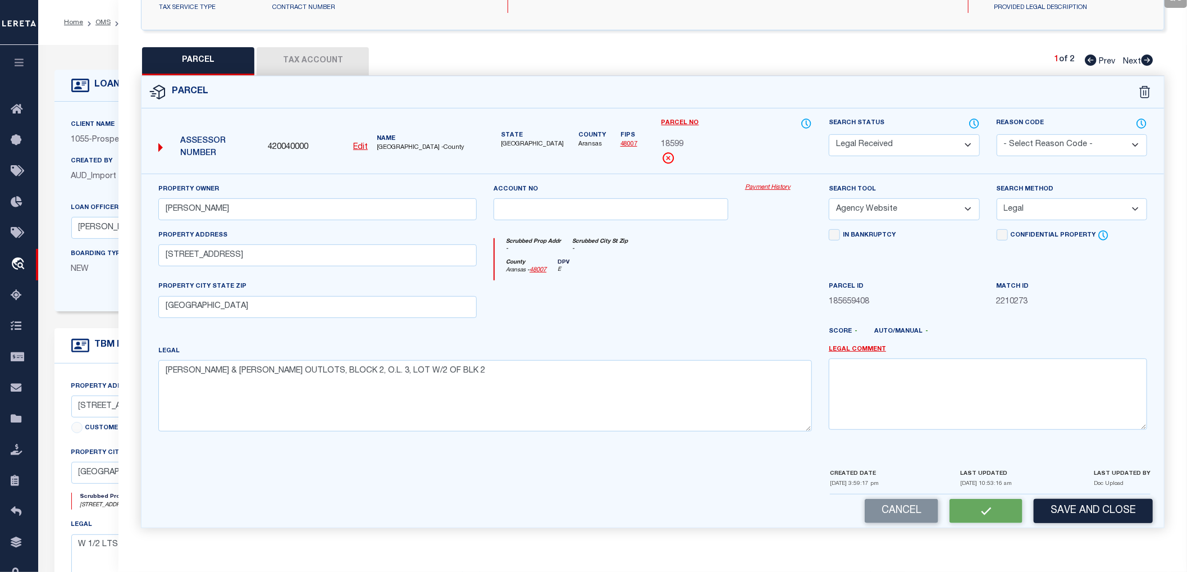
checkbox input "false"
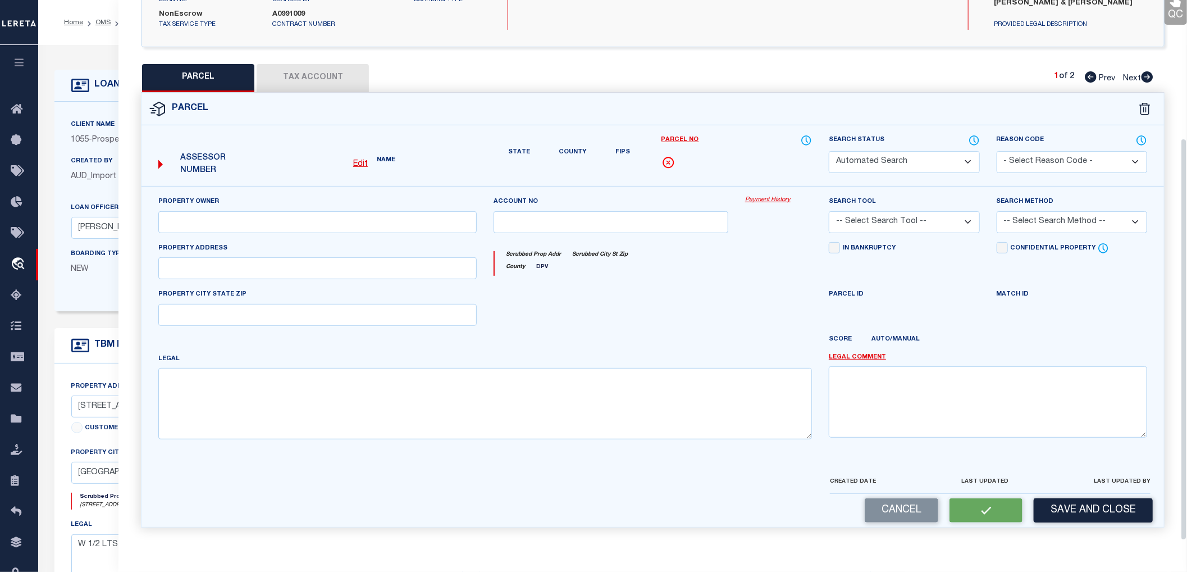
select select "RD"
type input "[PERSON_NAME]"
select select "AGW"
select select "LEG"
type input "[STREET_ADDRESS]"
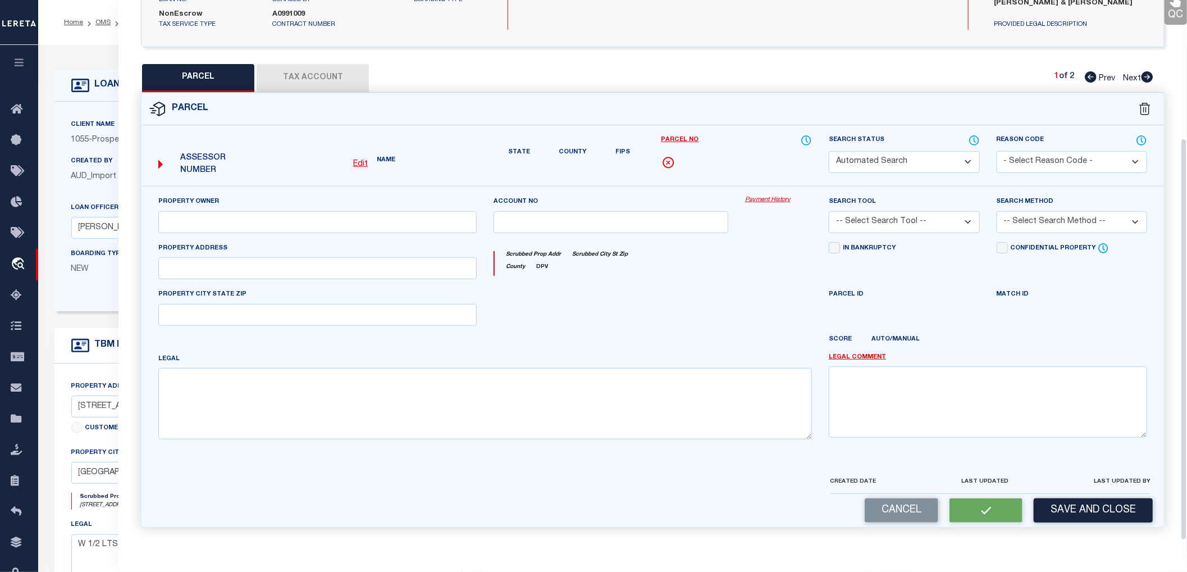
type input "[GEOGRAPHIC_DATA]"
type textarea "[PERSON_NAME] & [PERSON_NAME] OUTLOTS, BLOCK 2, O.L. 3, LOT W/2 OF BLK 2"
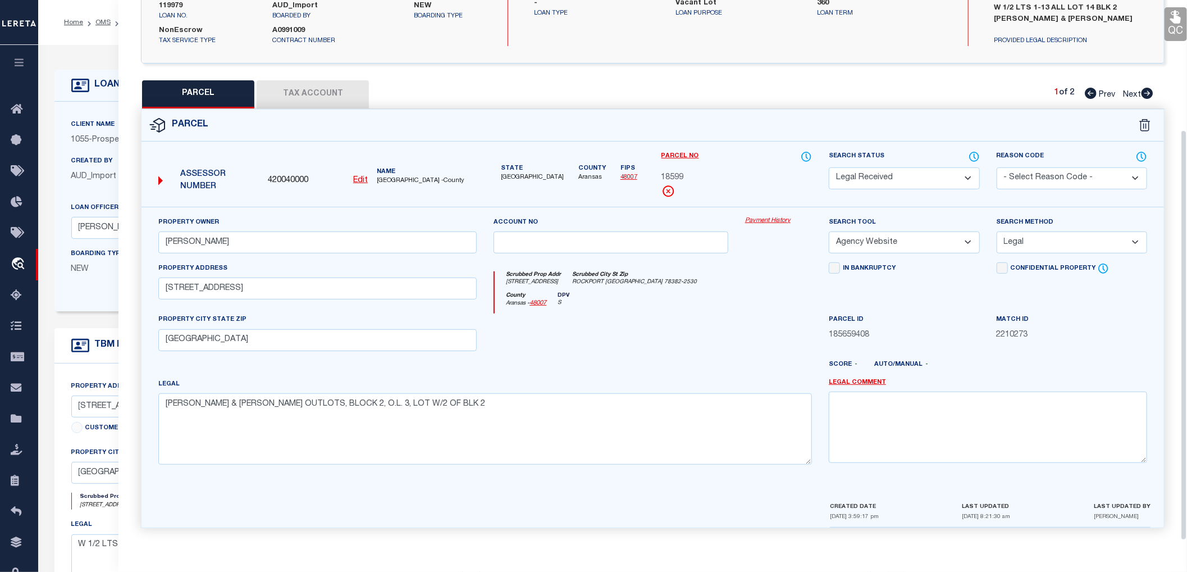
click at [327, 91] on button "Tax Account" at bounding box center [313, 94] width 112 height 28
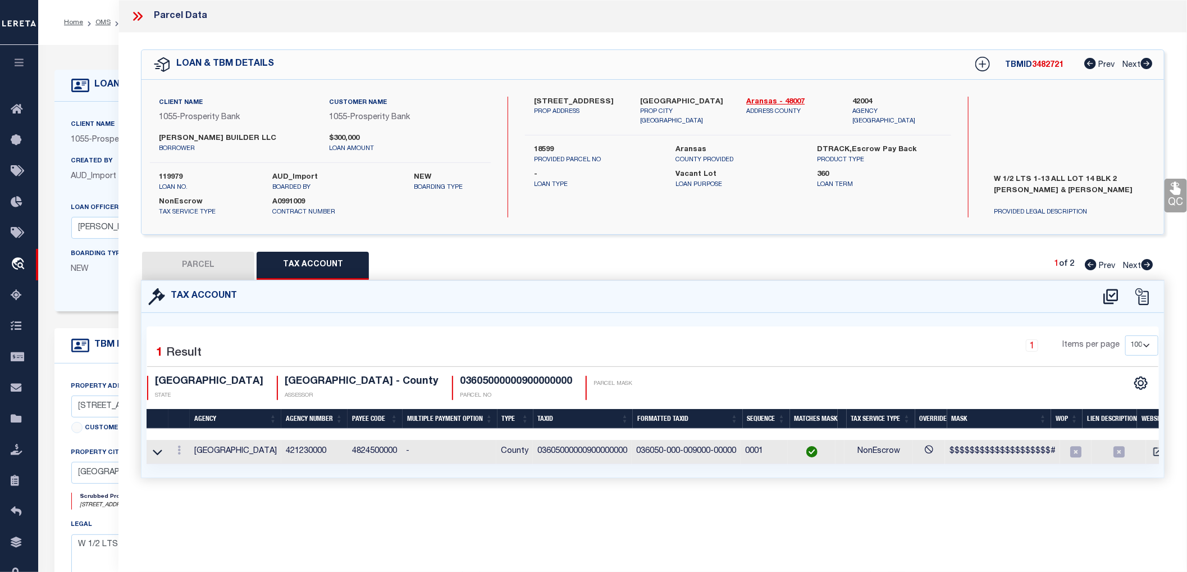
select select "100"
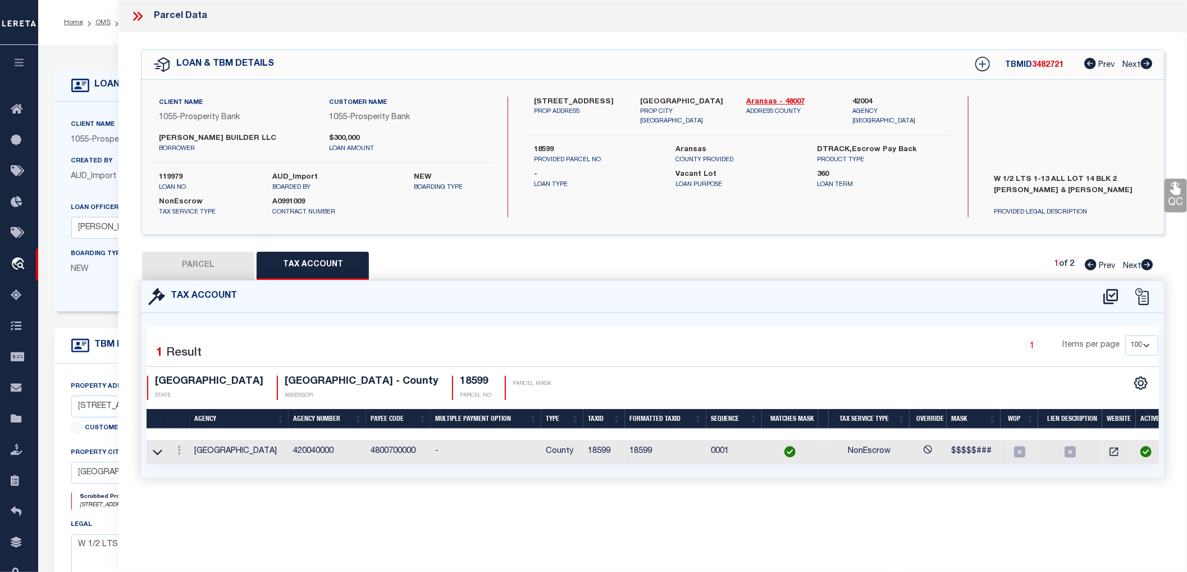
scroll to position [0, 0]
click at [1110, 298] on icon at bounding box center [1111, 297] width 19 height 18
select select "100"
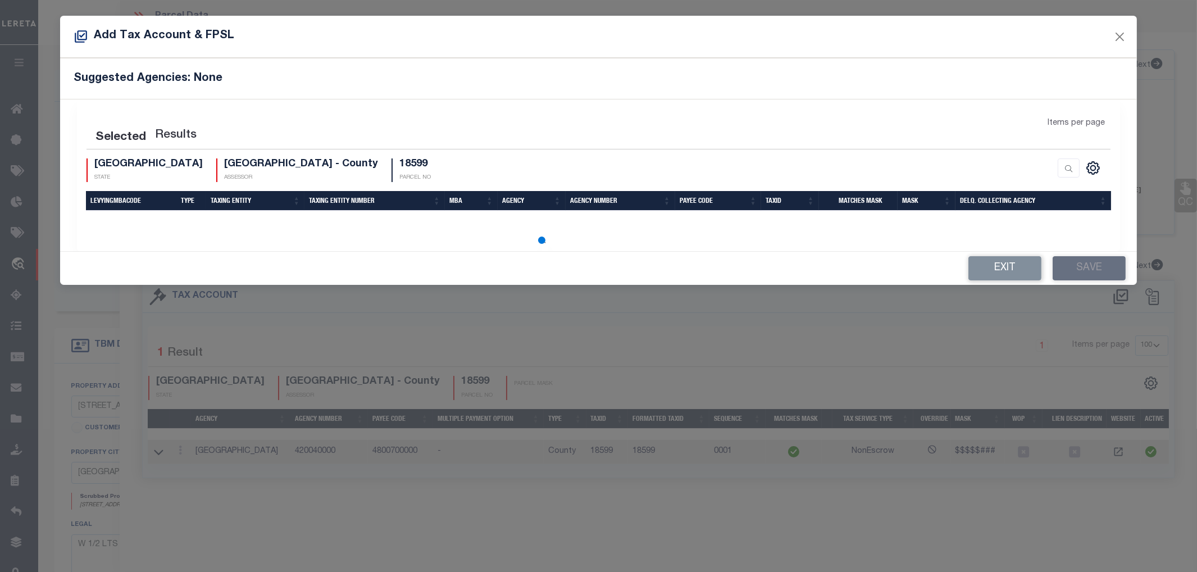
select select "100"
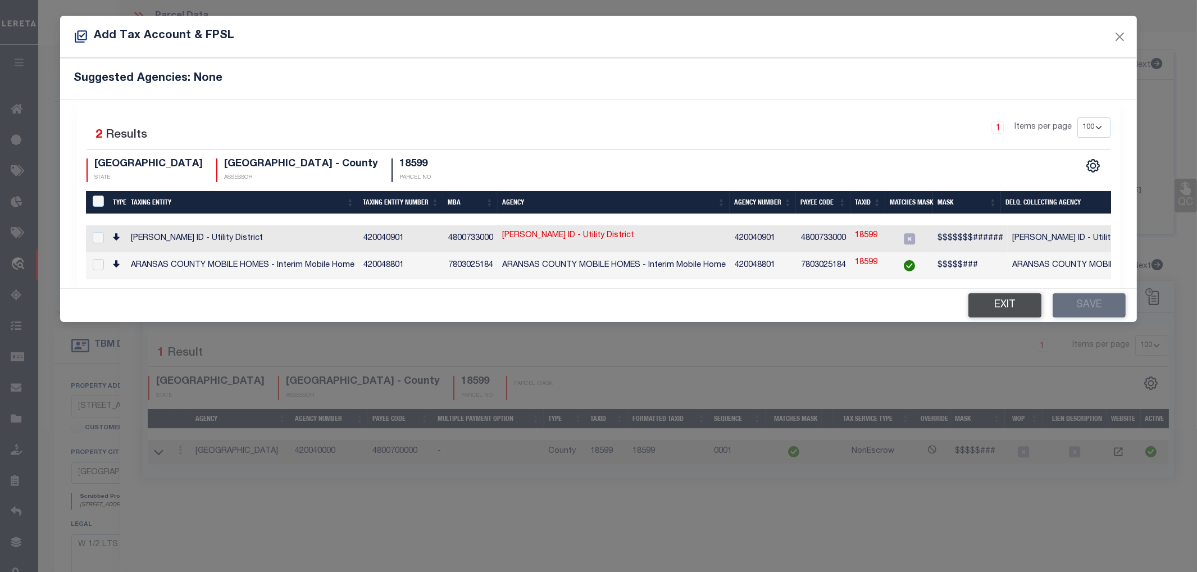
click at [1019, 313] on button "Exit" at bounding box center [1004, 305] width 73 height 24
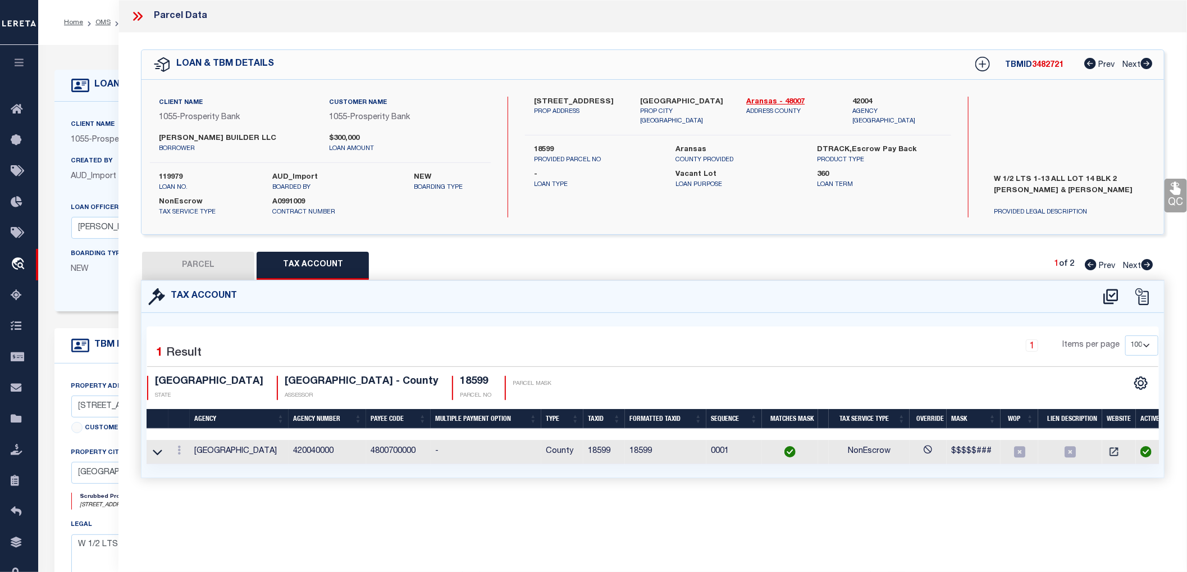
click at [208, 266] on button "PARCEL" at bounding box center [198, 266] width 112 height 28
select select "AS"
select select
checkbox input "false"
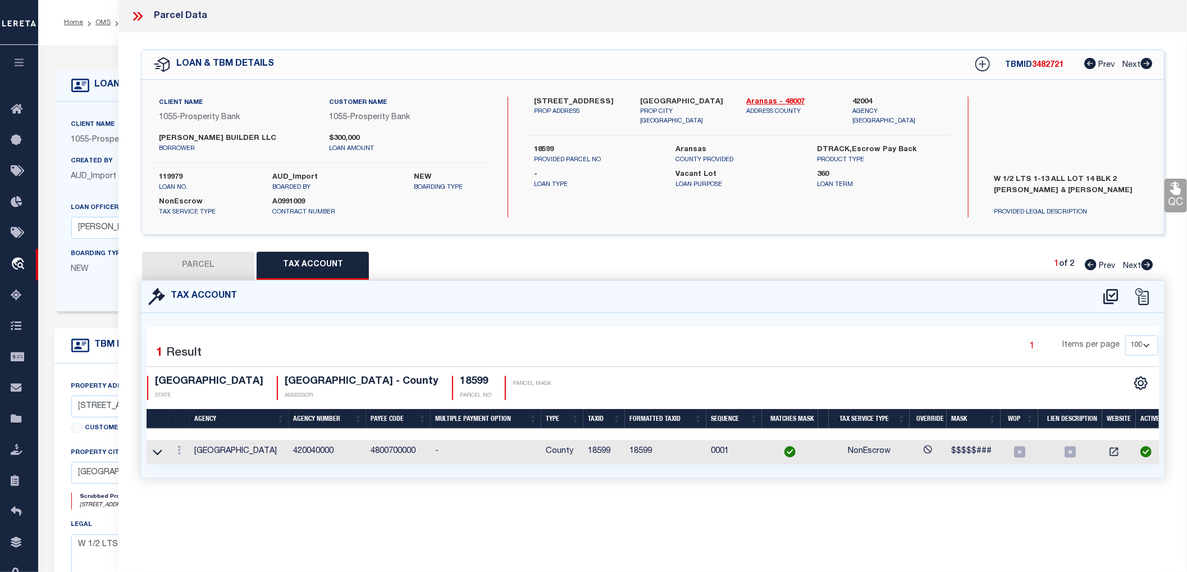
checkbox input "false"
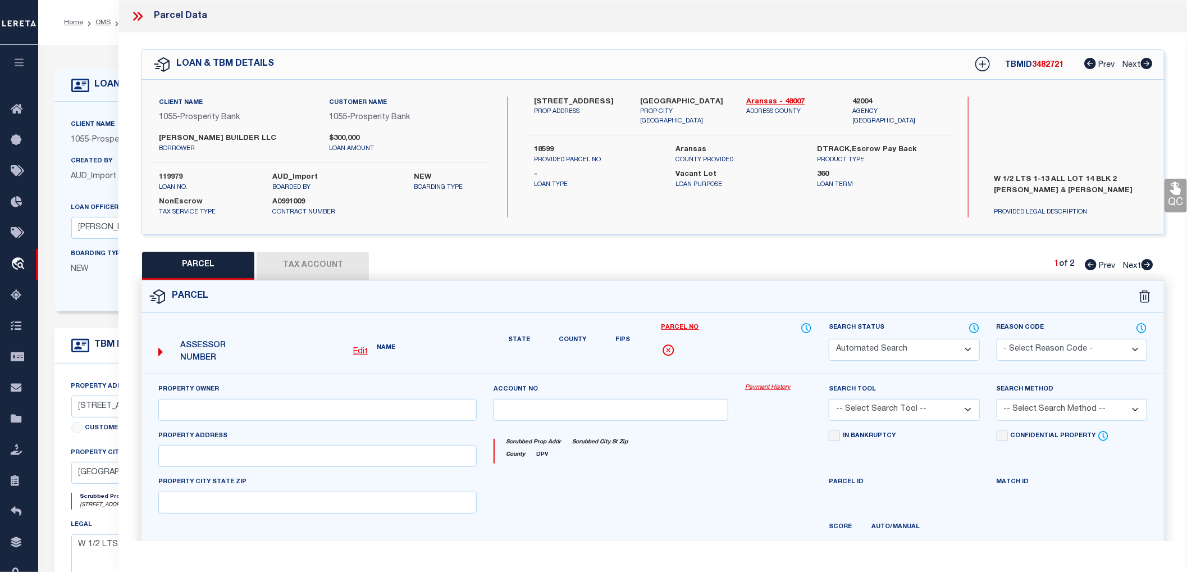
select select "RD"
type input "[PERSON_NAME]"
select select "AGW"
select select "LEG"
type input "[STREET_ADDRESS]"
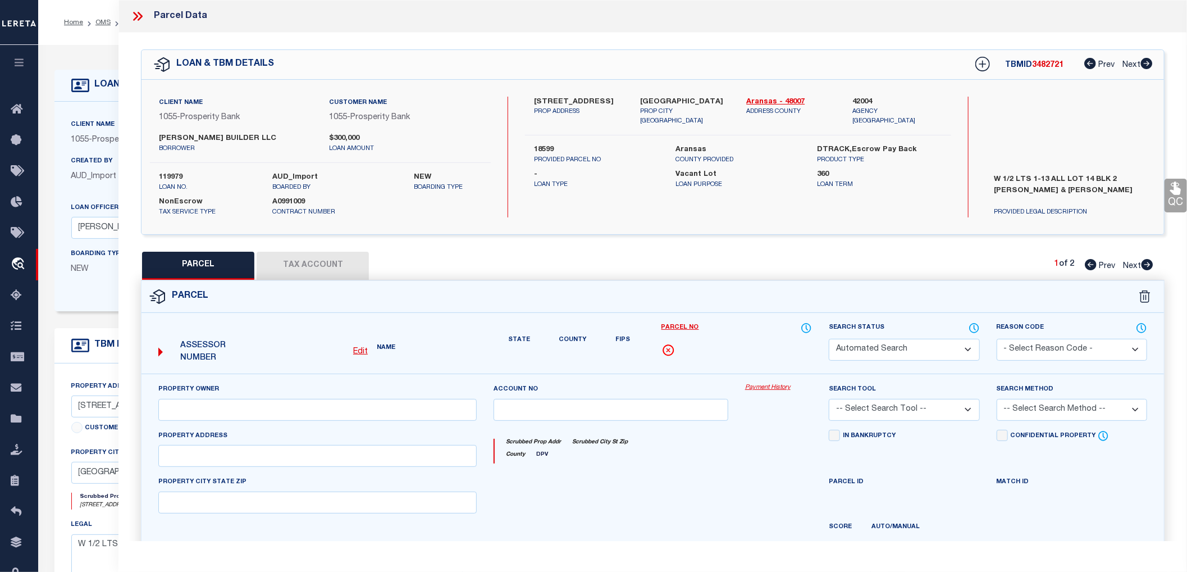
type input "[GEOGRAPHIC_DATA]"
type textarea "[PERSON_NAME] & [PERSON_NAME] OUTLOTS, BLOCK 2, O.L. 3, LOT W/2 OF BLK 2"
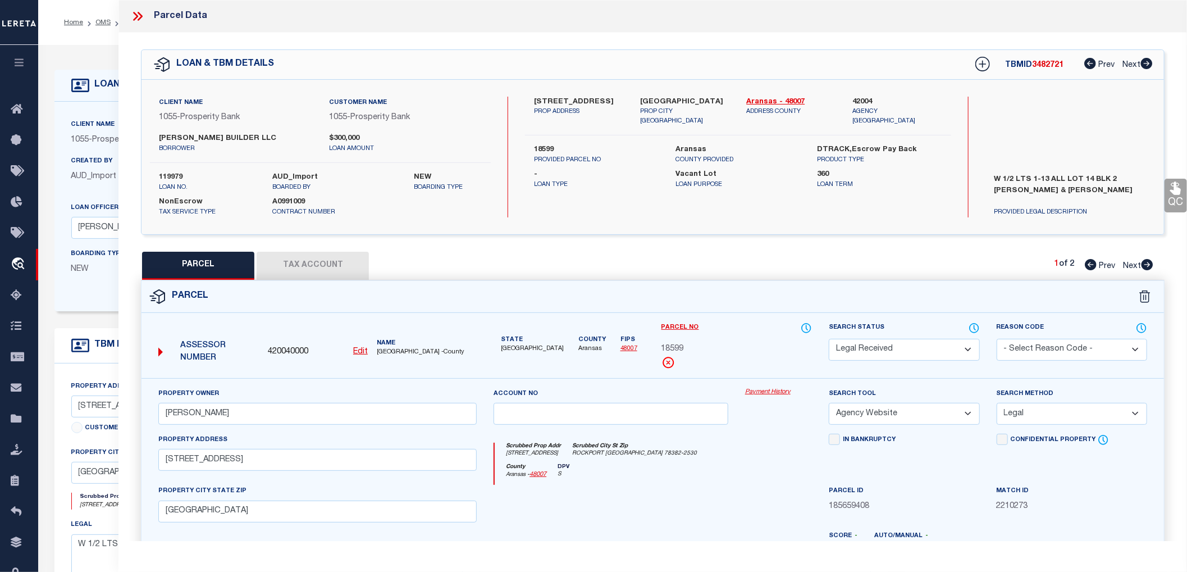
click at [882, 348] on select "Automated Search Bad Parcel Complete Duplicate Parcel High Dollar Reporting In …" at bounding box center [904, 350] width 151 height 22
click at [829, 339] on select "Automated Search Bad Parcel Complete Duplicate Parcel High Dollar Reporting In …" at bounding box center [904, 350] width 151 height 22
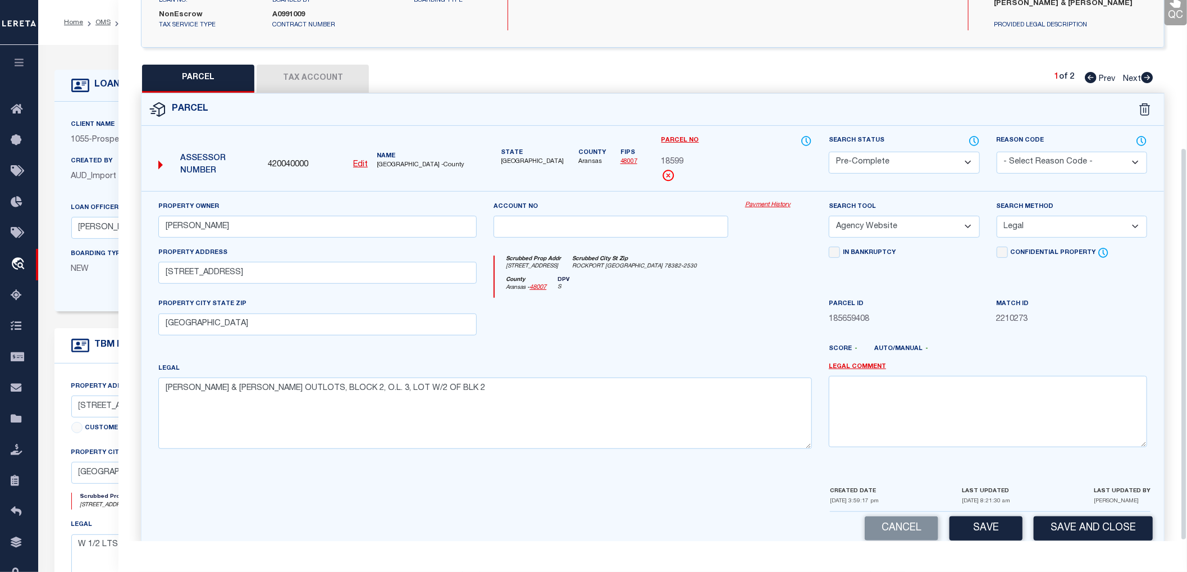
scroll to position [204, 0]
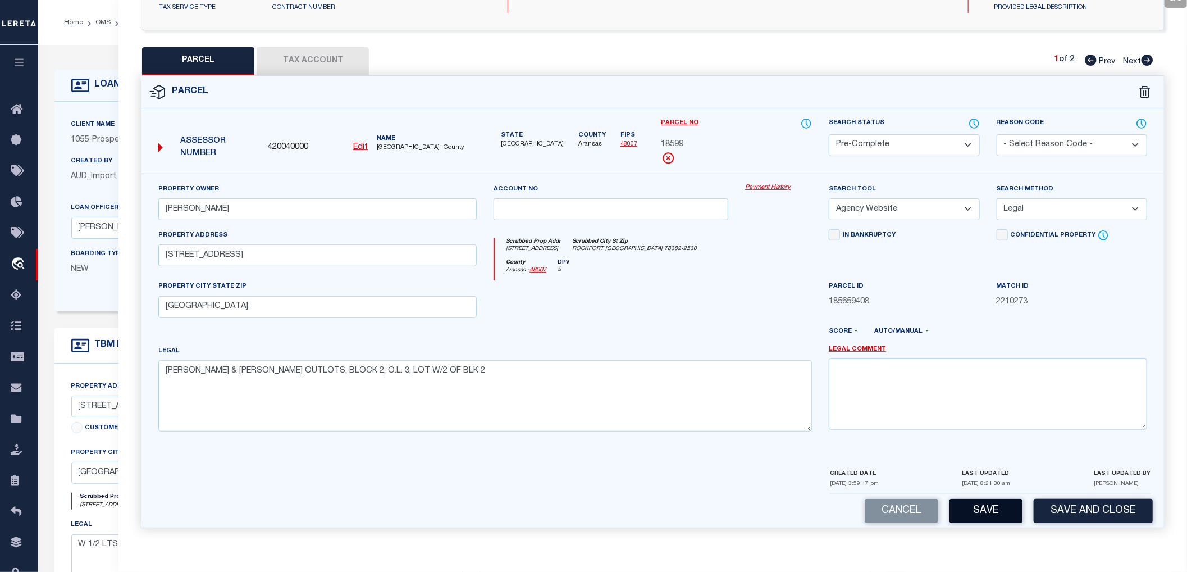
click at [992, 516] on button "Save" at bounding box center [986, 511] width 73 height 24
select select "AS"
select select
checkbox input "false"
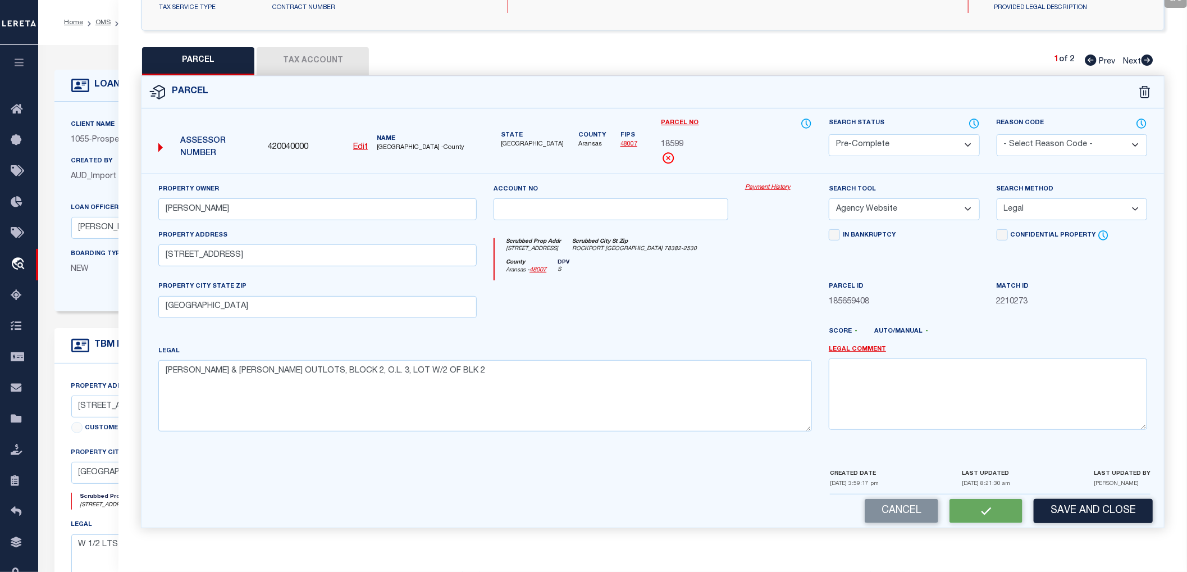
checkbox input "false"
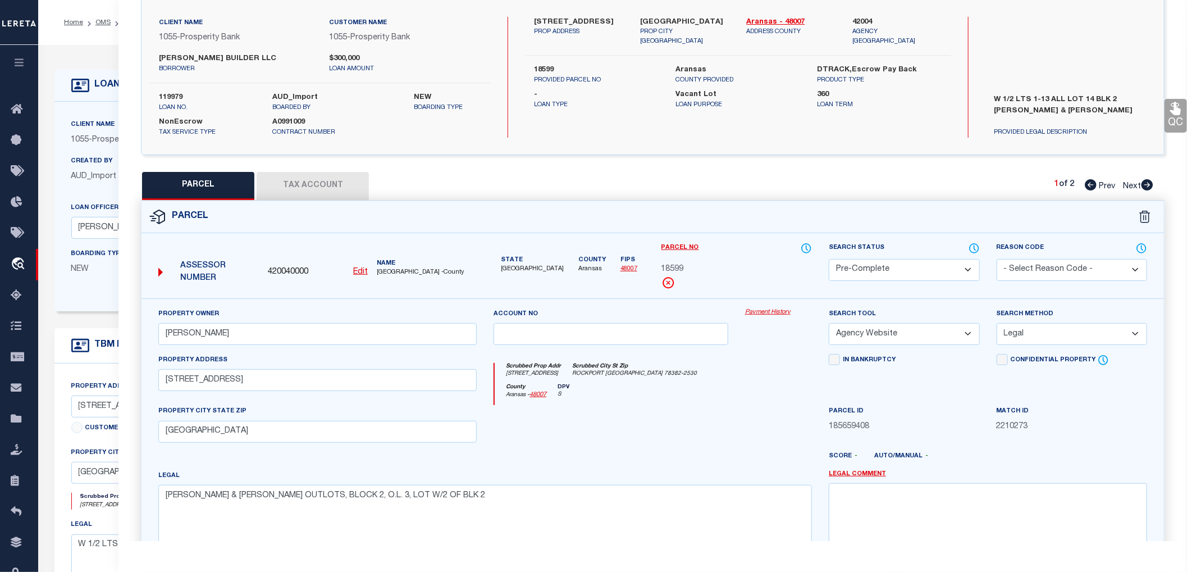
scroll to position [0, 0]
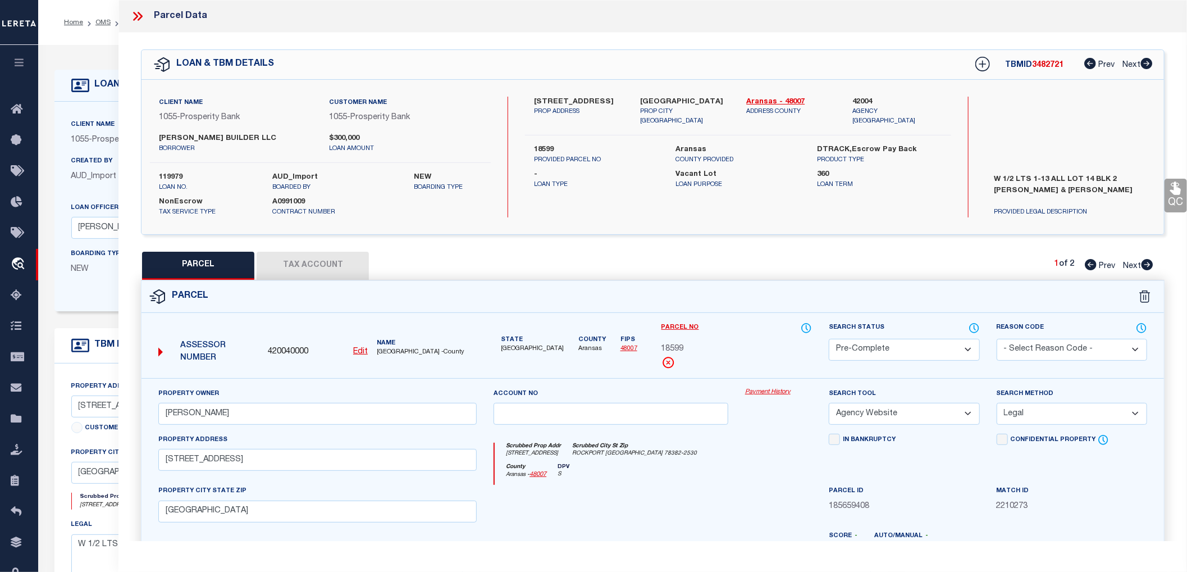
click at [1046, 63] on span "3482721" at bounding box center [1047, 65] width 31 height 8
click at [169, 177] on label "119979" at bounding box center [207, 177] width 97 height 11
click at [140, 12] on icon at bounding box center [137, 16] width 15 height 15
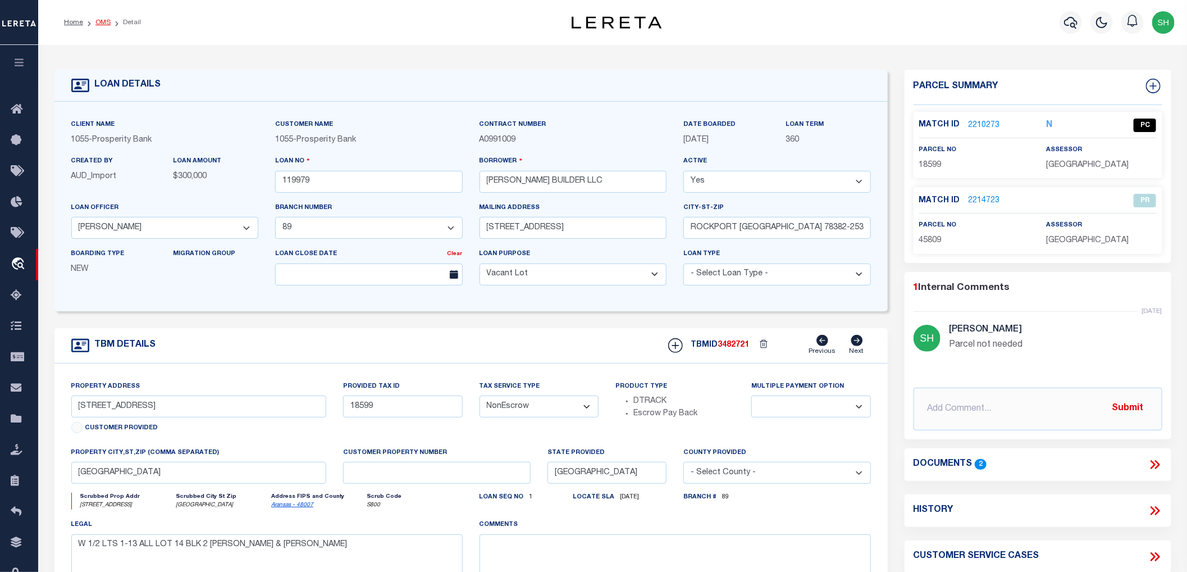
click at [102, 22] on link "OMS" at bounding box center [102, 22] width 15 height 7
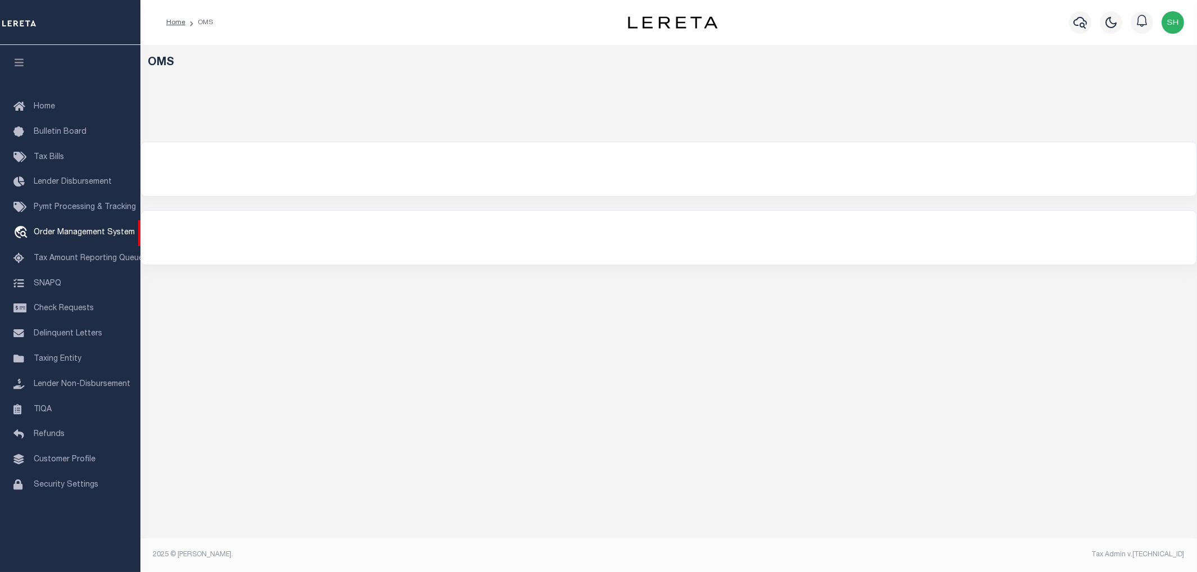
select select "200"
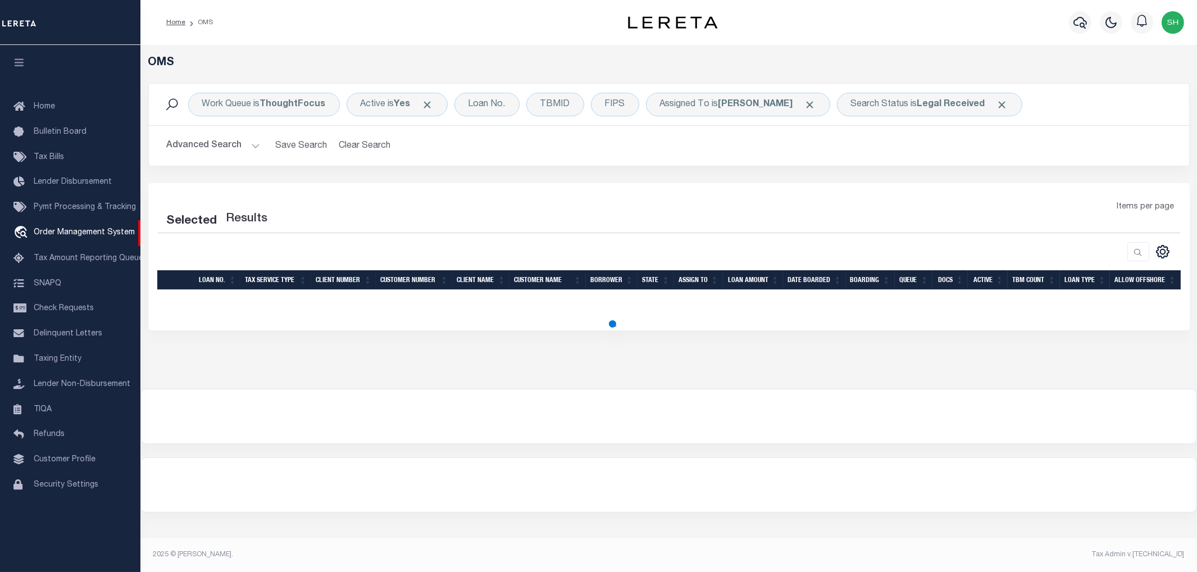
select select "200"
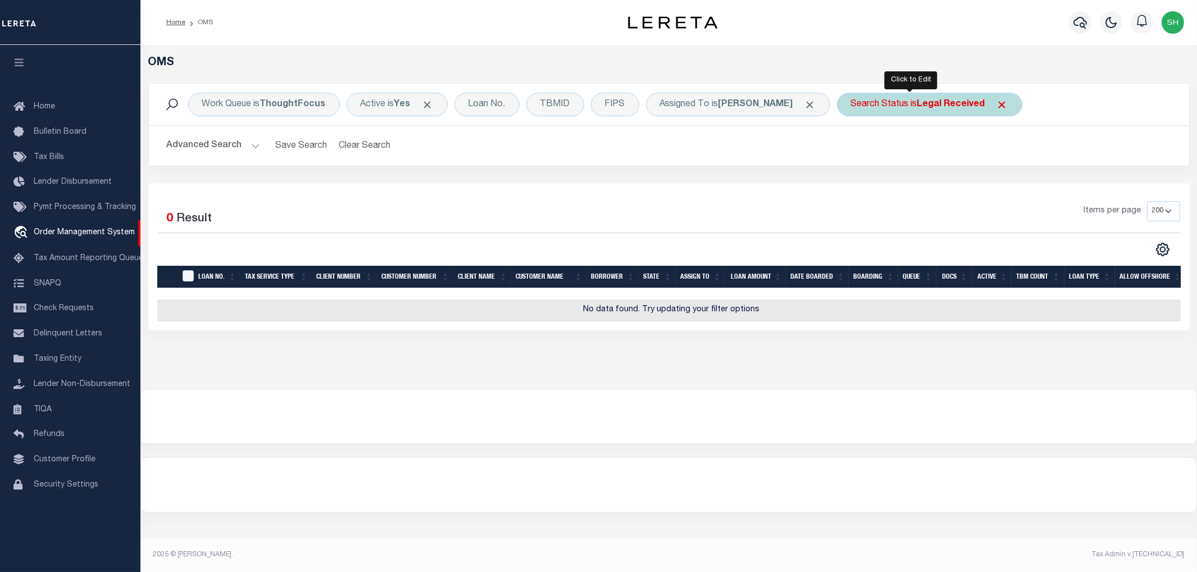
click at [917, 103] on b "Legal Received" at bounding box center [951, 104] width 68 height 9
select select "RD"
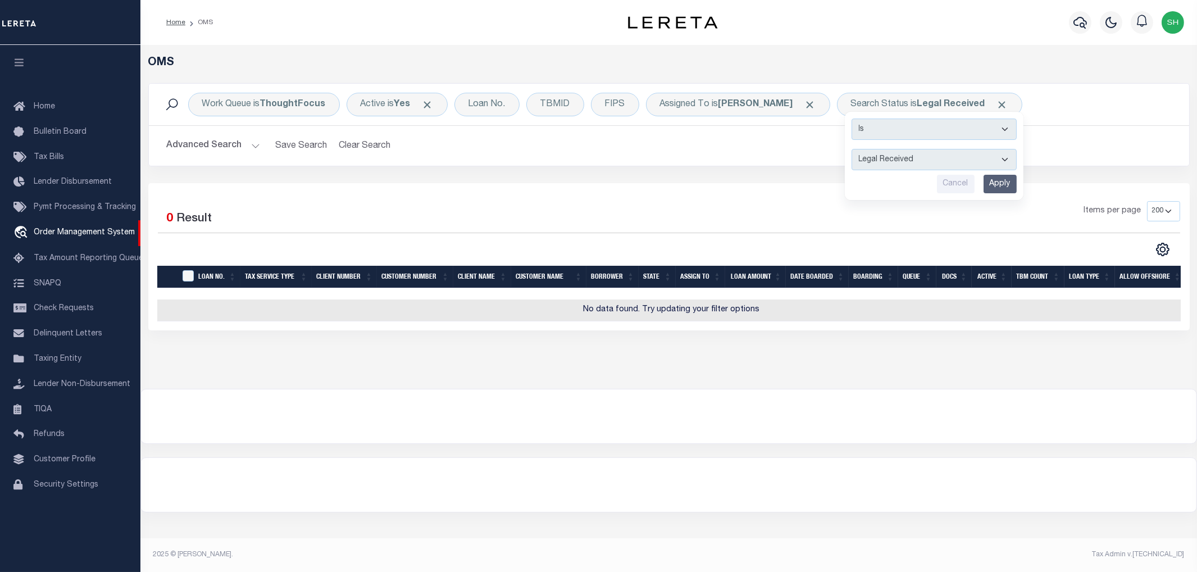
click at [770, 189] on div "Selected 0 Result Items per page 10 25 50 100 200" at bounding box center [668, 256] width 1041 height 147
